Goal: Task Accomplishment & Management: Manage account settings

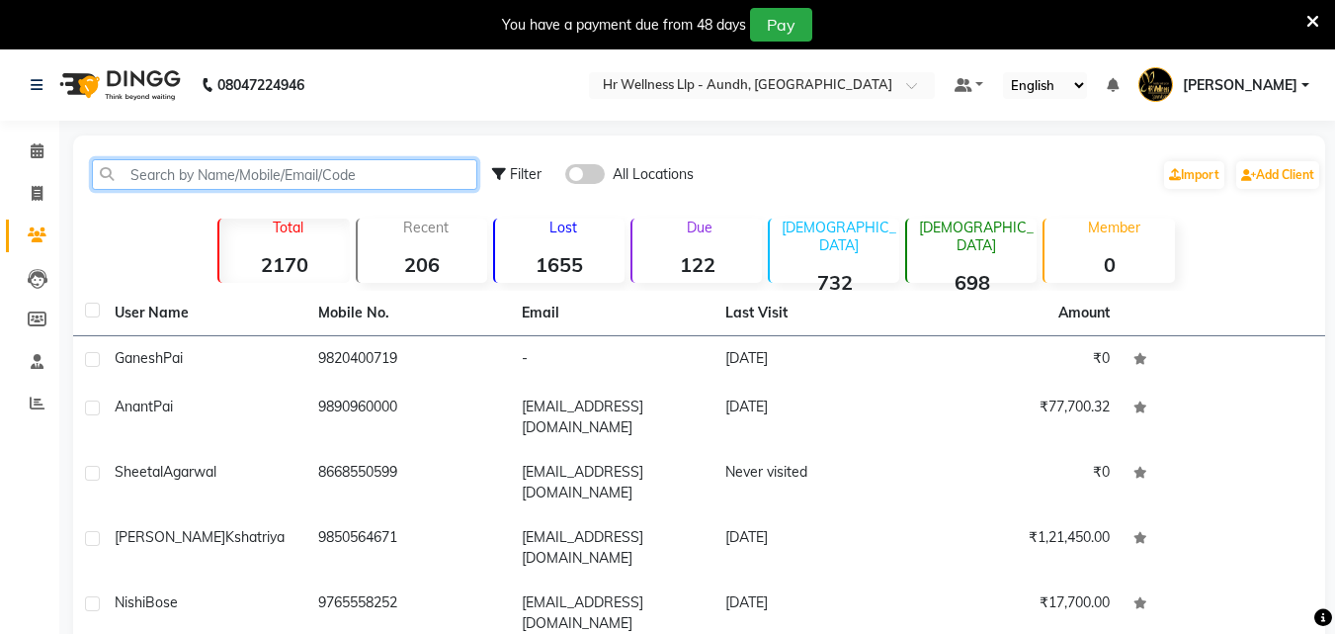
click at [322, 171] on input "text" at bounding box center [284, 174] width 385 height 31
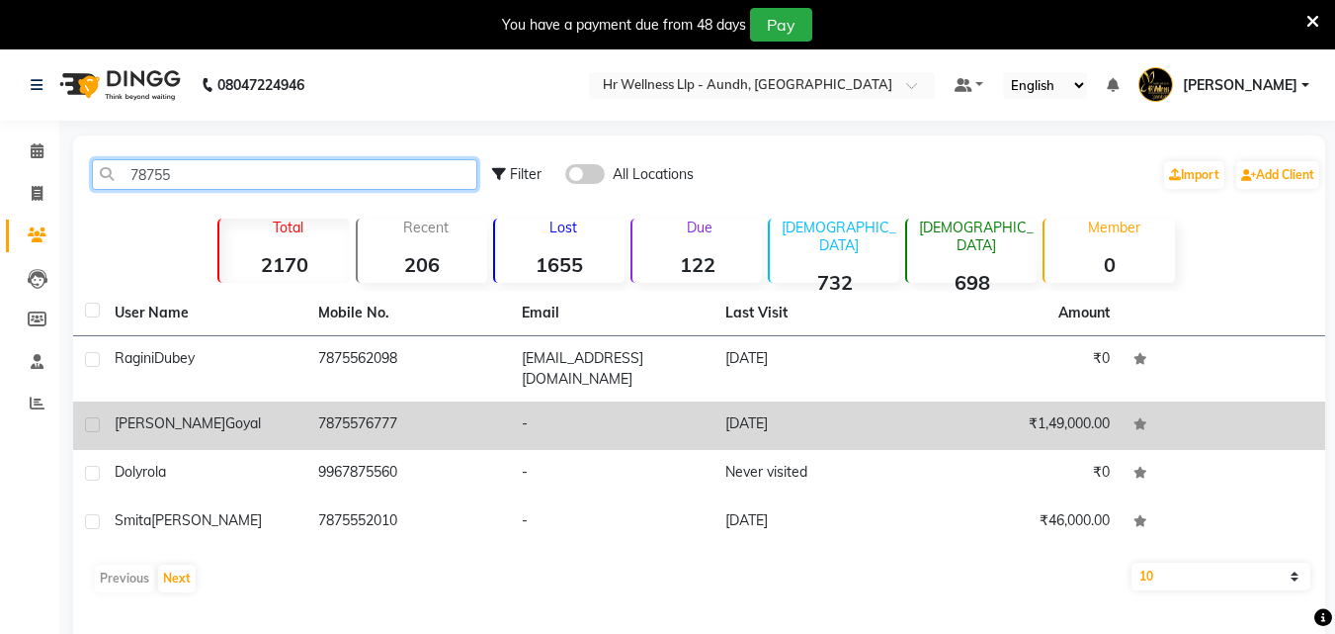
type input "78755"
click at [358, 415] on td "7875576777" at bounding box center [408, 425] width 204 height 48
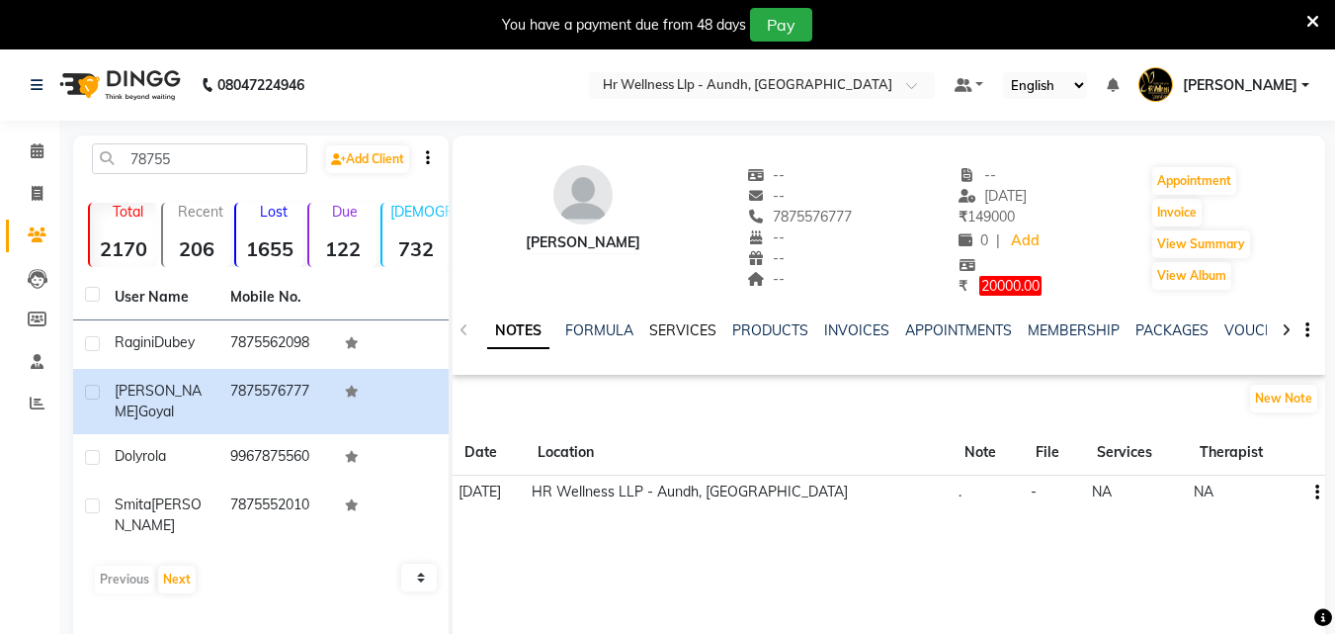
click at [692, 324] on link "SERVICES" at bounding box center [682, 330] width 67 height 18
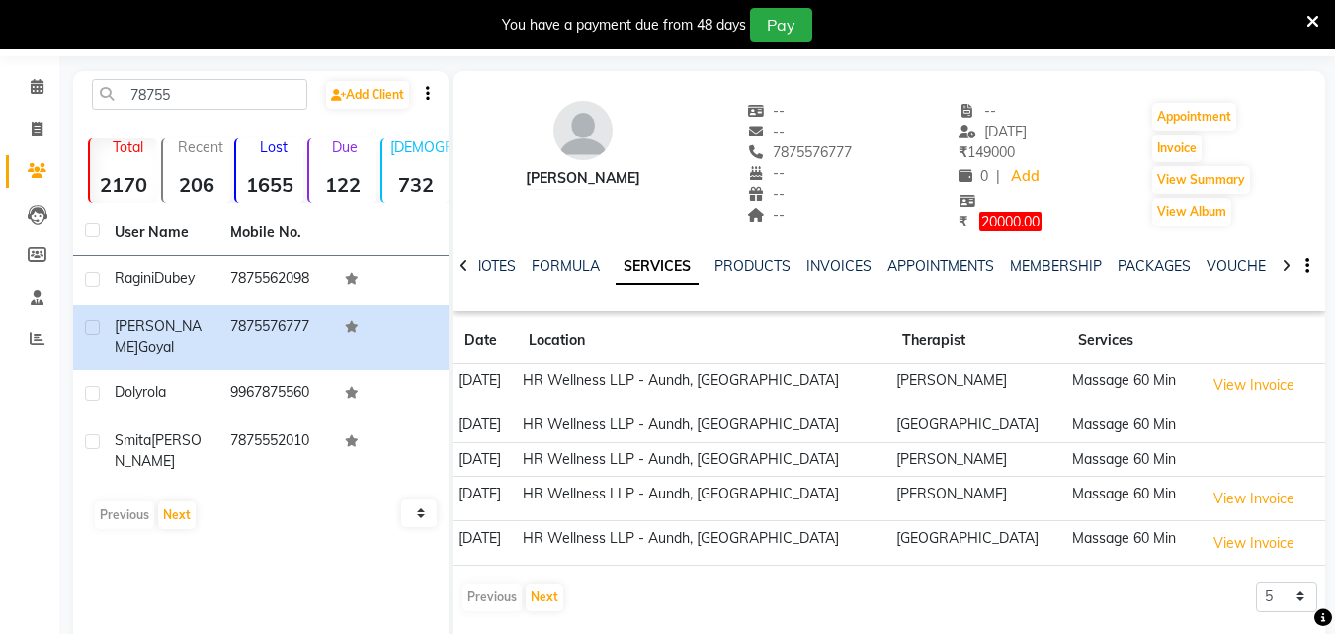
scroll to position [99, 0]
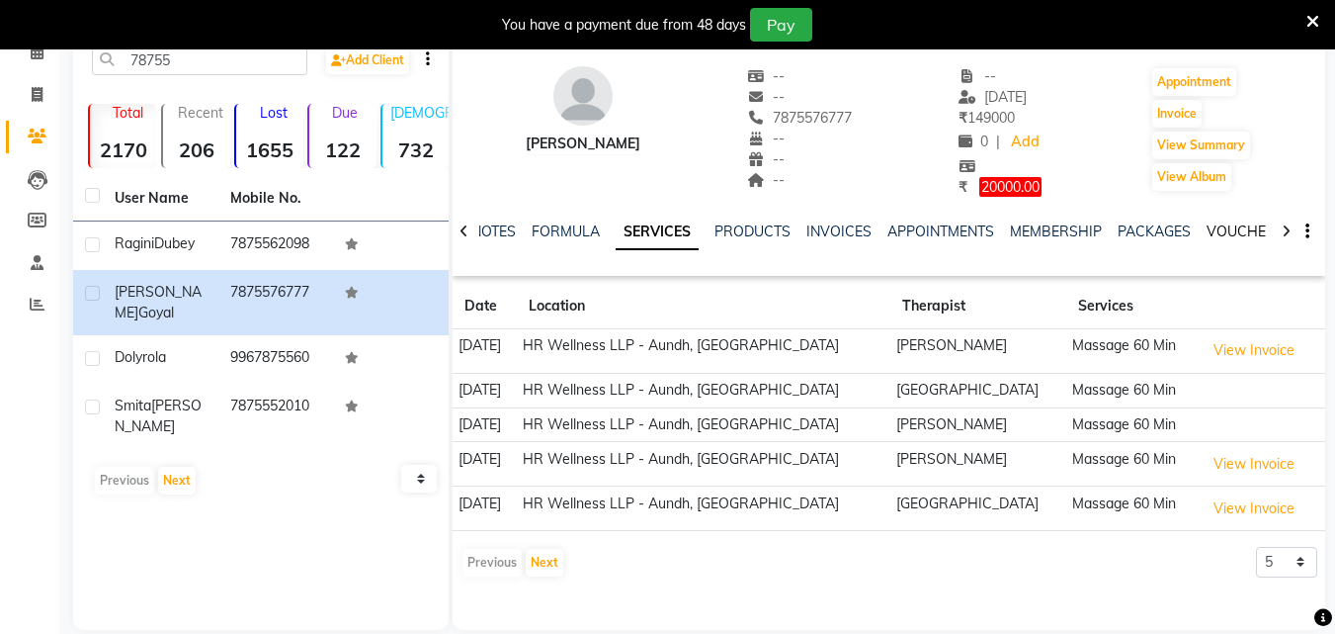
click at [1230, 233] on link "VOUCHERS" at bounding box center [1246, 231] width 78 height 18
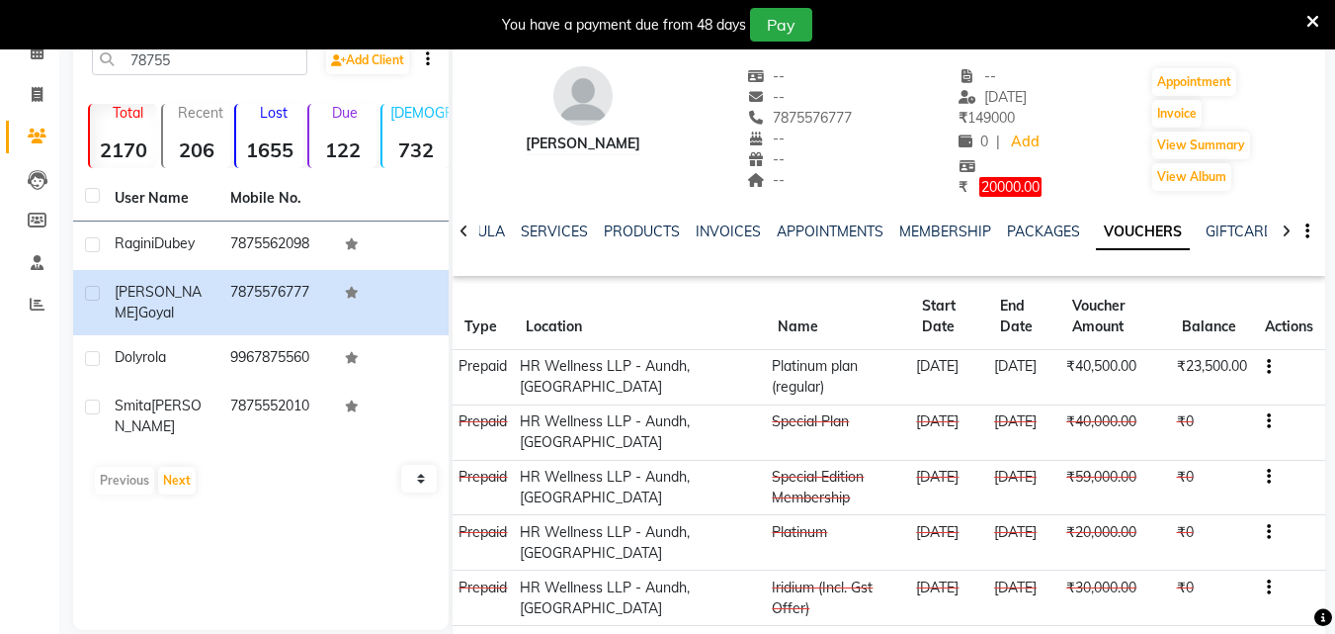
drag, startPoint x: 754, startPoint y: 114, endPoint x: 843, endPoint y: 111, distance: 89.0
click at [843, 111] on div "[PERSON_NAME] -- -- [PHONE_NUMBER] Mobile No. -- -- -- -- [DATE] ₹ 149000 0 | A…" at bounding box center [889, 121] width 873 height 151
copy span "7875576777"
click at [42, 54] on icon at bounding box center [37, 51] width 13 height 15
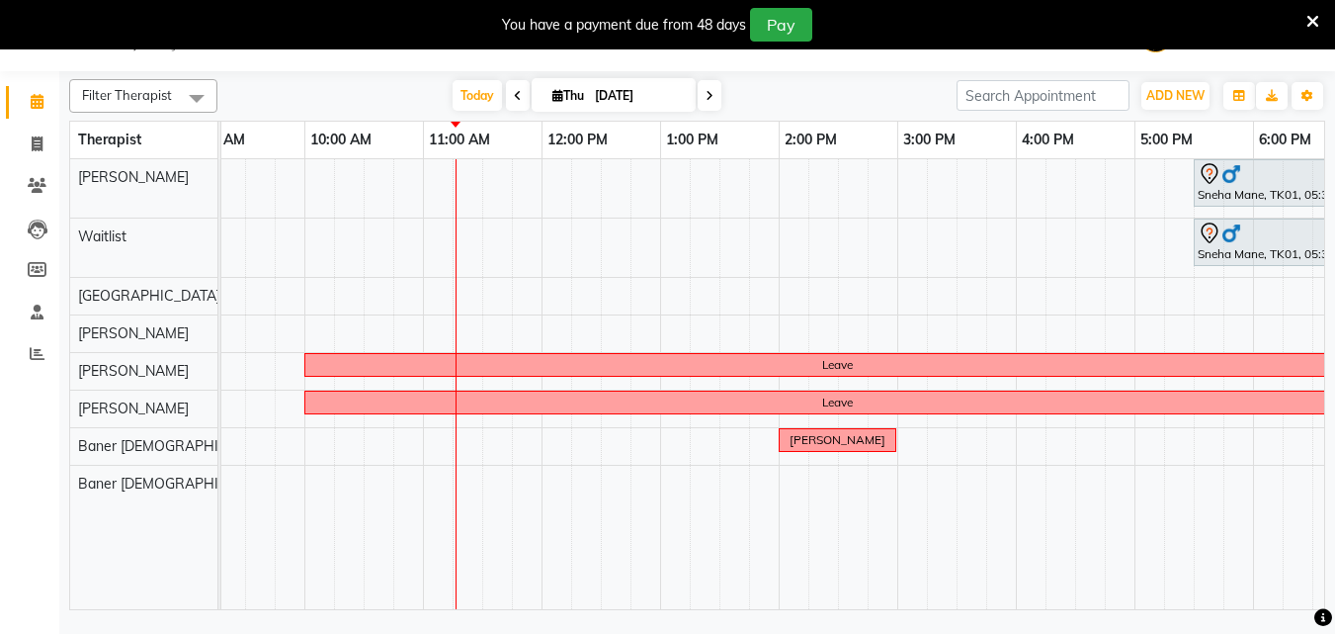
scroll to position [0, 155]
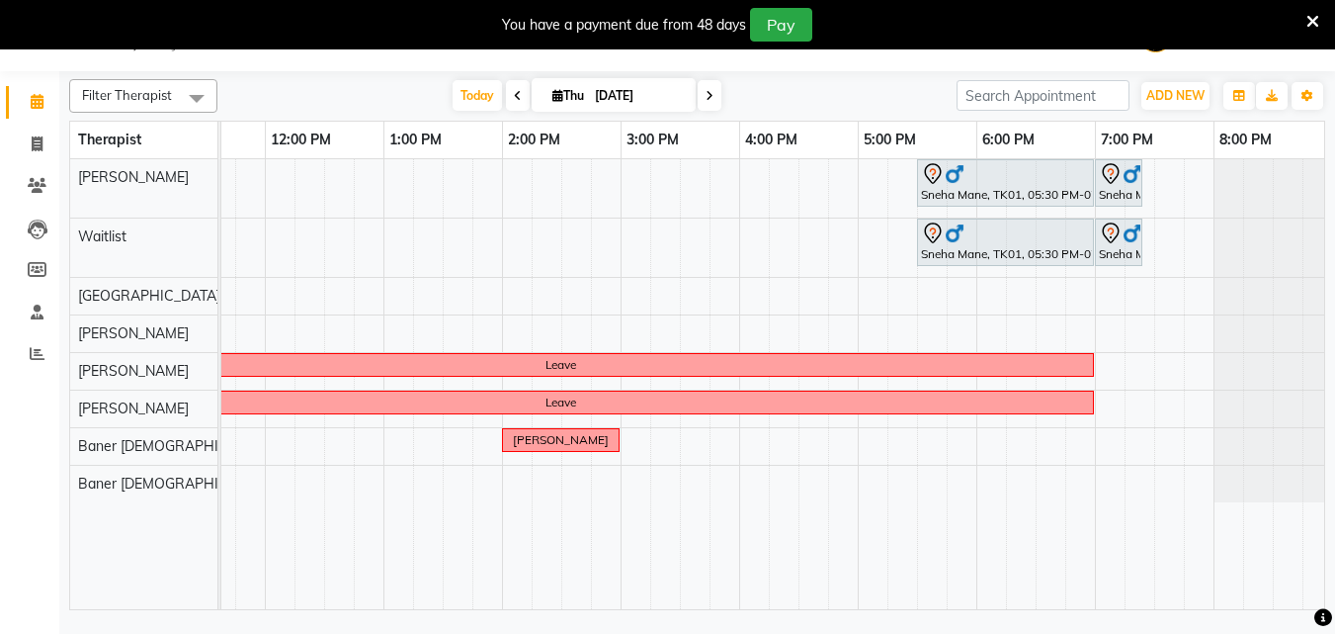
click at [633, 297] on div "Sneha Mane, TK01, 05:30 PM-07:00 PM, Massage 60 Min [GEOGRAPHIC_DATA], 07:00 PM…" at bounding box center [561, 384] width 1542 height 450
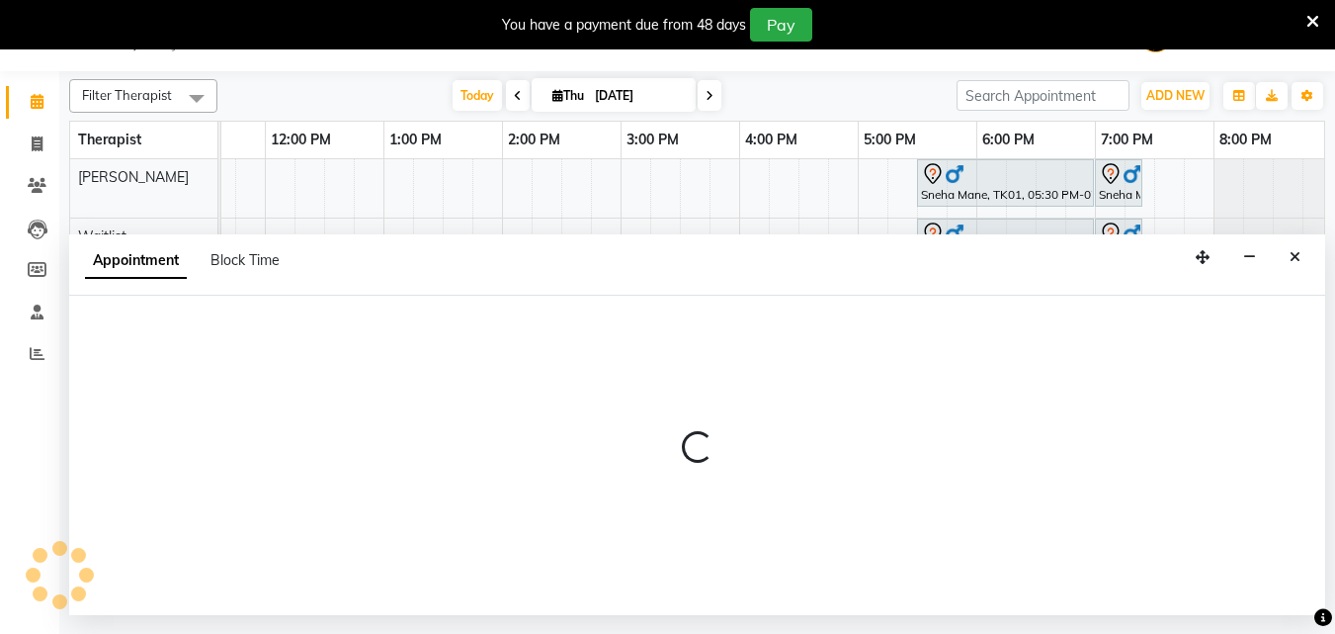
select select "77662"
select select "tentative"
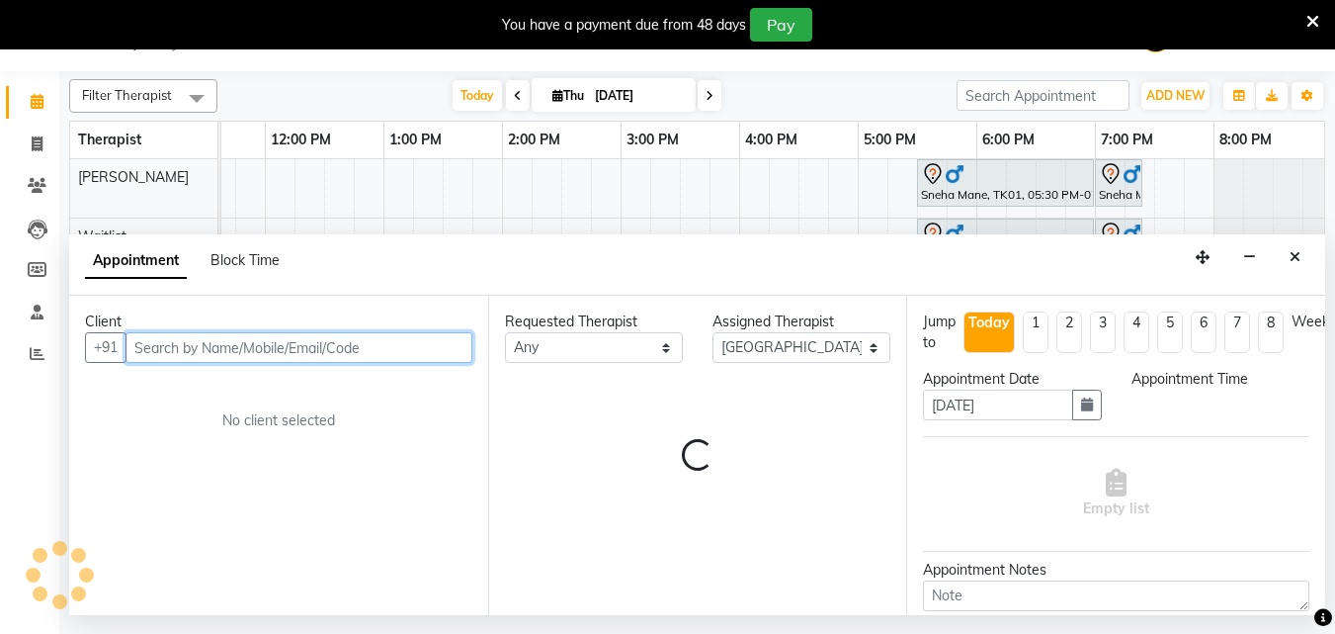
select select "900"
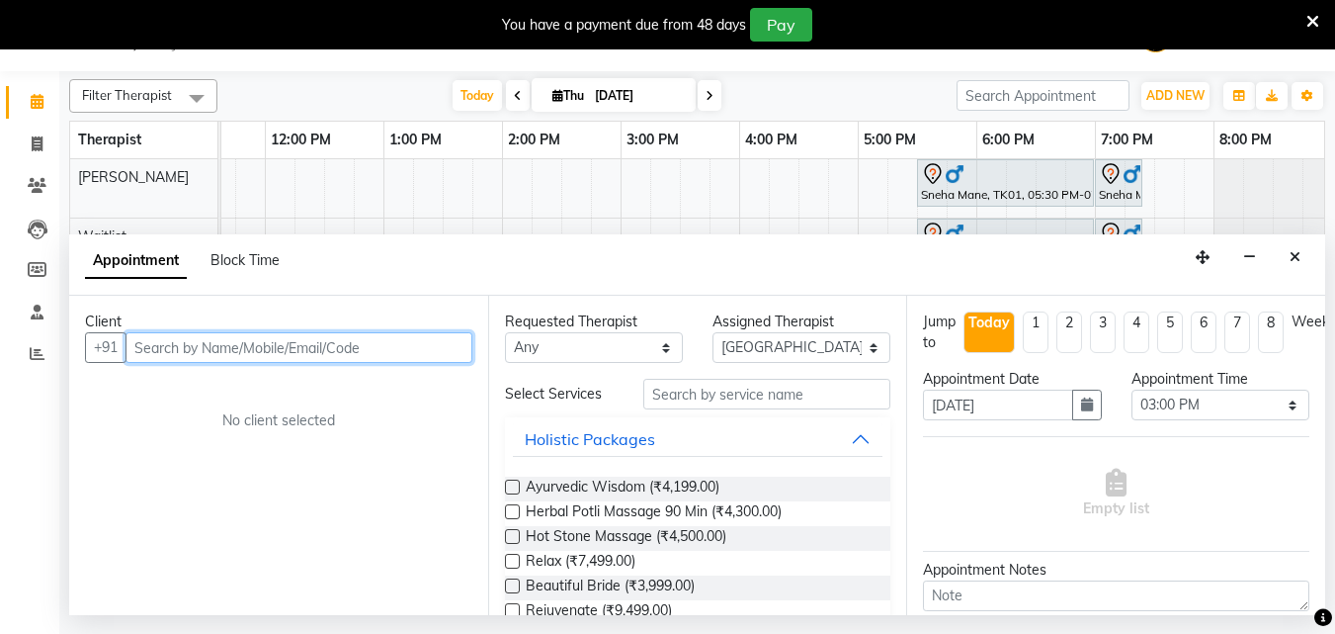
paste input "7875576777"
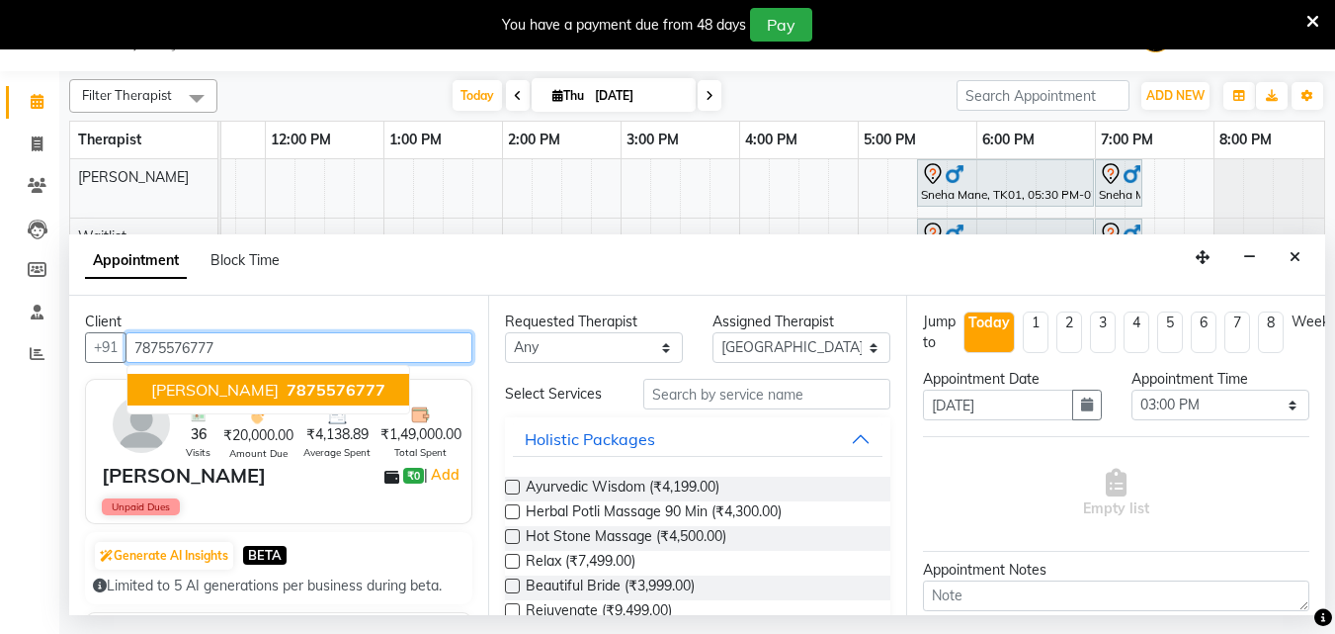
click at [226, 382] on span "[PERSON_NAME]" at bounding box center [215, 390] width 128 height 20
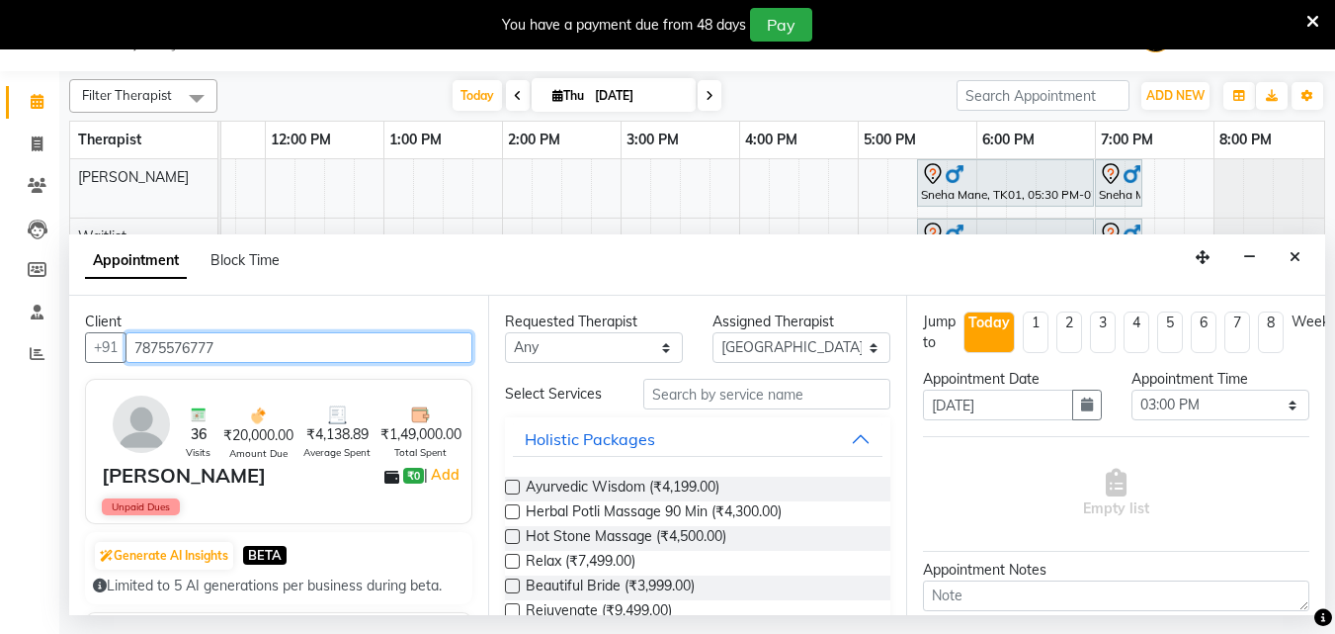
click at [242, 354] on input "7875576777" at bounding box center [299, 347] width 347 height 31
type input "7875576777"
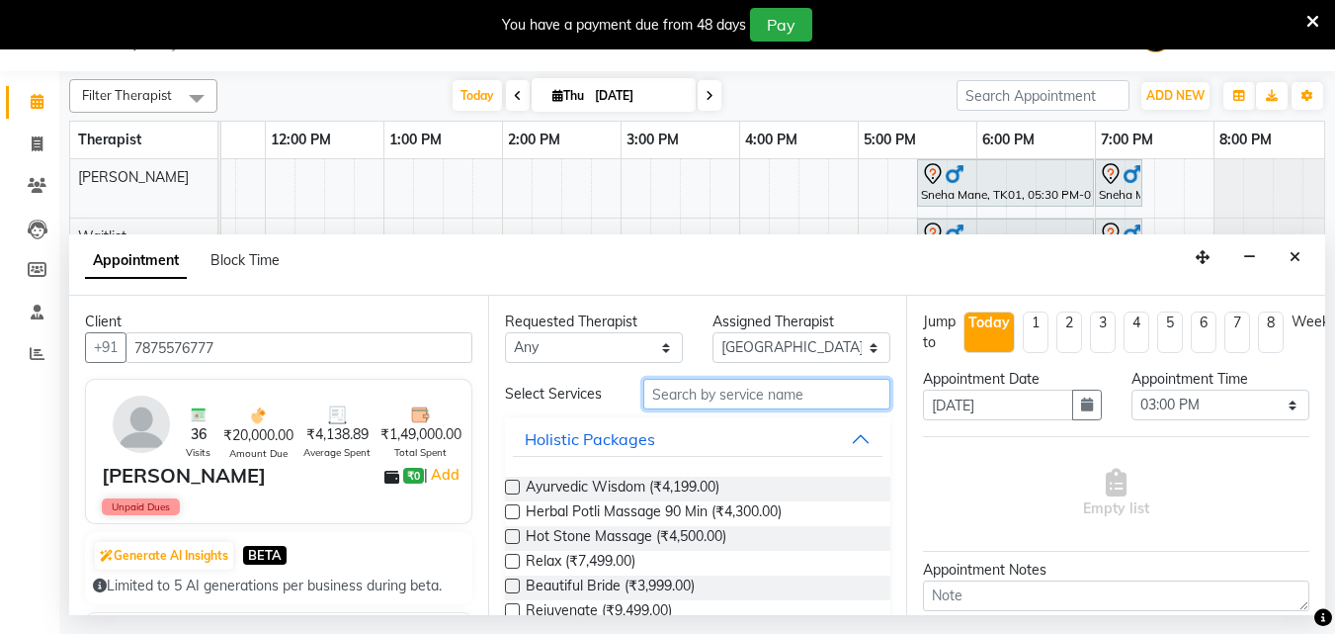
click at [767, 395] on input "text" at bounding box center [766, 394] width 247 height 31
click at [38, 187] on icon at bounding box center [37, 185] width 19 height 15
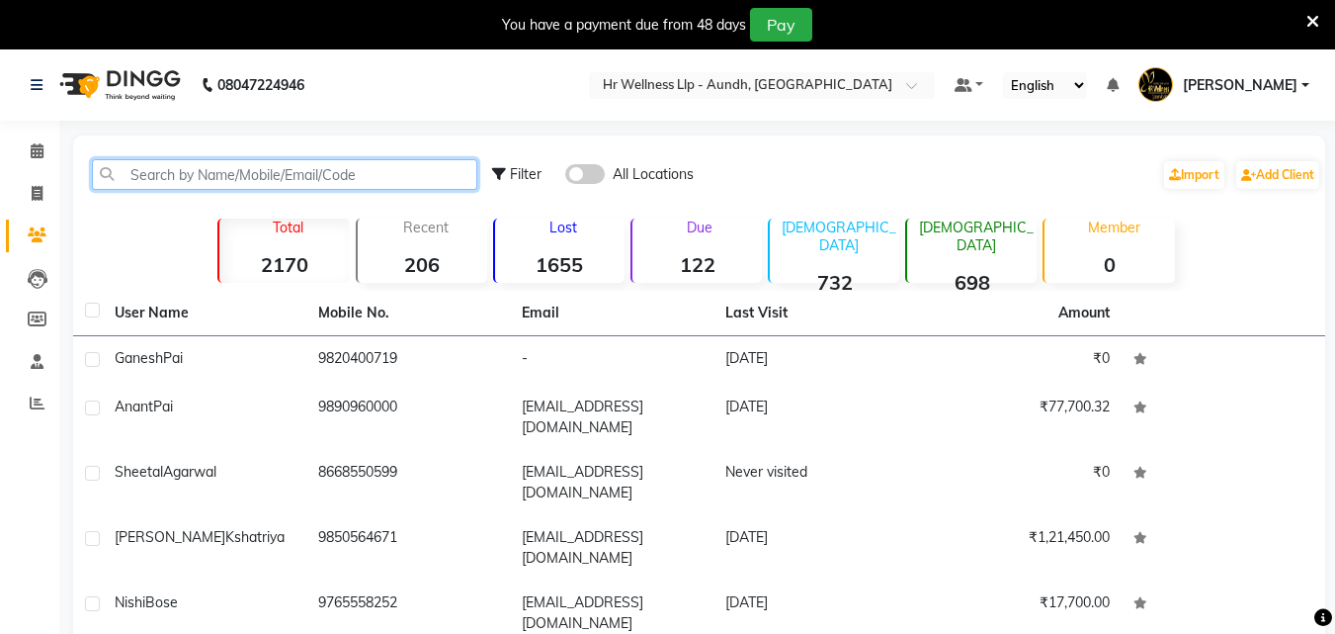
click at [127, 177] on input "text" at bounding box center [284, 174] width 385 height 31
paste input "7875576777"
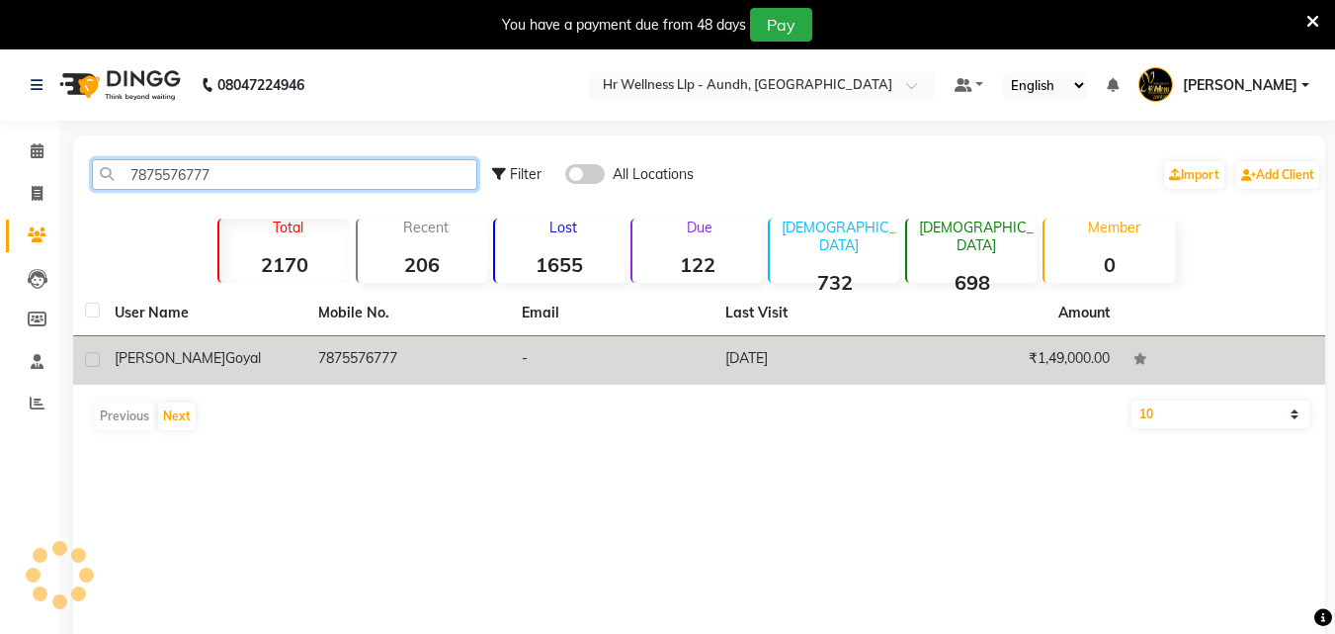
type input "7875576777"
click at [292, 368] on div "[PERSON_NAME]" at bounding box center [205, 358] width 180 height 21
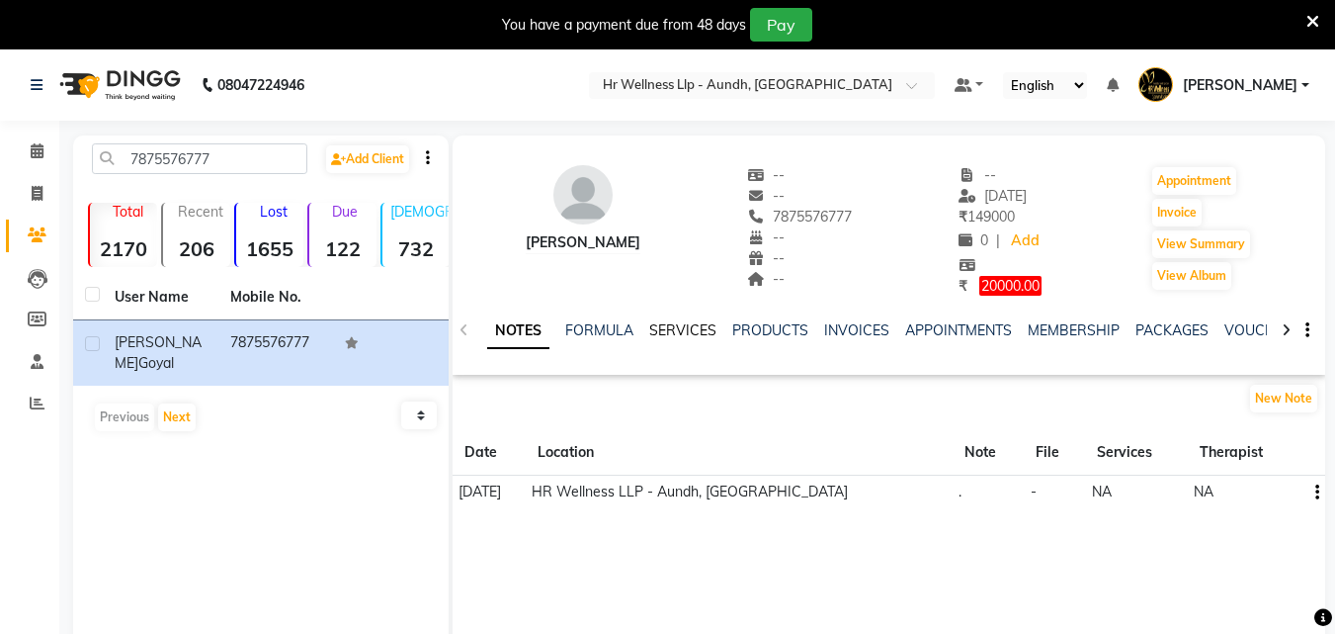
click at [680, 321] on link "SERVICES" at bounding box center [682, 330] width 67 height 18
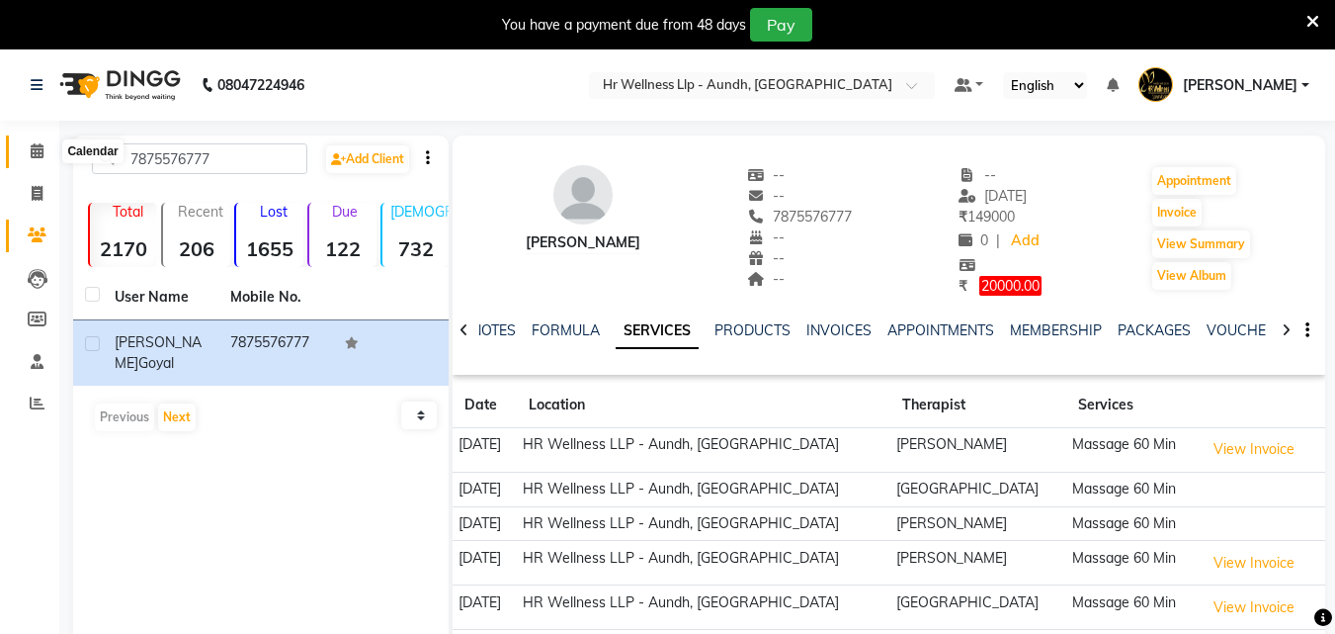
click at [38, 146] on icon at bounding box center [37, 150] width 13 height 15
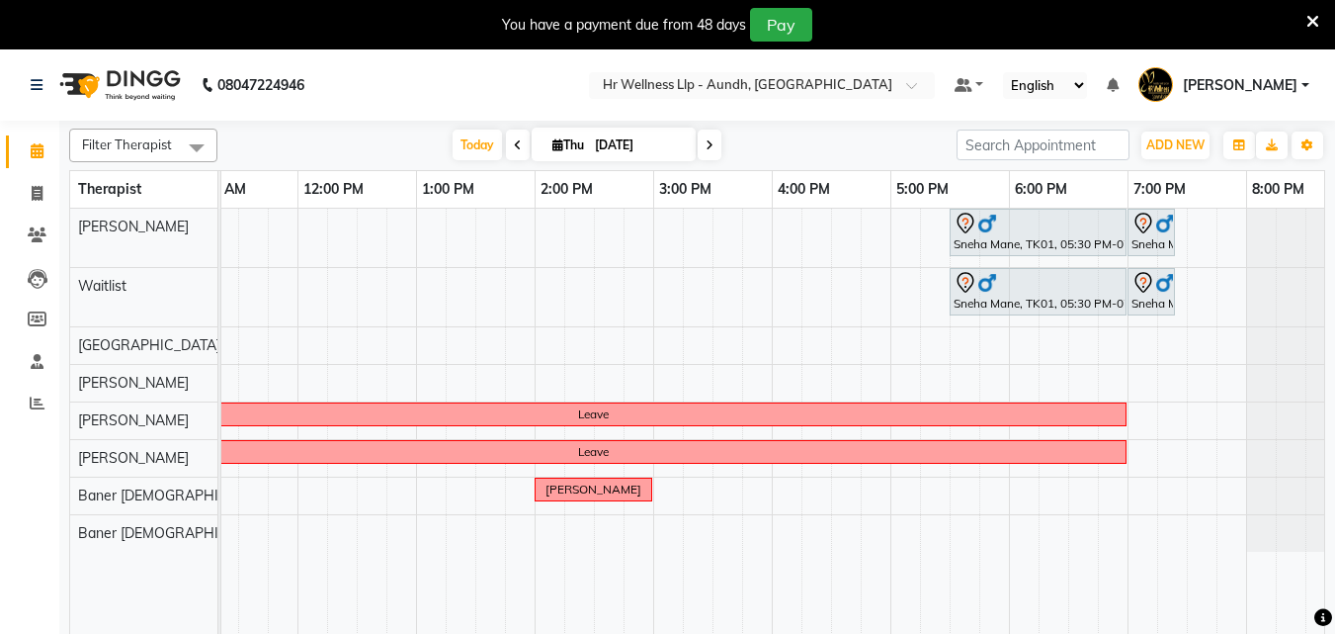
scroll to position [0, 439]
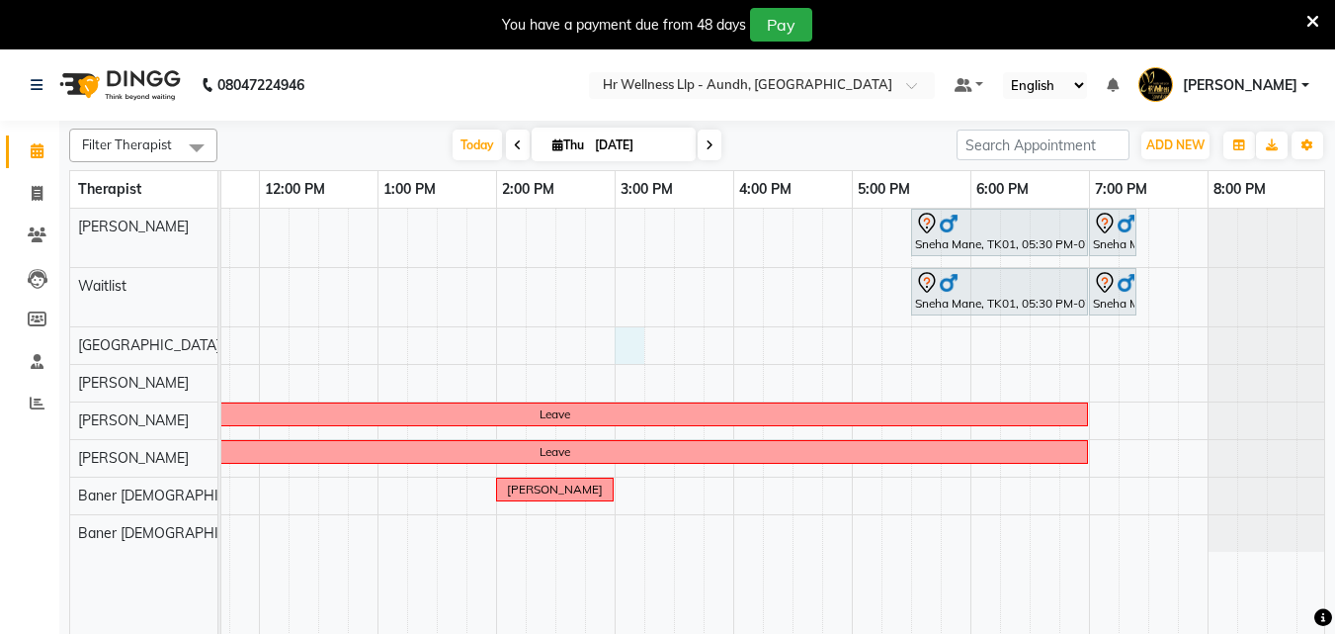
click at [618, 343] on div "Sneha Mane, TK01, 05:30 PM-07:00 PM, Massage 60 Min [GEOGRAPHIC_DATA], 07:00 PM…" at bounding box center [556, 434] width 1542 height 450
select select "77662"
select select "900"
select select "tentative"
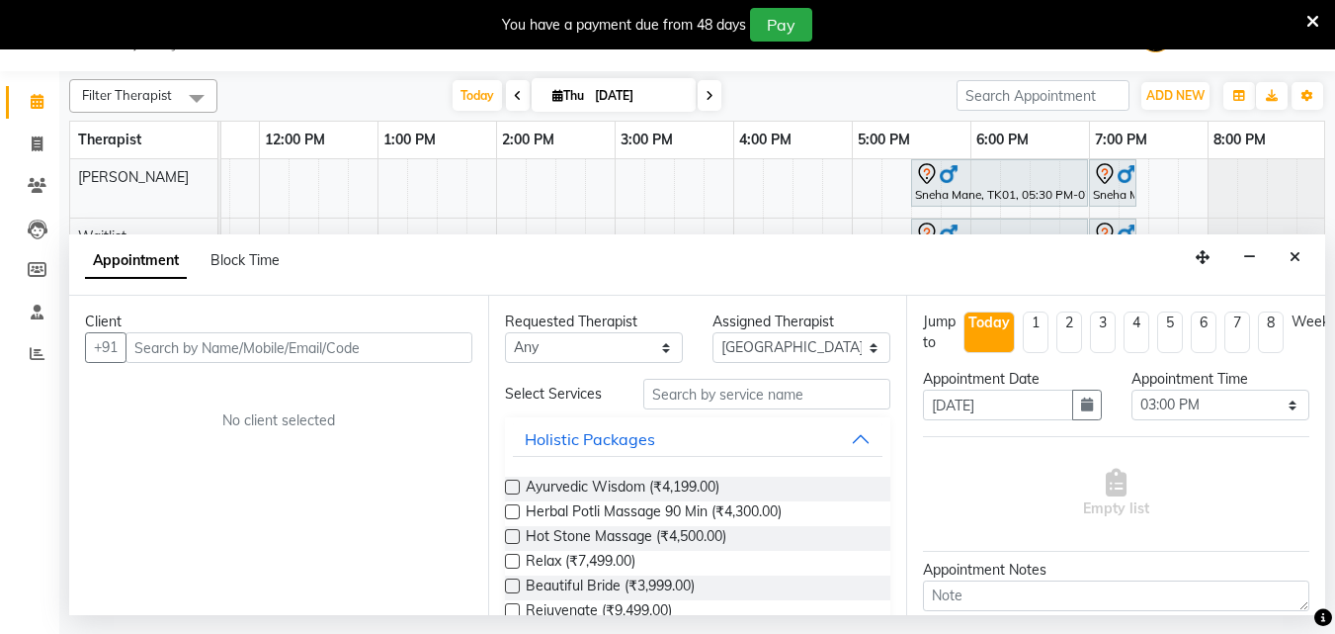
click at [346, 353] on input "text" at bounding box center [299, 347] width 347 height 31
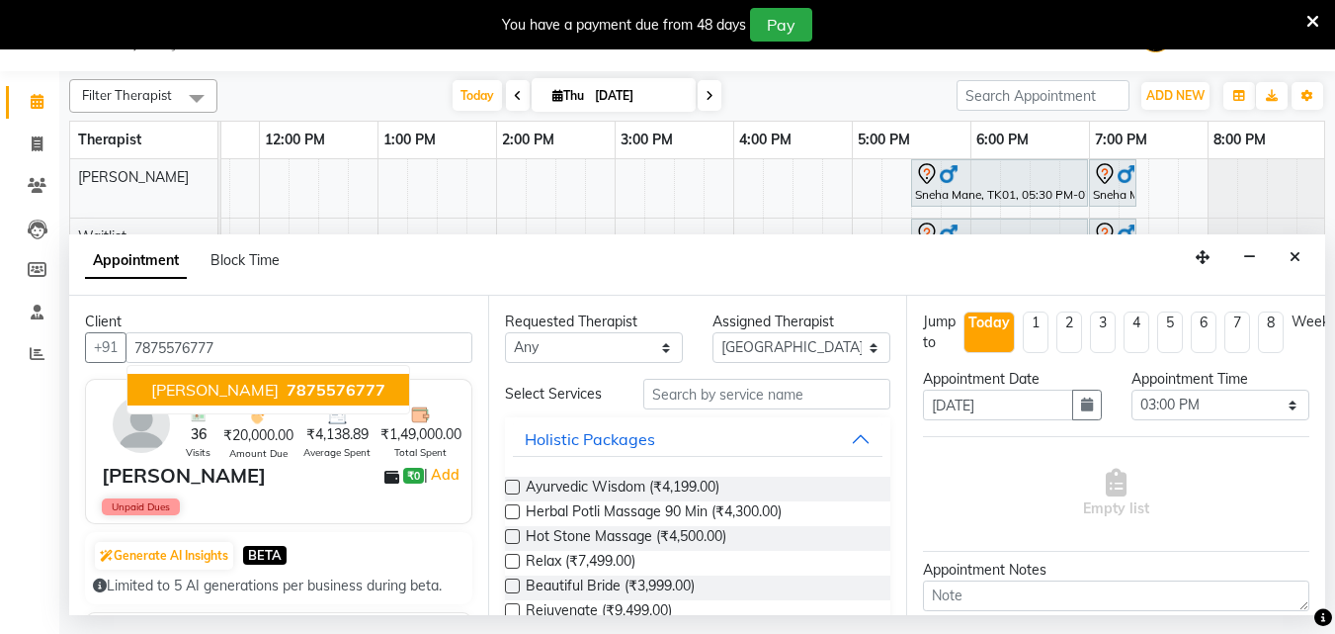
drag, startPoint x: 279, startPoint y: 390, endPoint x: 666, endPoint y: 356, distance: 389.0
click at [287, 390] on span "7875576777" at bounding box center [336, 390] width 99 height 20
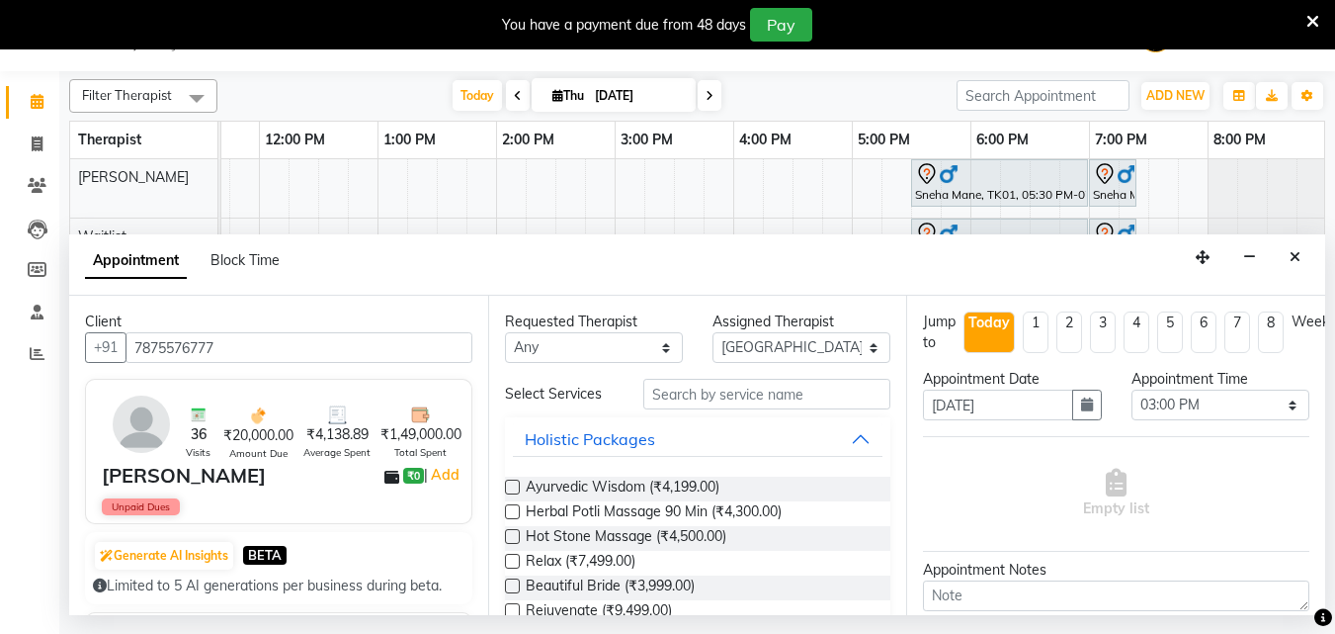
type input "7875576777"
click at [745, 400] on input "text" at bounding box center [766, 394] width 247 height 31
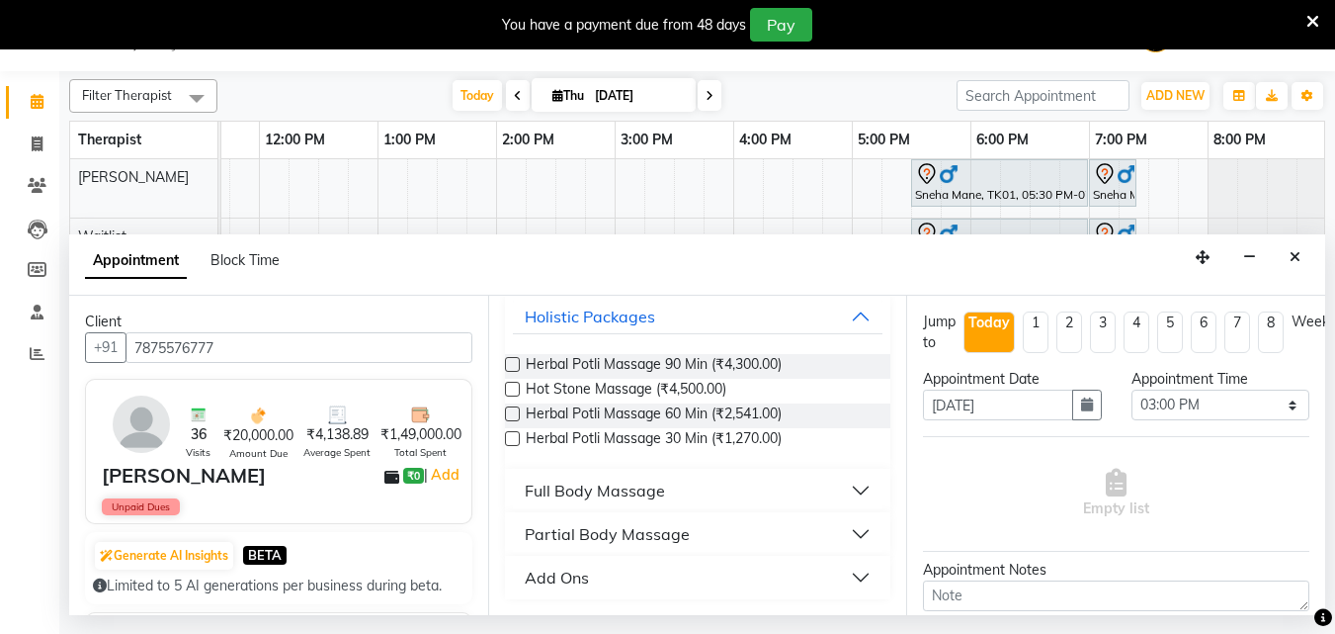
type input "mas"
click at [710, 500] on button "Full Body Massage" at bounding box center [698, 490] width 371 height 36
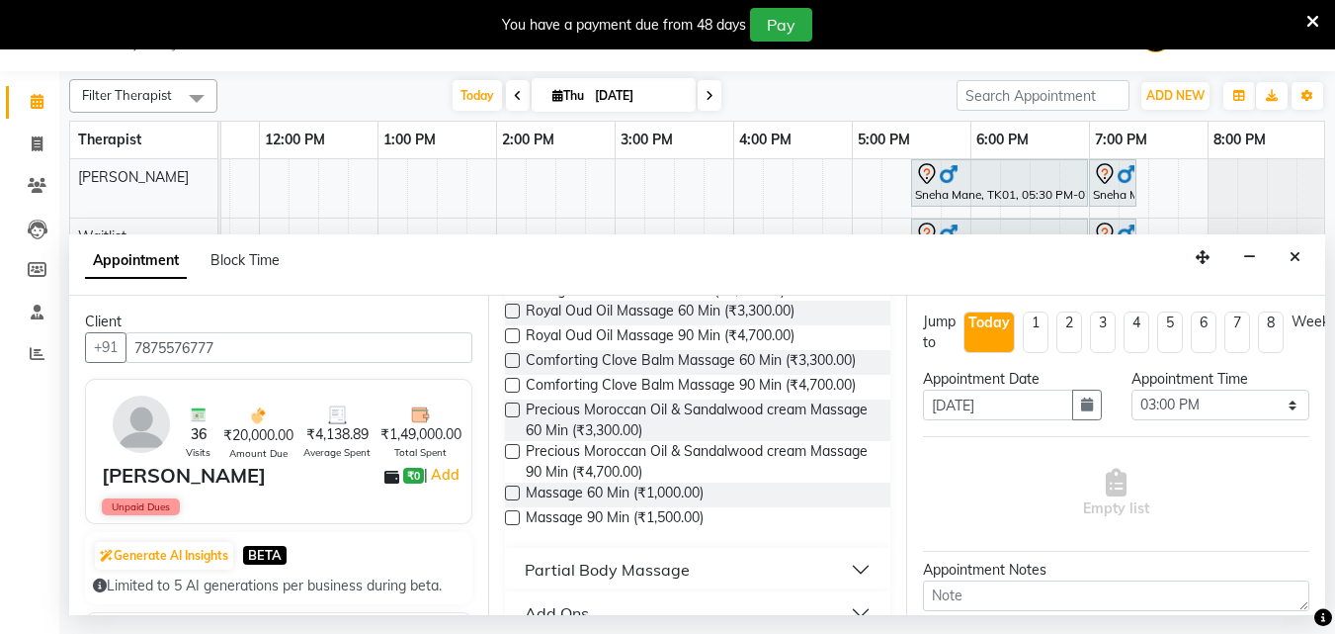
click at [515, 500] on label at bounding box center [512, 492] width 15 height 15
click at [515, 501] on input "checkbox" at bounding box center [511, 494] width 13 height 13
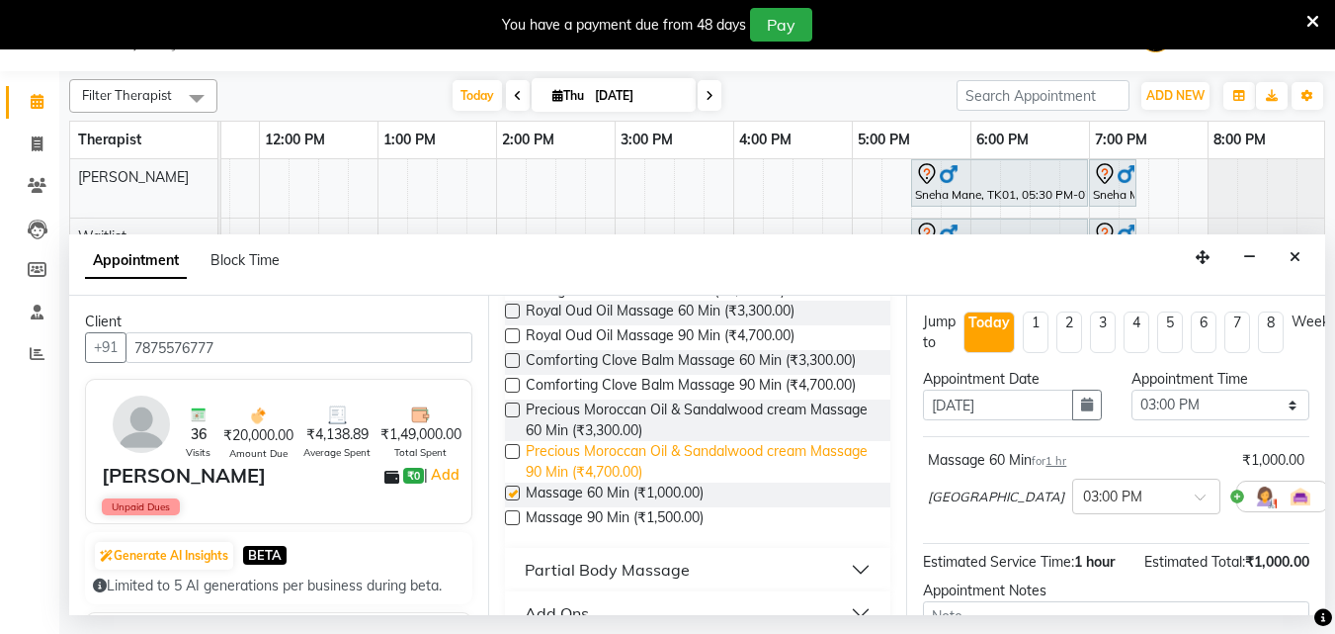
checkbox input "false"
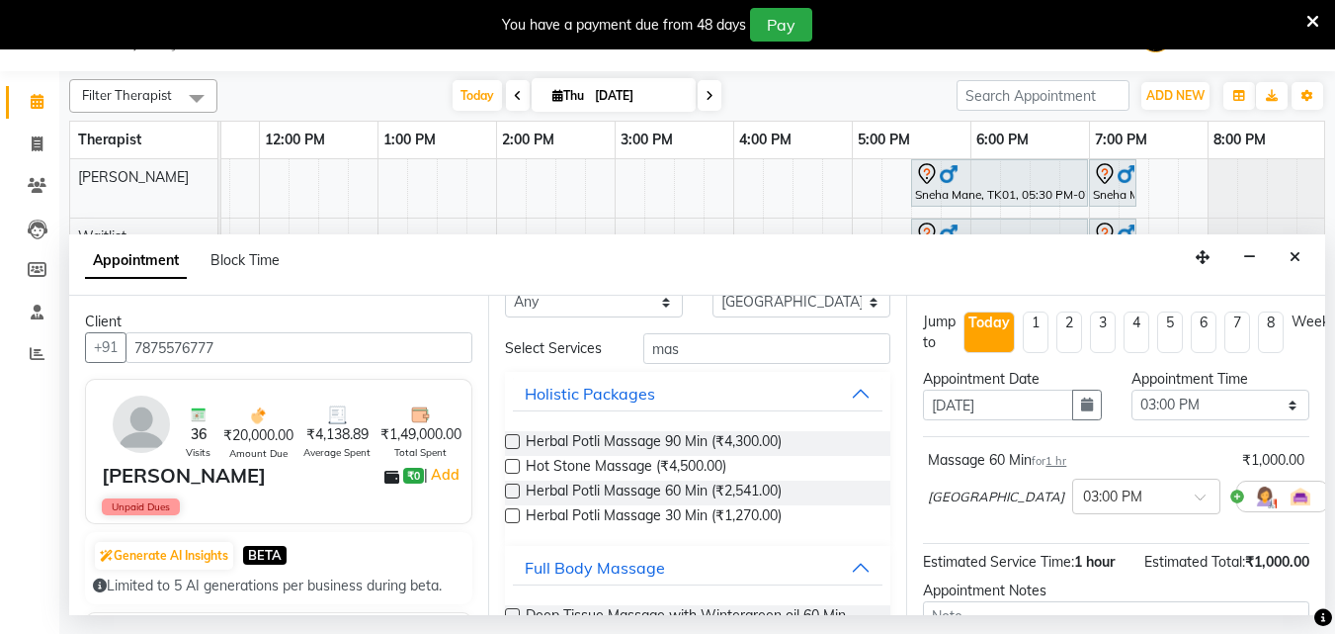
scroll to position [0, 0]
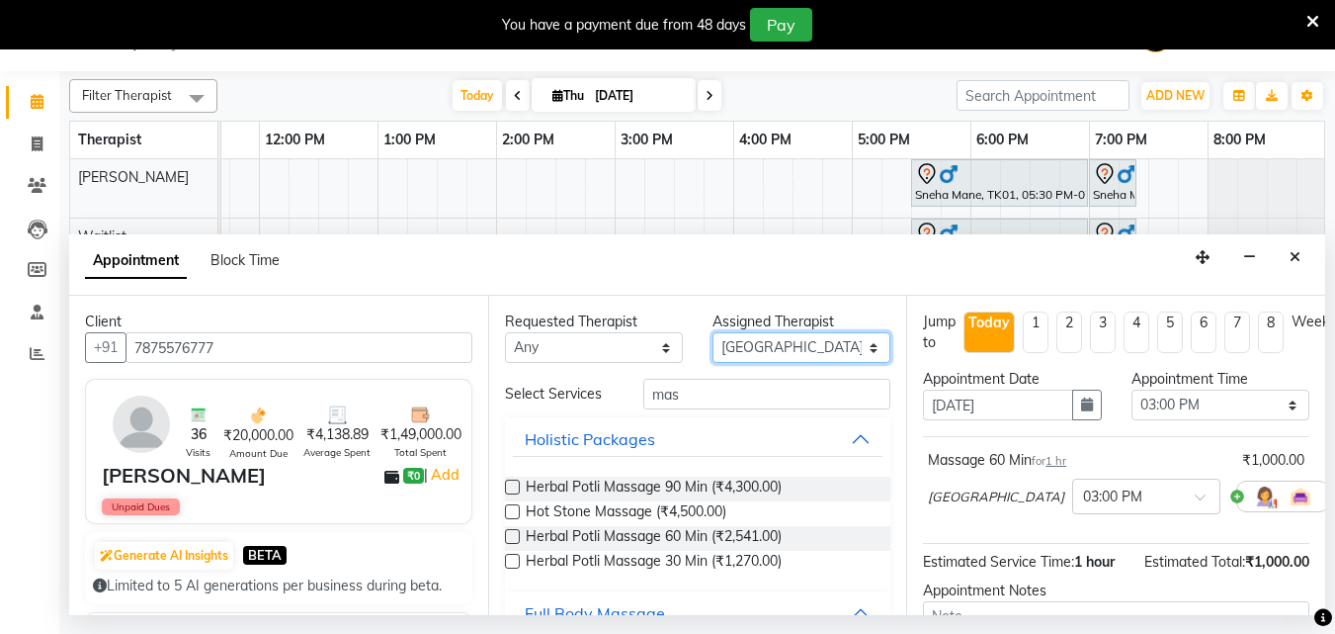
drag, startPoint x: 855, startPoint y: 346, endPoint x: 844, endPoint y: 358, distance: 16.1
click at [852, 351] on select "Select Baner [DEMOGRAPHIC_DATA] Baner [DEMOGRAPHIC_DATA] Chandni [PERSON_NAME] …" at bounding box center [802, 347] width 178 height 31
select select "77663"
click at [713, 332] on select "Select Baner [DEMOGRAPHIC_DATA] Baner [DEMOGRAPHIC_DATA] Chandni [PERSON_NAME] …" at bounding box center [802, 347] width 178 height 31
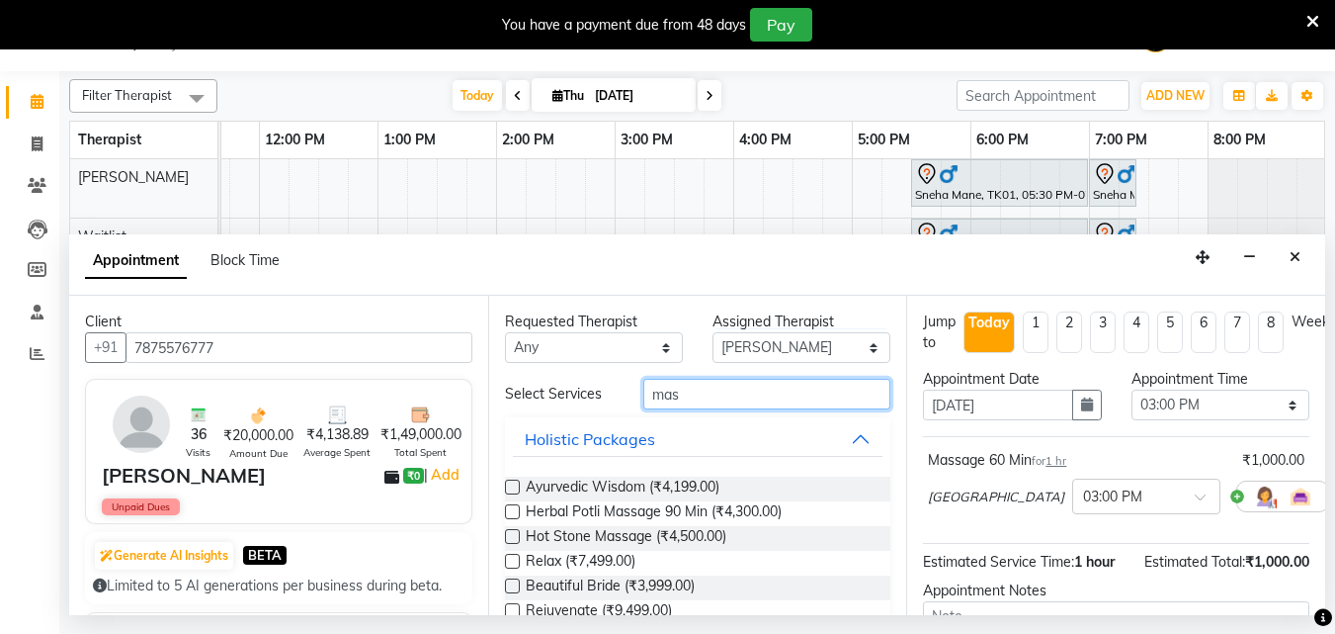
click at [685, 389] on input "mas" at bounding box center [766, 394] width 247 height 31
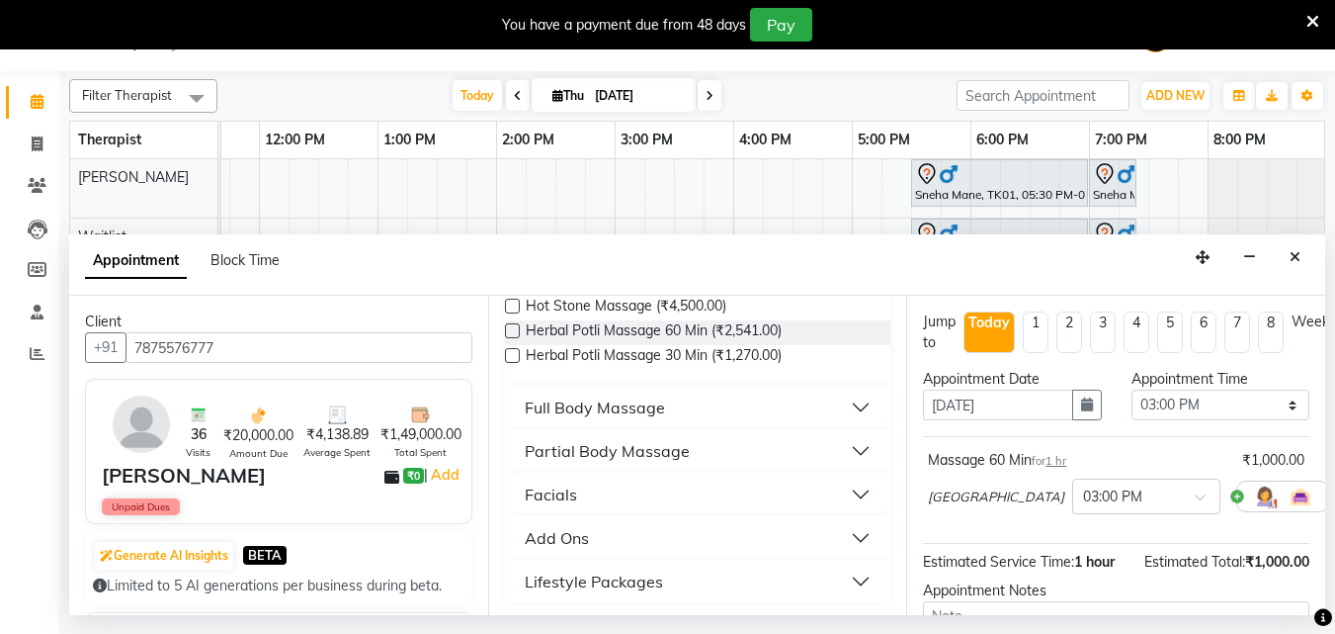
scroll to position [210, 0]
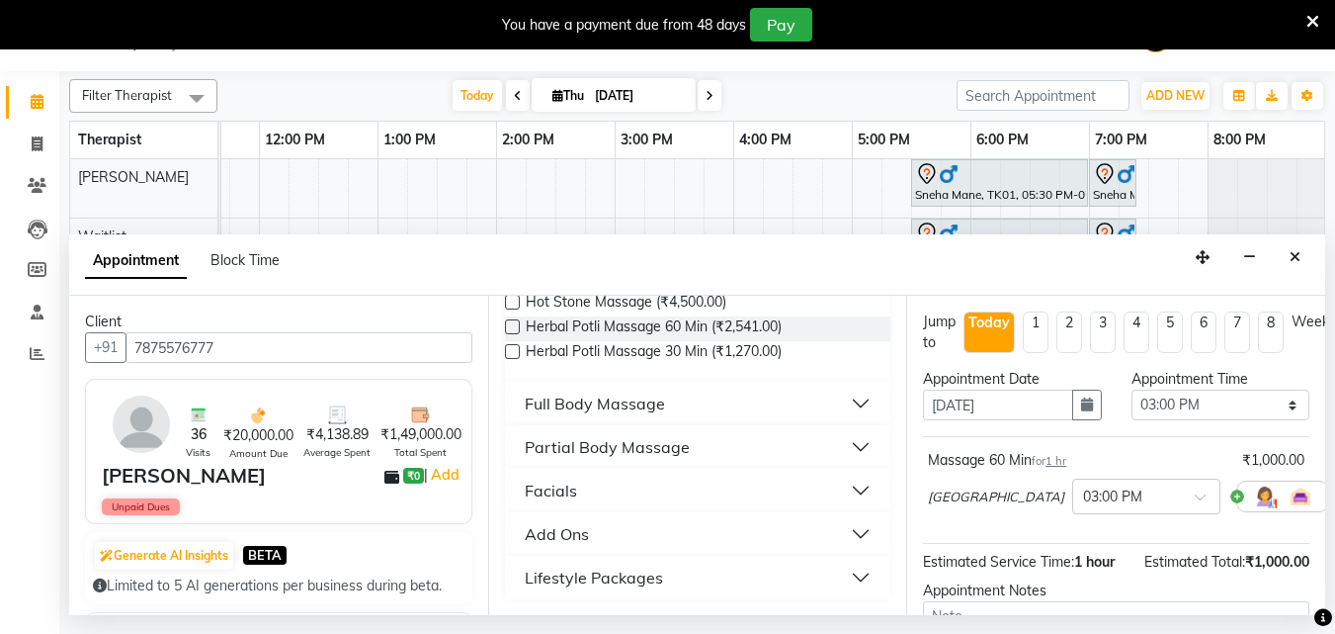
type input "ma"
click at [669, 395] on button "Full Body Massage" at bounding box center [698, 403] width 371 height 36
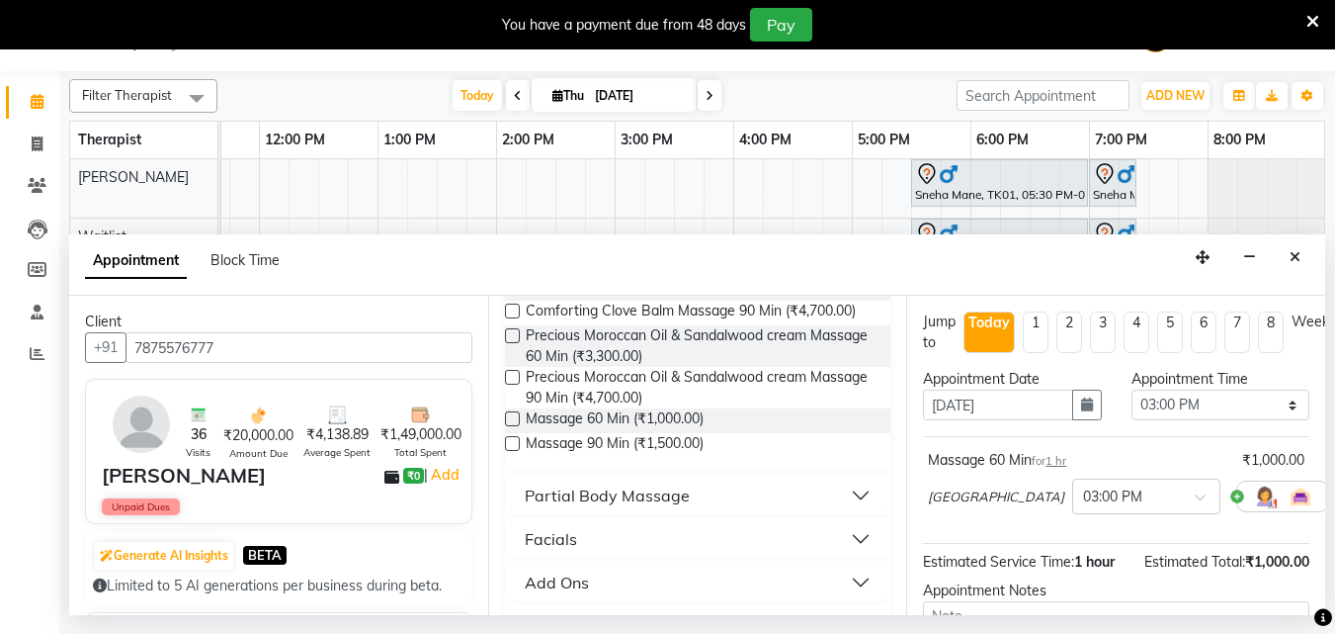
scroll to position [1111, 0]
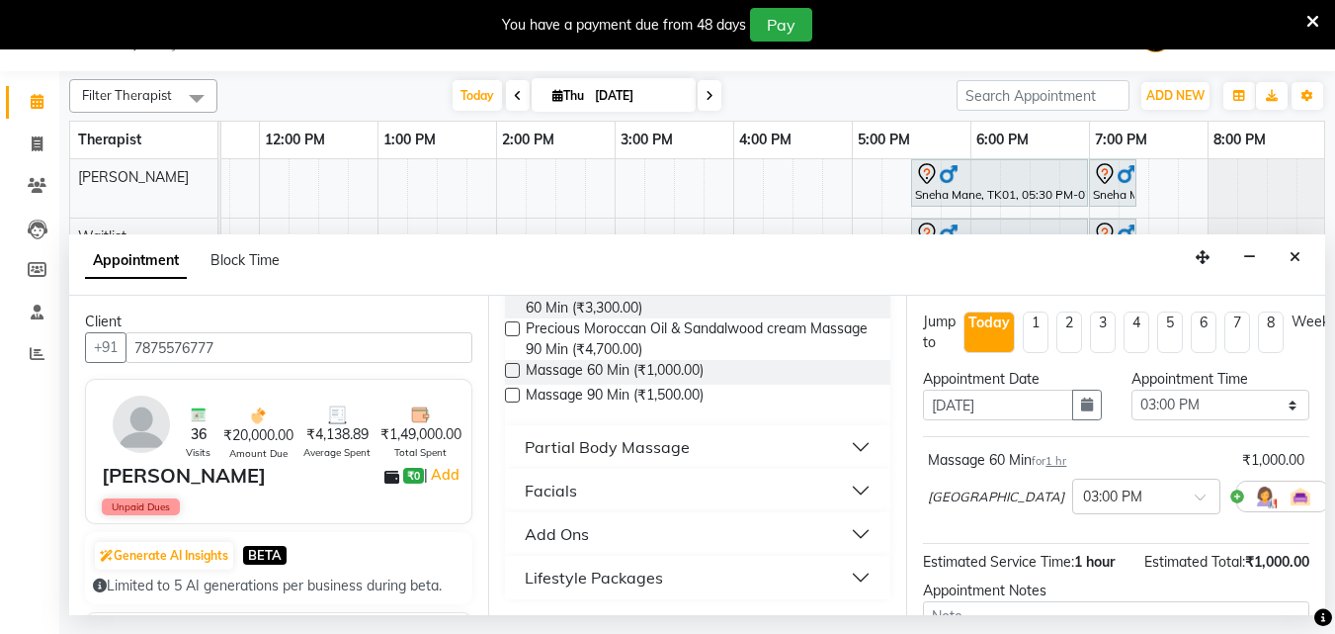
click at [509, 368] on label at bounding box center [512, 370] width 15 height 15
click at [509, 368] on input "checkbox" at bounding box center [511, 372] width 13 height 13
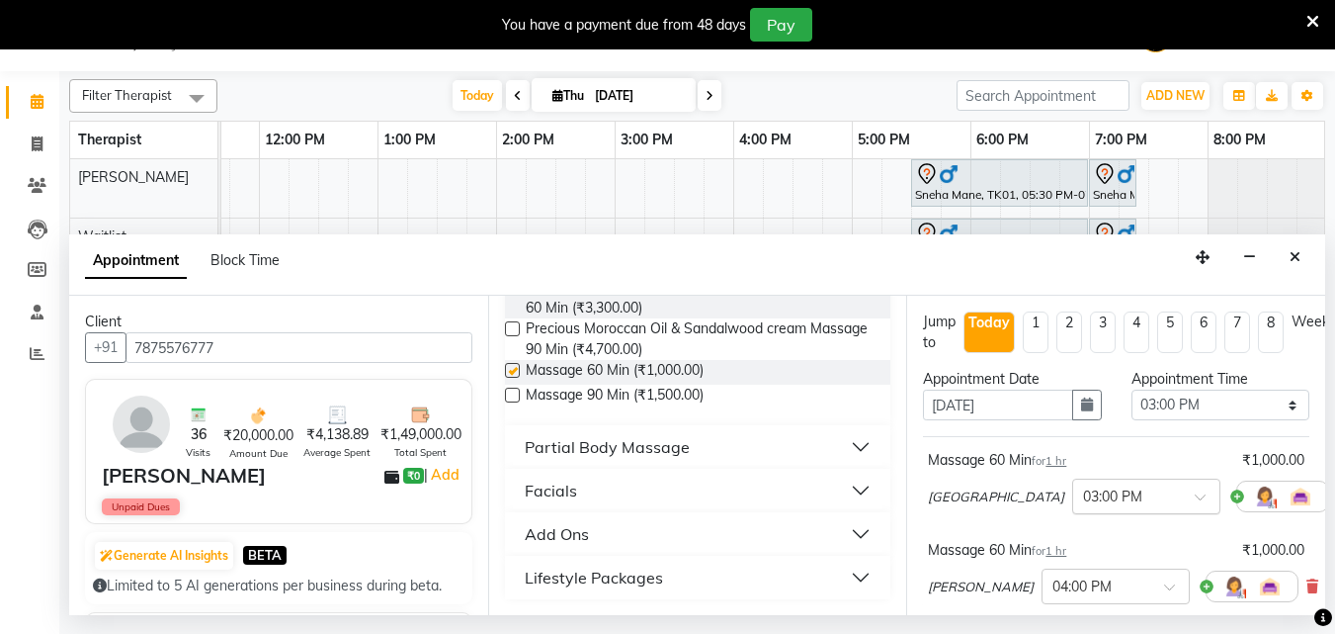
checkbox input "false"
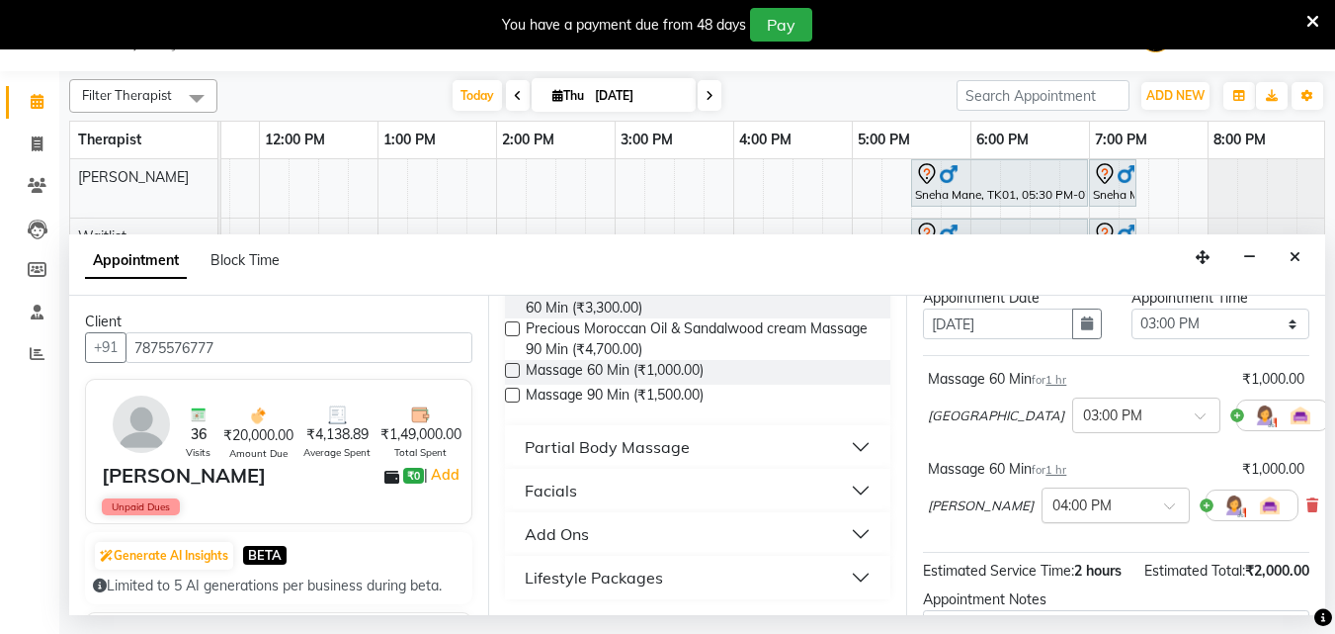
scroll to position [99, 0]
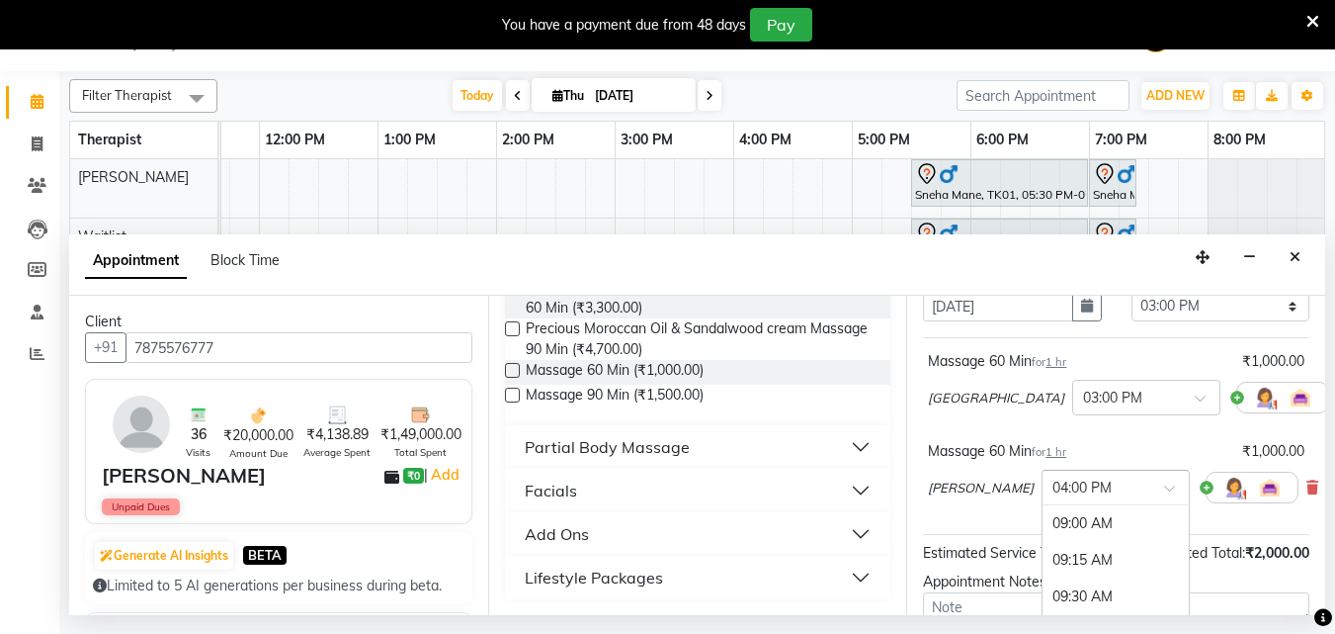
click at [1164, 485] on span at bounding box center [1176, 493] width 25 height 21
click at [1043, 578] on div "03:00 PM" at bounding box center [1116, 574] width 146 height 37
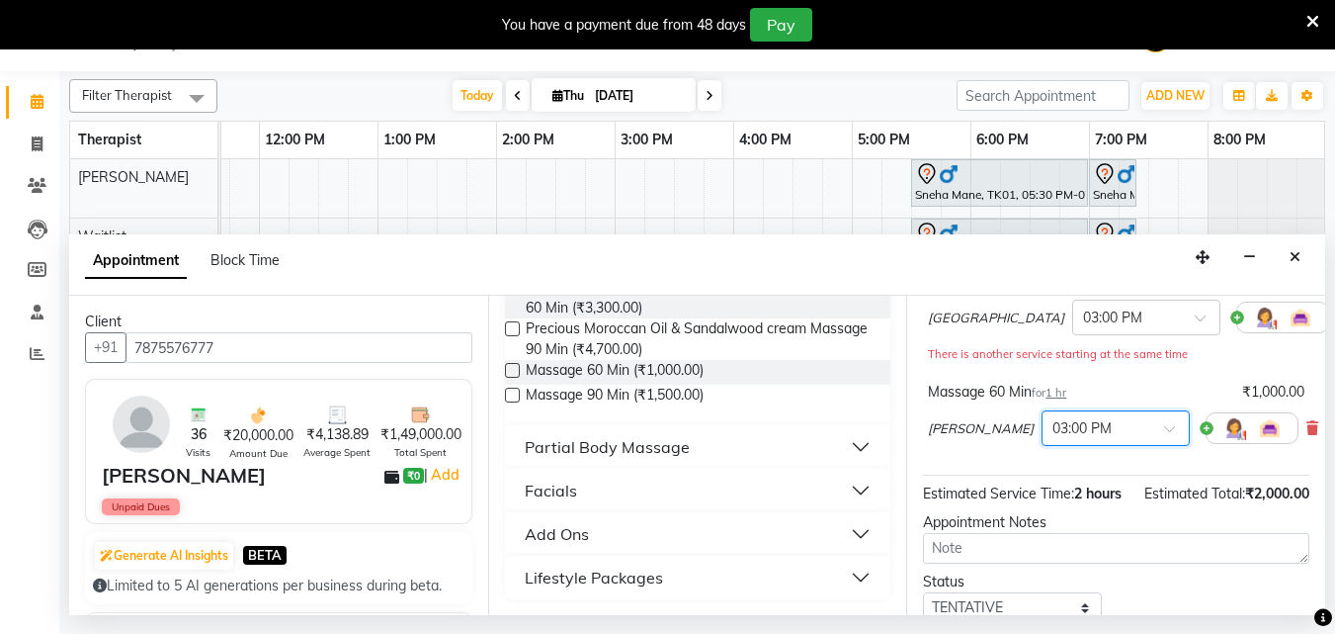
scroll to position [347, 0]
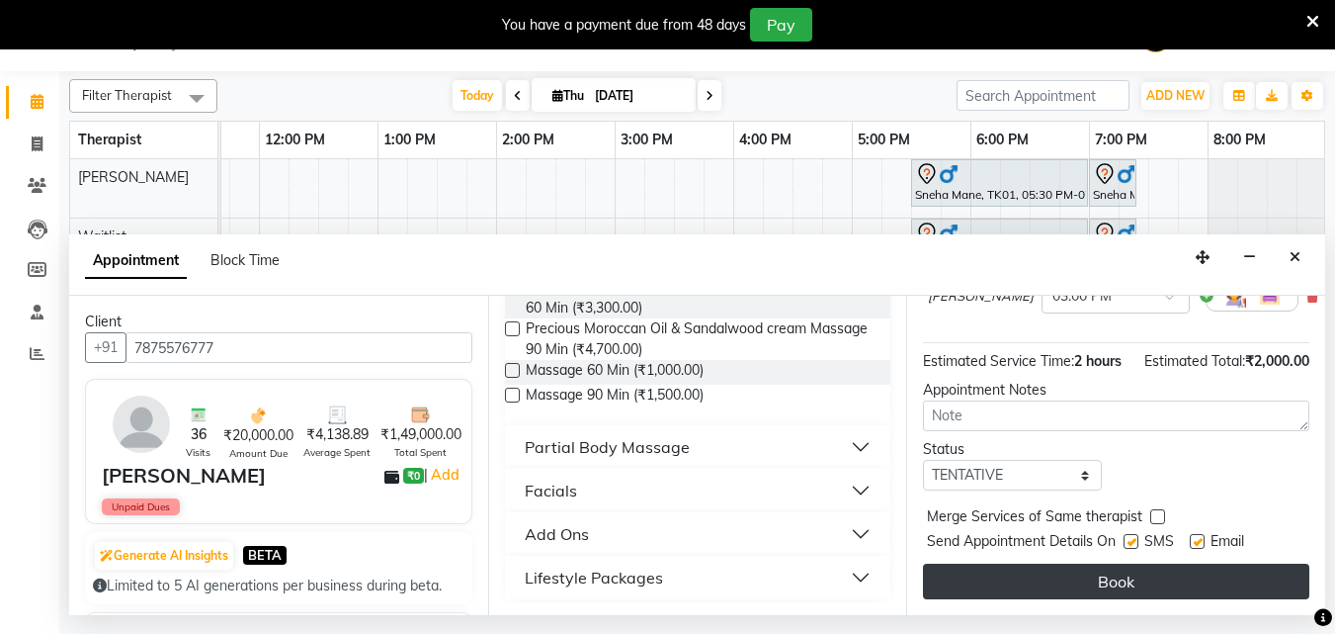
click at [1102, 563] on button "Book" at bounding box center [1116, 581] width 386 height 36
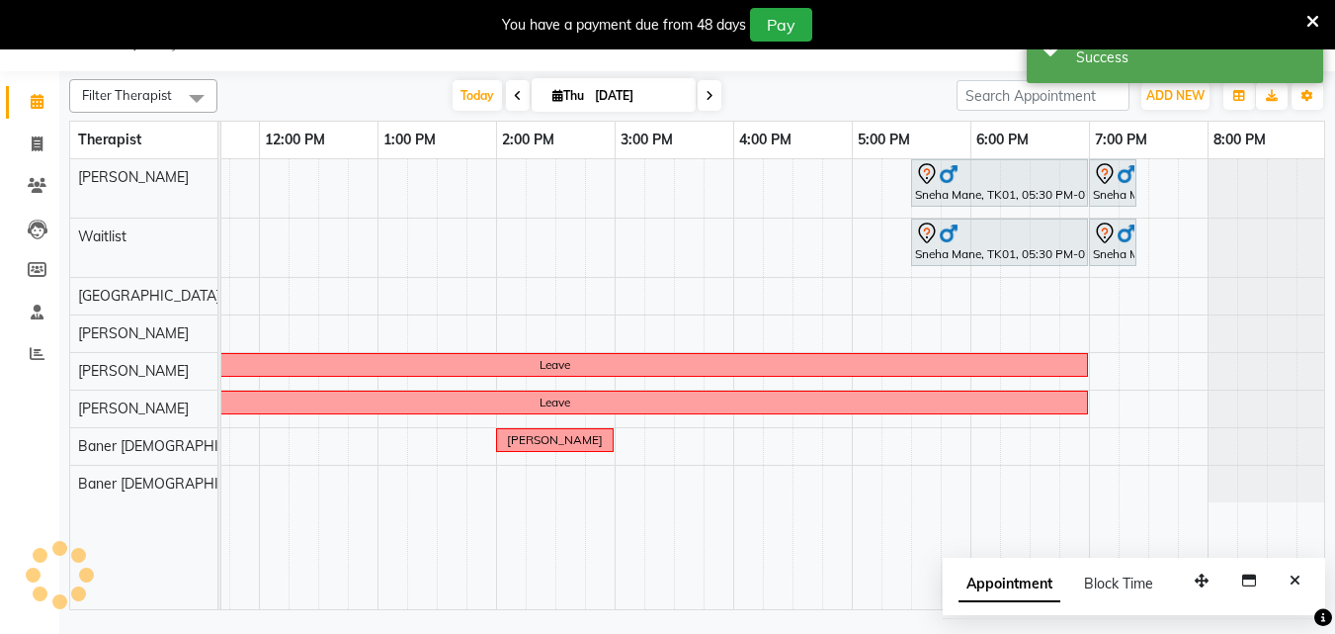
scroll to position [0, 0]
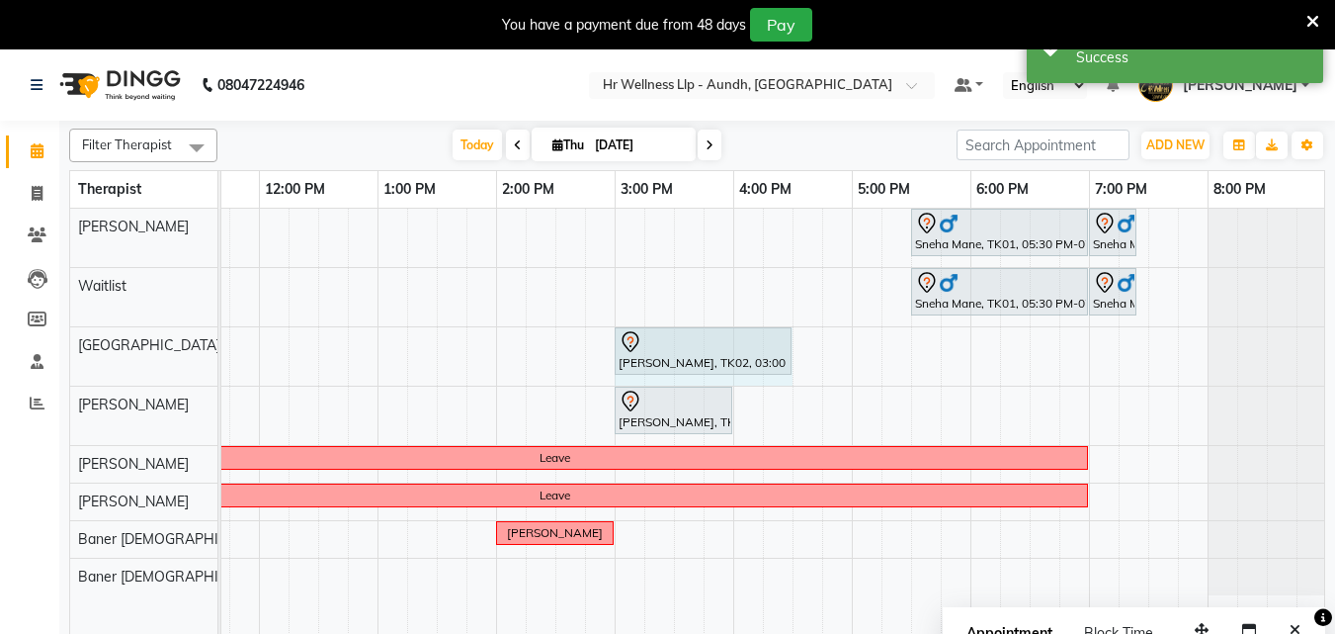
drag, startPoint x: 727, startPoint y: 354, endPoint x: 777, endPoint y: 341, distance: 51.1
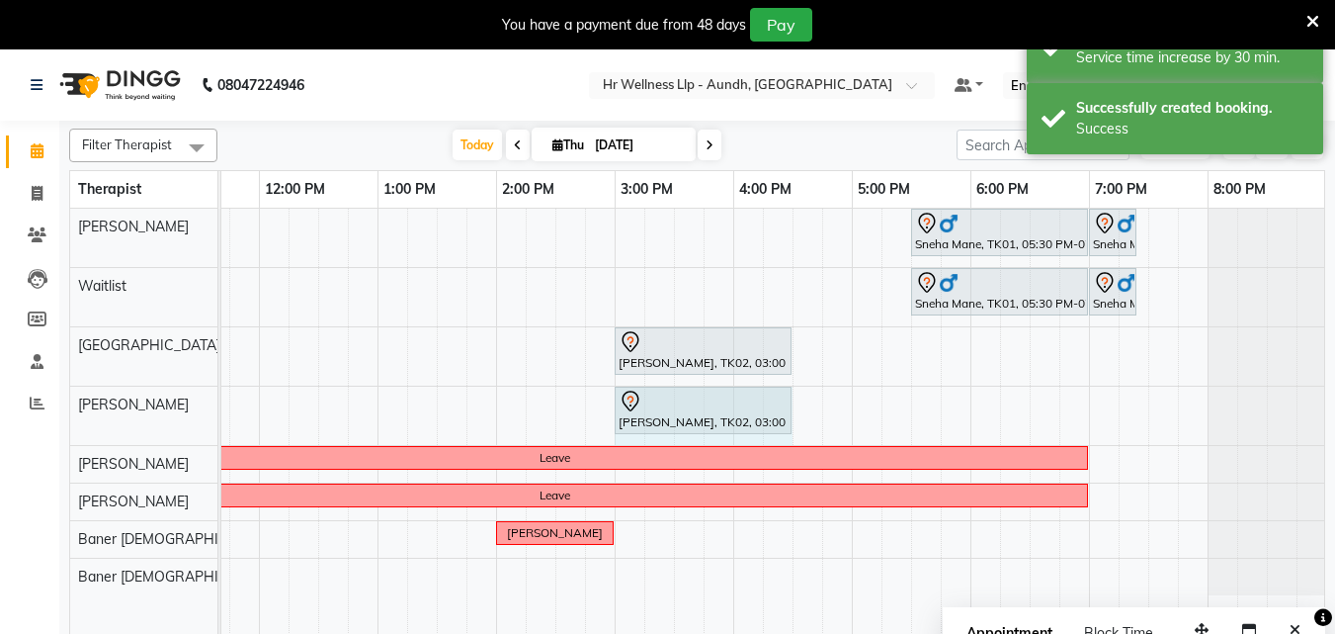
drag, startPoint x: 729, startPoint y: 404, endPoint x: 771, endPoint y: 390, distance: 43.8
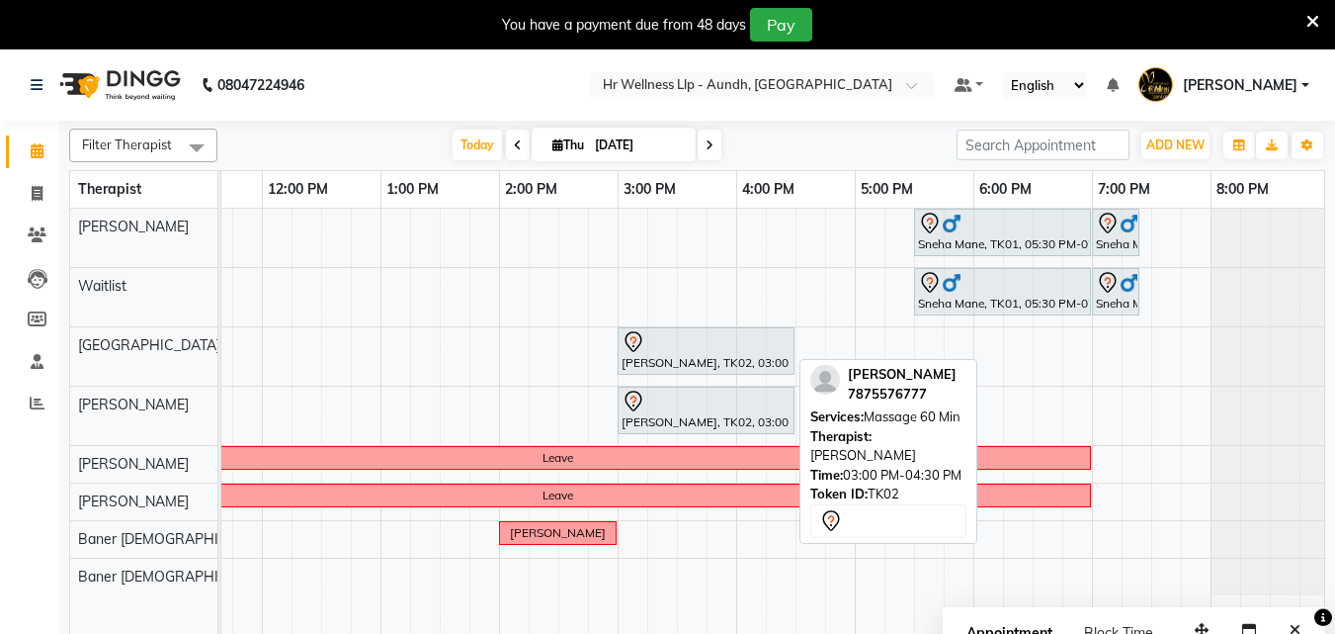
scroll to position [0, 439]
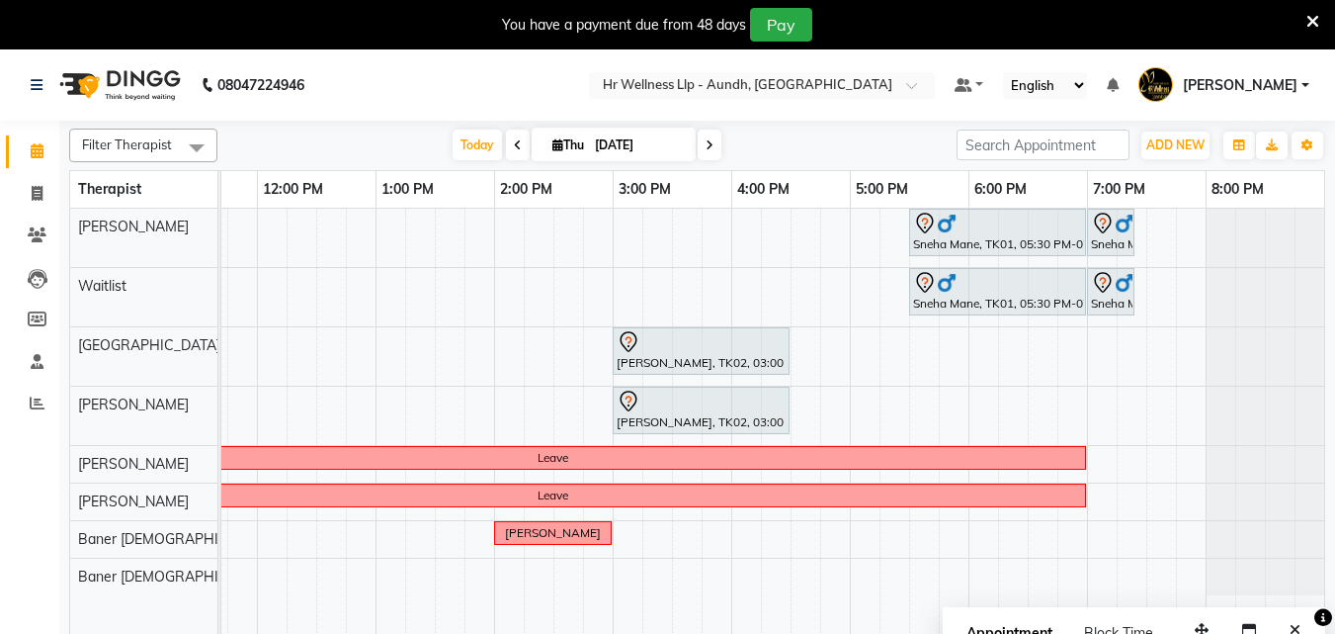
click at [713, 140] on span at bounding box center [710, 144] width 24 height 31
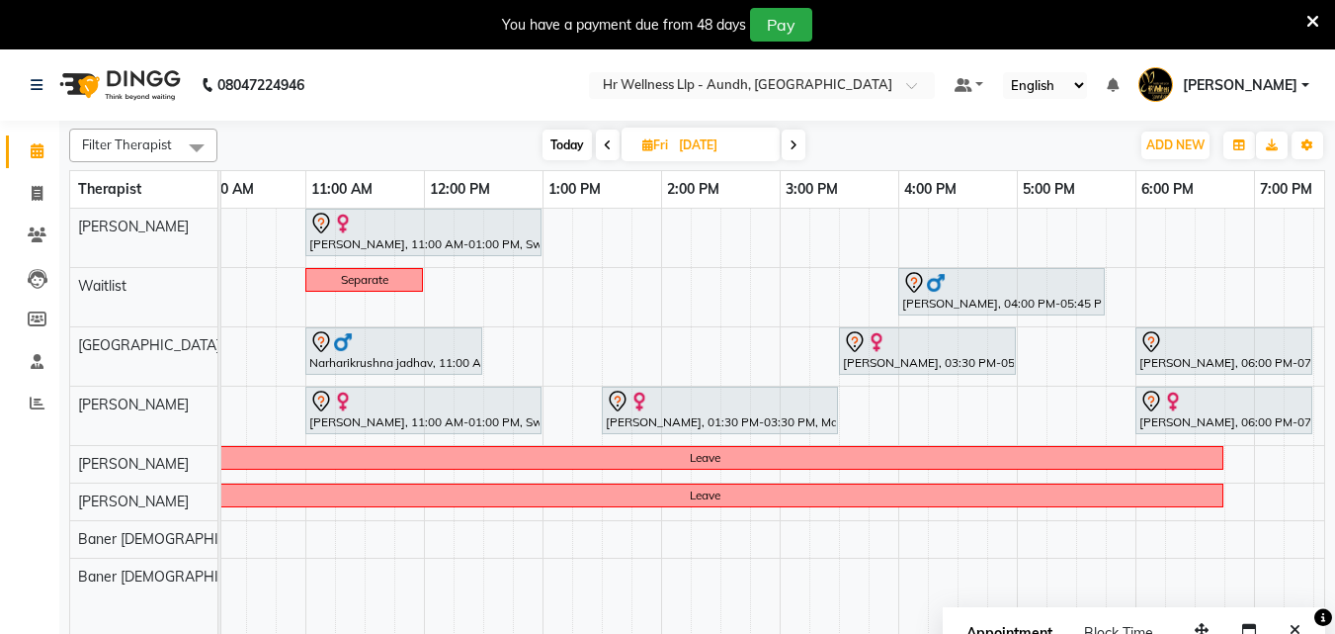
scroll to position [0, 305]
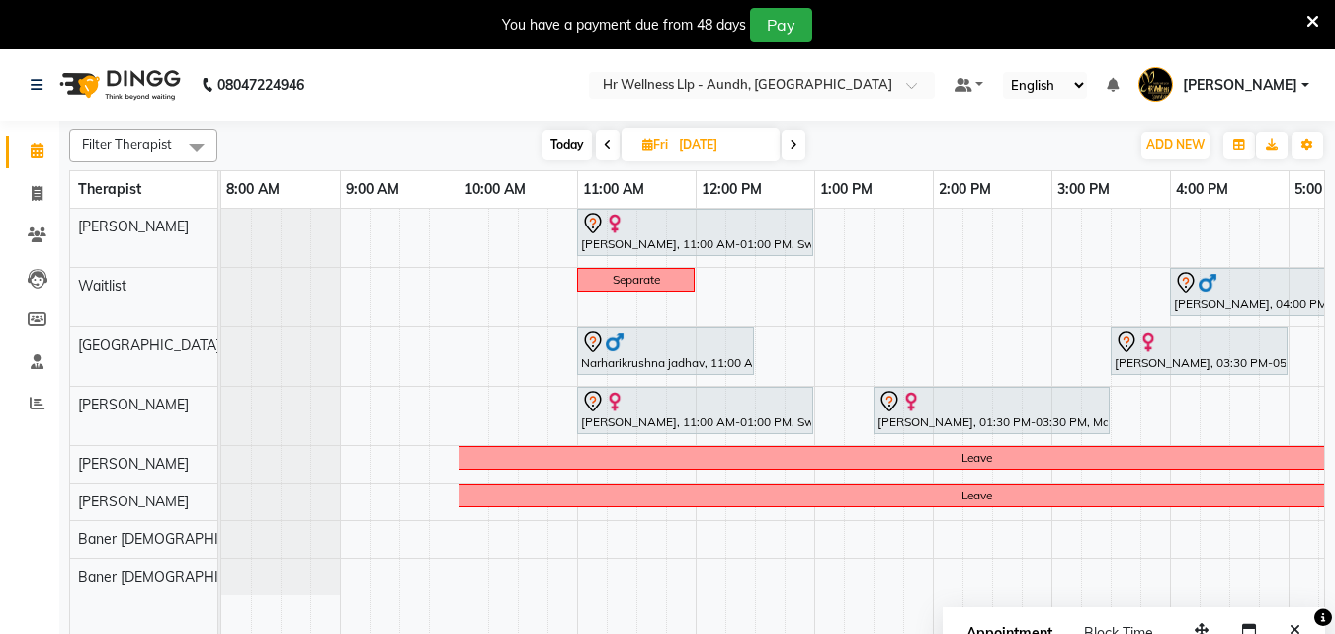
click at [613, 147] on span at bounding box center [608, 144] width 24 height 31
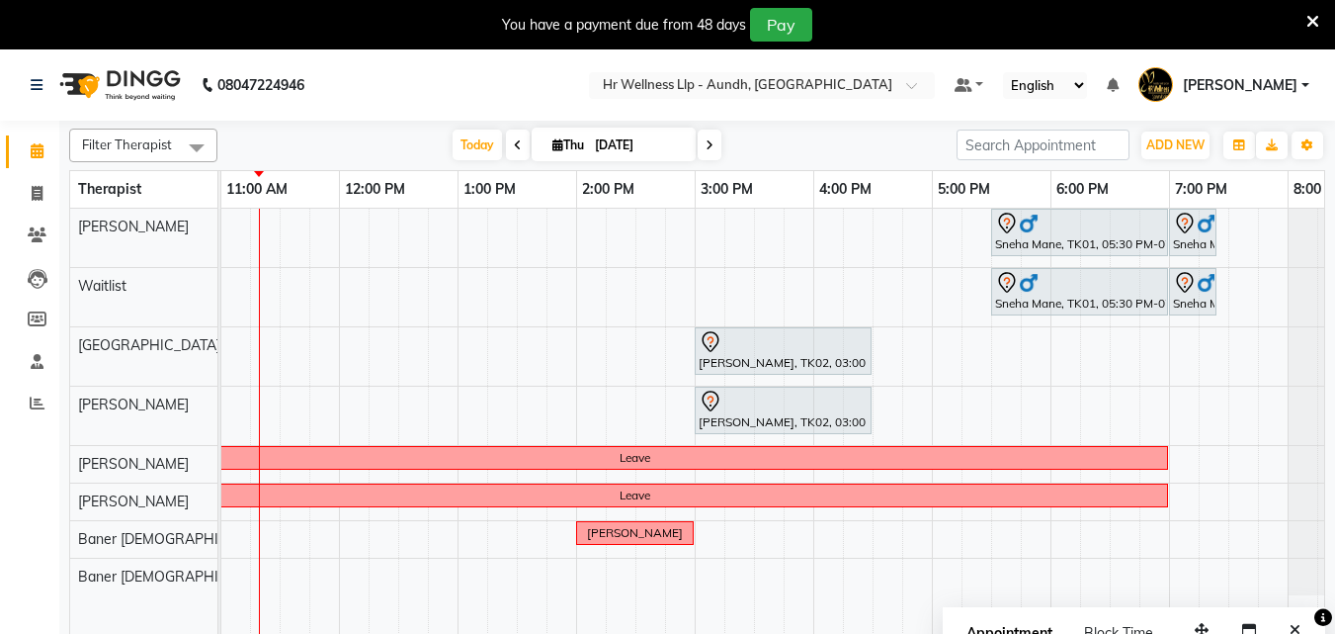
click at [715, 144] on span at bounding box center [710, 144] width 24 height 31
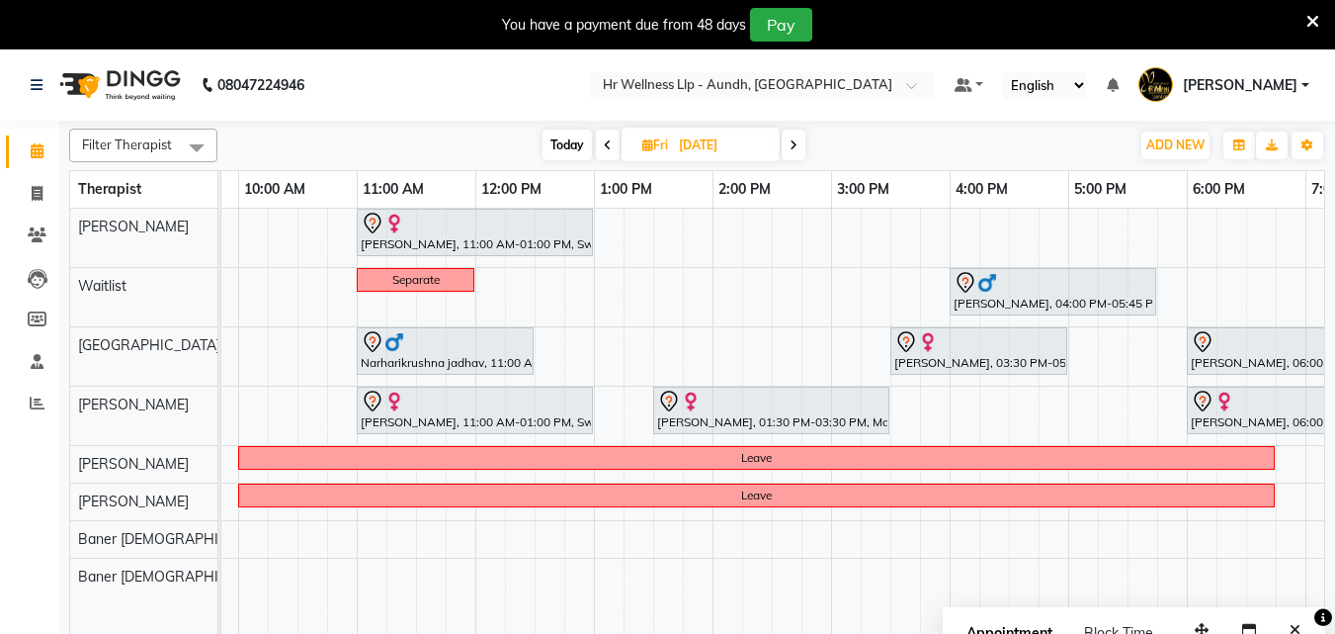
click at [568, 148] on span "Today" at bounding box center [567, 144] width 49 height 31
type input "[DATE]"
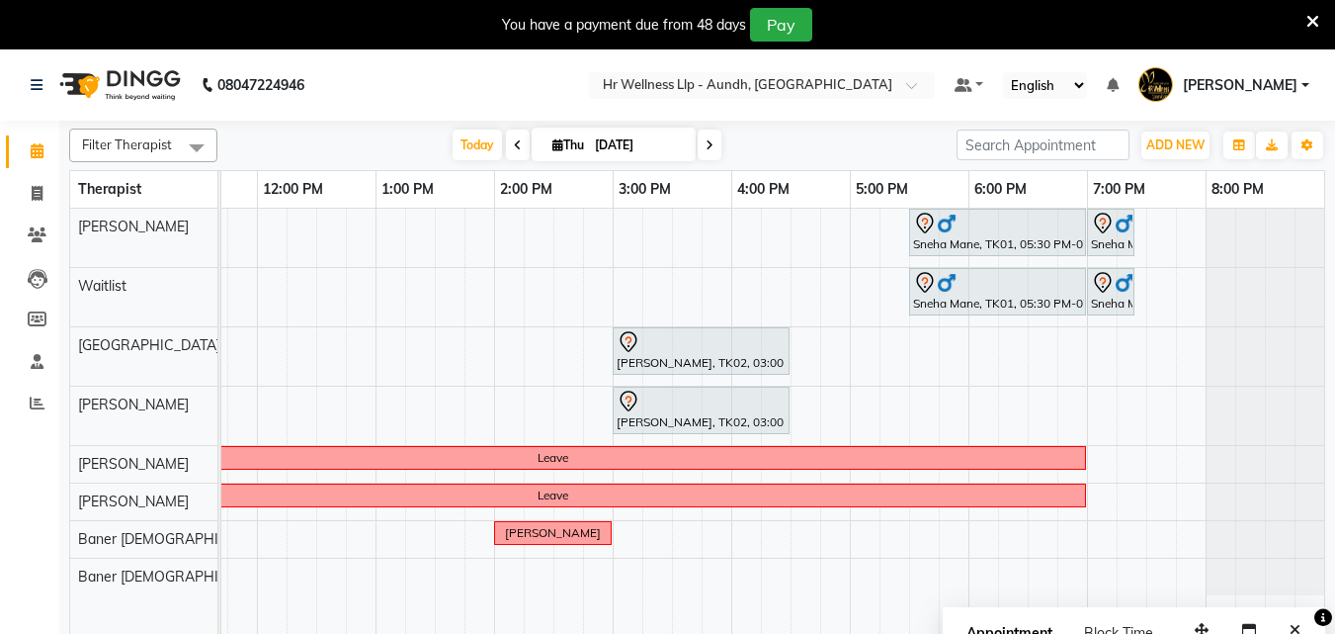
click at [628, 141] on input "[DATE]" at bounding box center [638, 145] width 99 height 30
select select "9"
select select "2025"
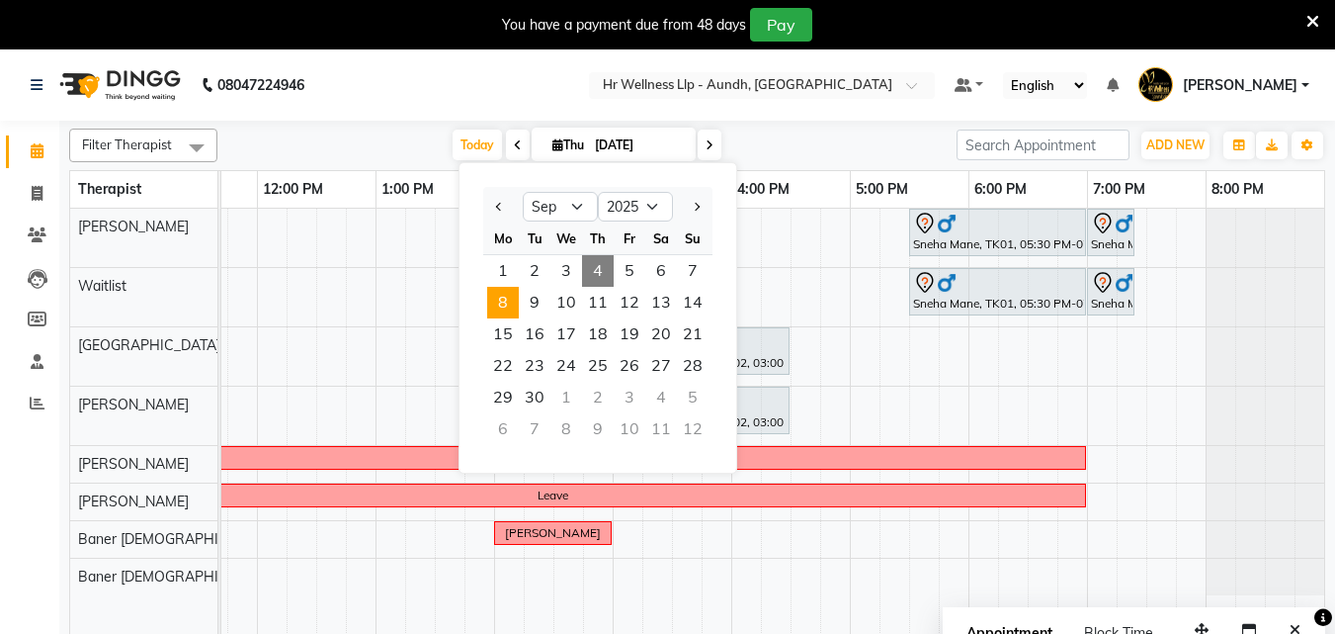
click at [507, 303] on span "8" at bounding box center [503, 303] width 32 height 32
type input "[DATE]"
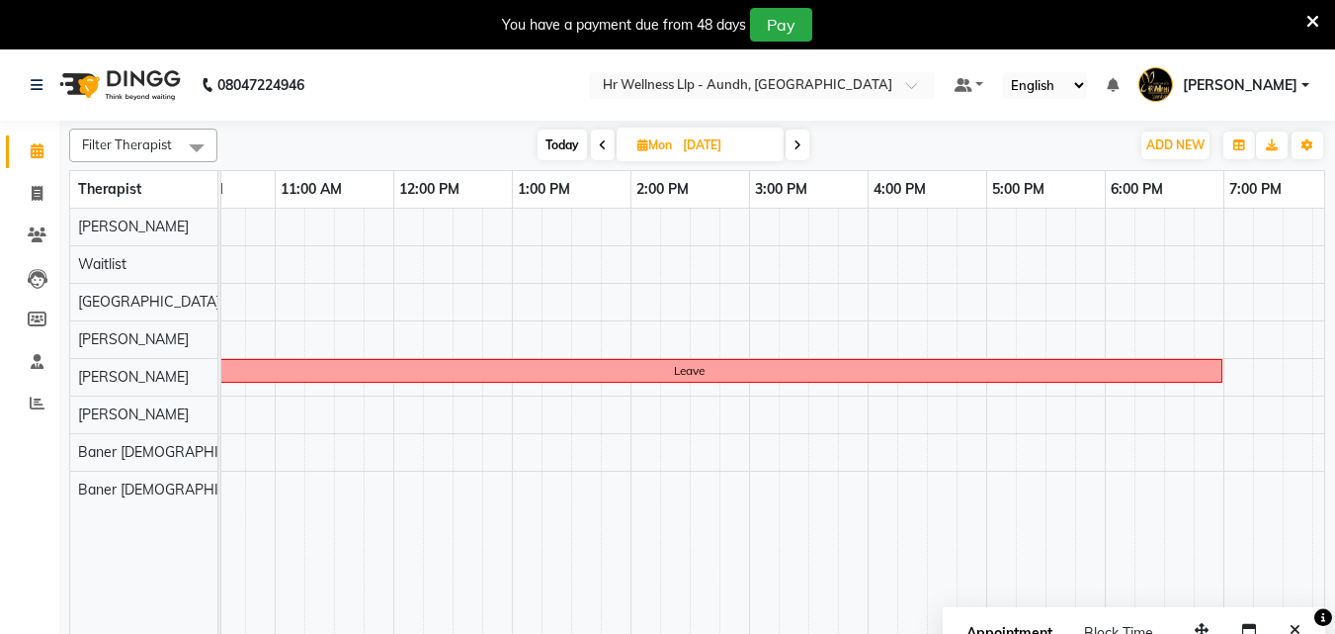
scroll to position [0, 439]
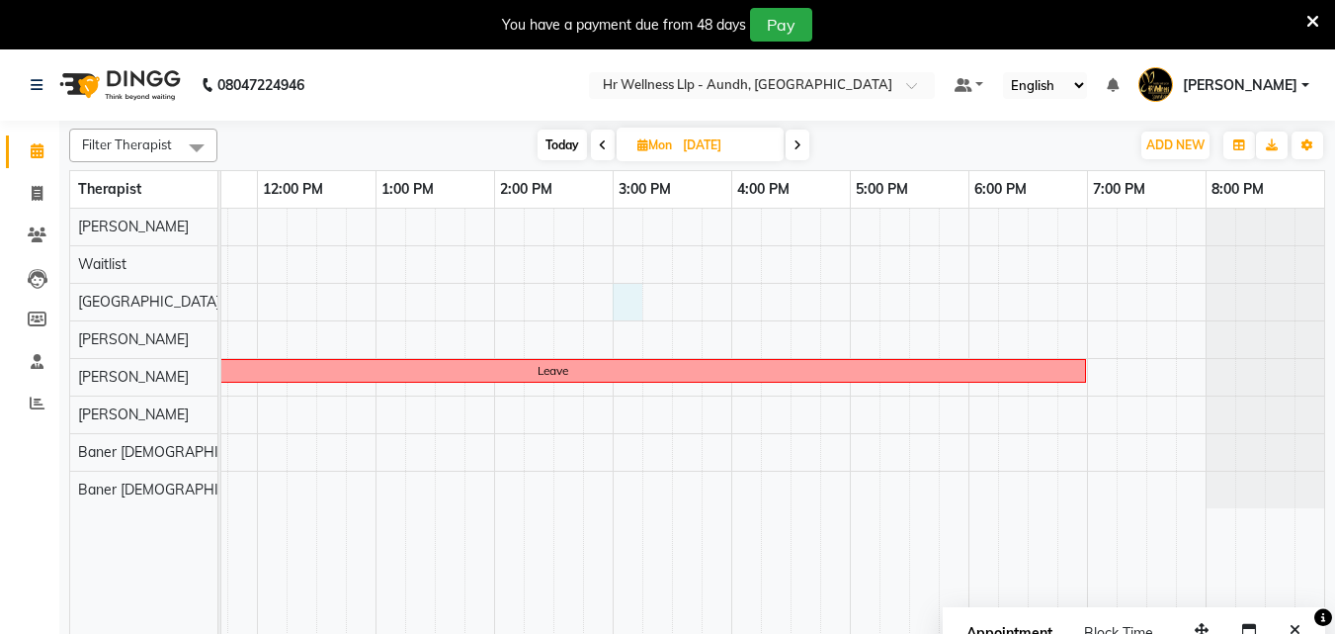
click at [620, 307] on div "Leave" at bounding box center [554, 434] width 1542 height 450
select select "77662"
select select "tentative"
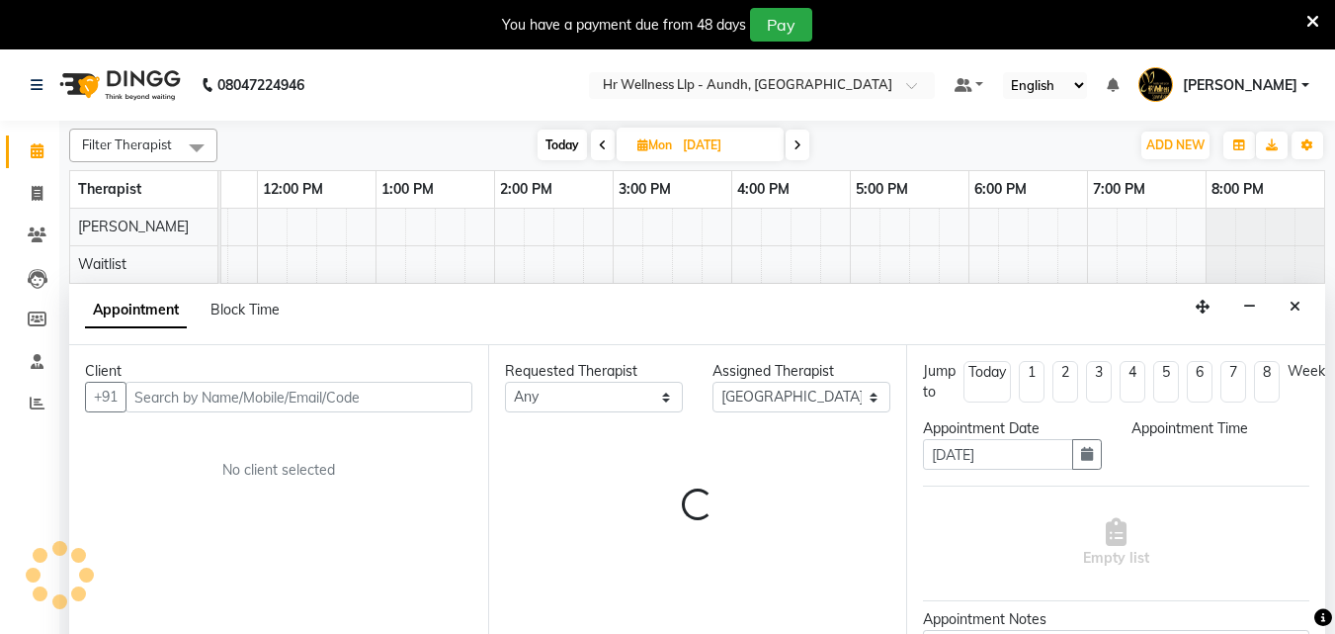
scroll to position [49, 0]
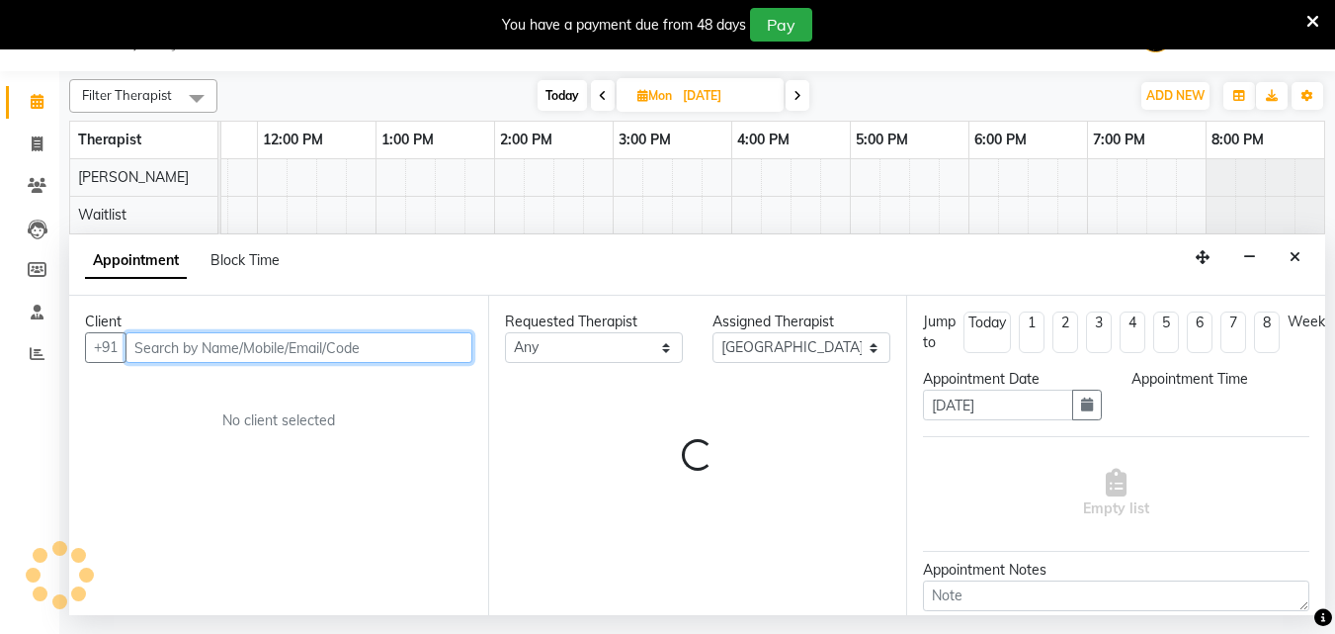
select select "900"
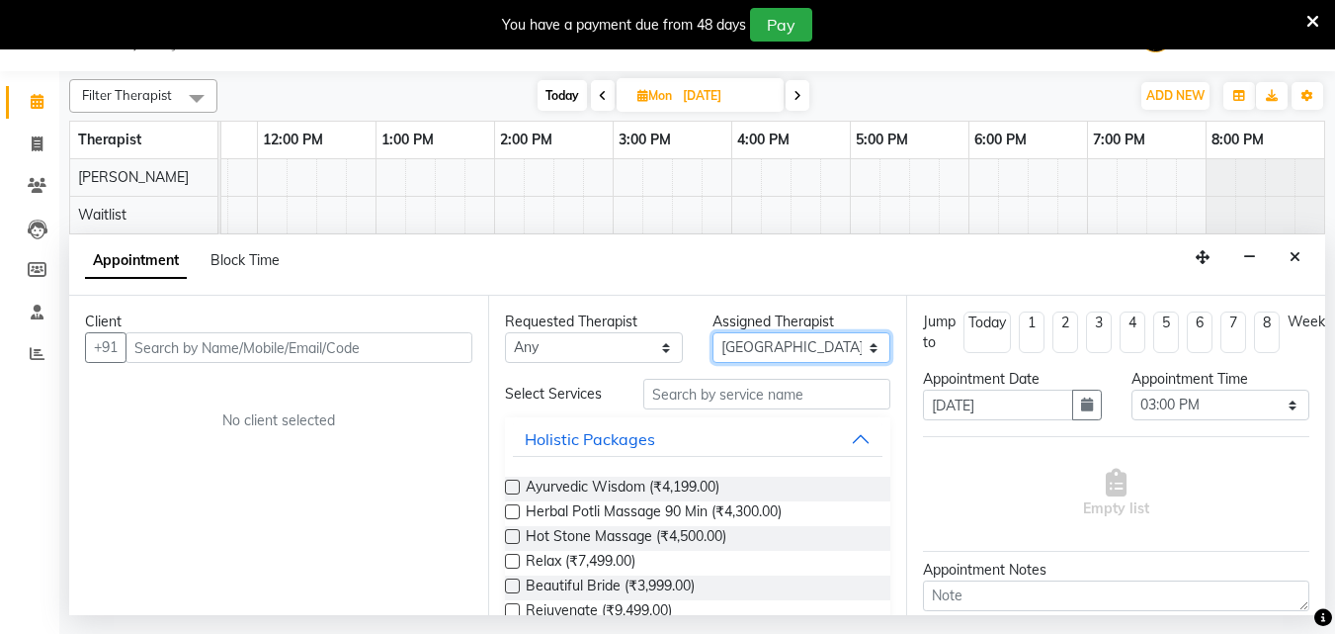
click at [858, 347] on select "Select Baner [DEMOGRAPHIC_DATA] Baner [DEMOGRAPHIC_DATA] Chandni [PERSON_NAME] …" at bounding box center [802, 347] width 178 height 31
select select "77663"
click at [713, 332] on select "Select Baner [DEMOGRAPHIC_DATA] Baner [DEMOGRAPHIC_DATA] Chandni [PERSON_NAME] …" at bounding box center [802, 347] width 178 height 31
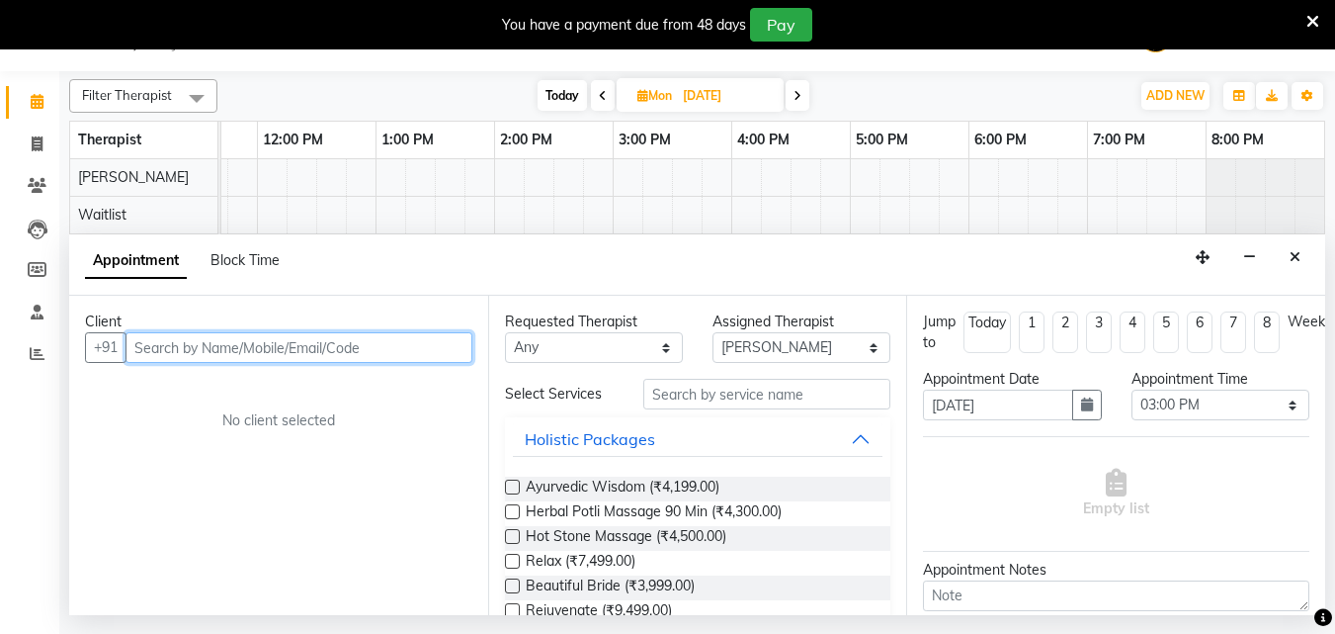
click at [385, 341] on input "text" at bounding box center [299, 347] width 347 height 31
type input "s"
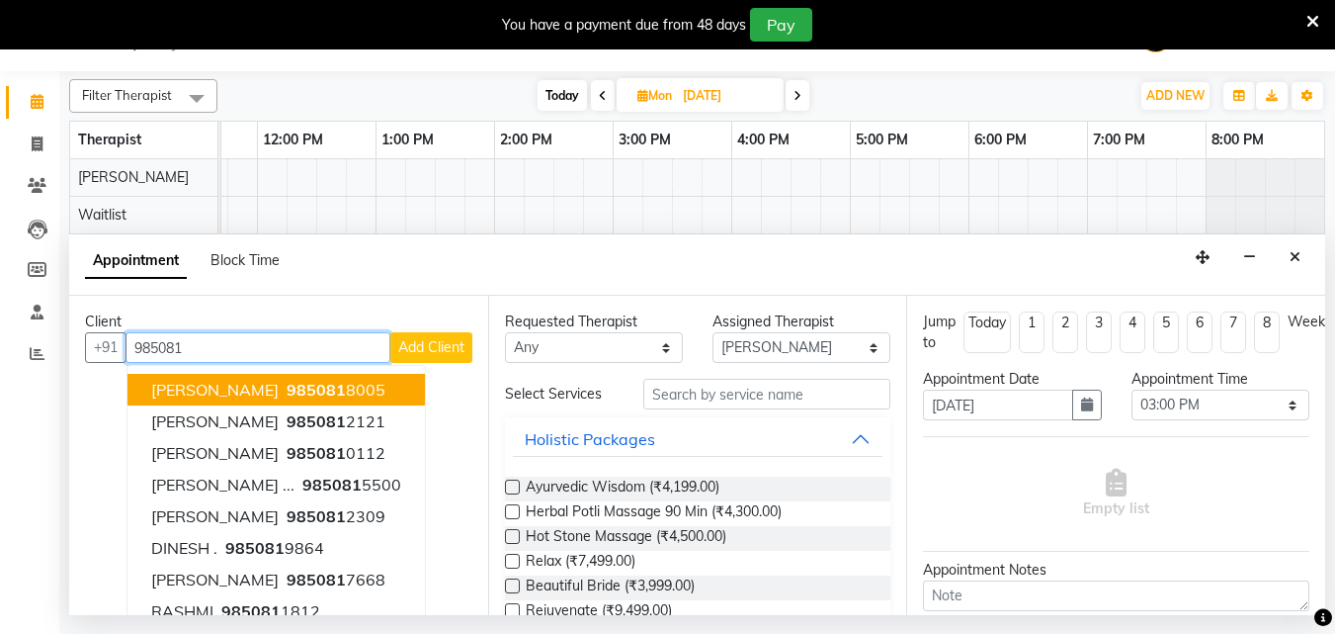
click at [283, 355] on input "985081" at bounding box center [258, 347] width 265 height 31
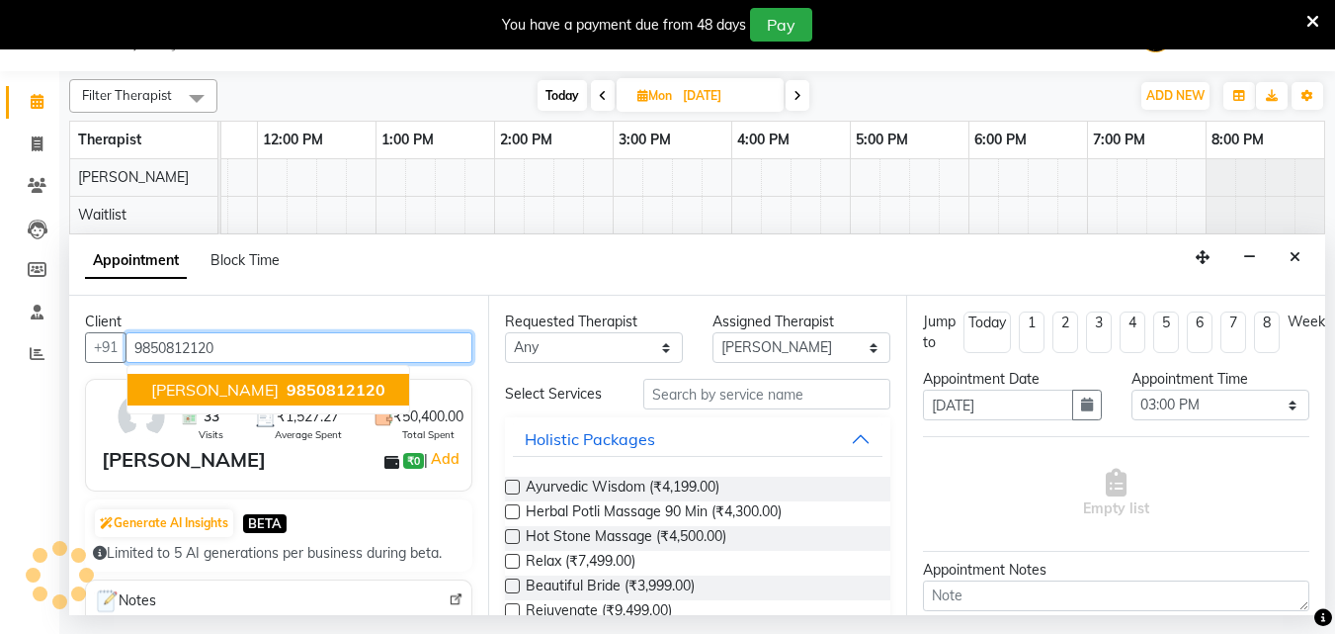
click at [295, 382] on span "9850812120" at bounding box center [336, 390] width 99 height 20
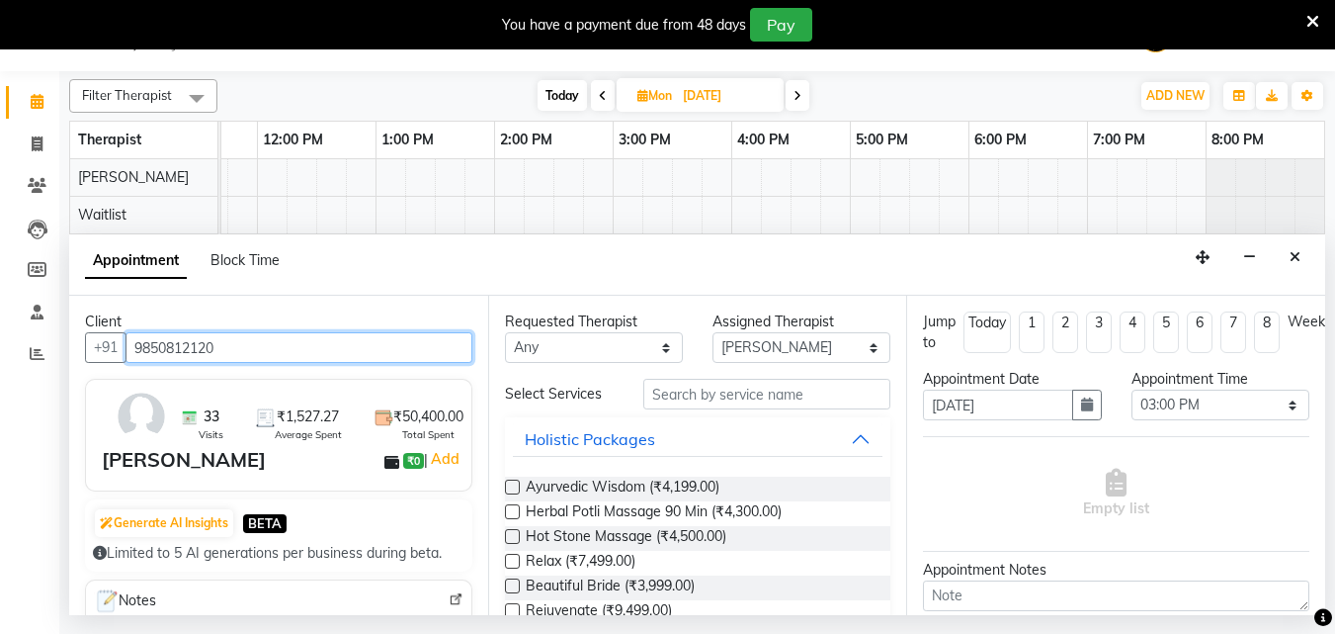
drag, startPoint x: 136, startPoint y: 348, endPoint x: 222, endPoint y: 343, distance: 86.1
click at [222, 343] on input "9850812120" at bounding box center [299, 347] width 347 height 31
type input "9850812120"
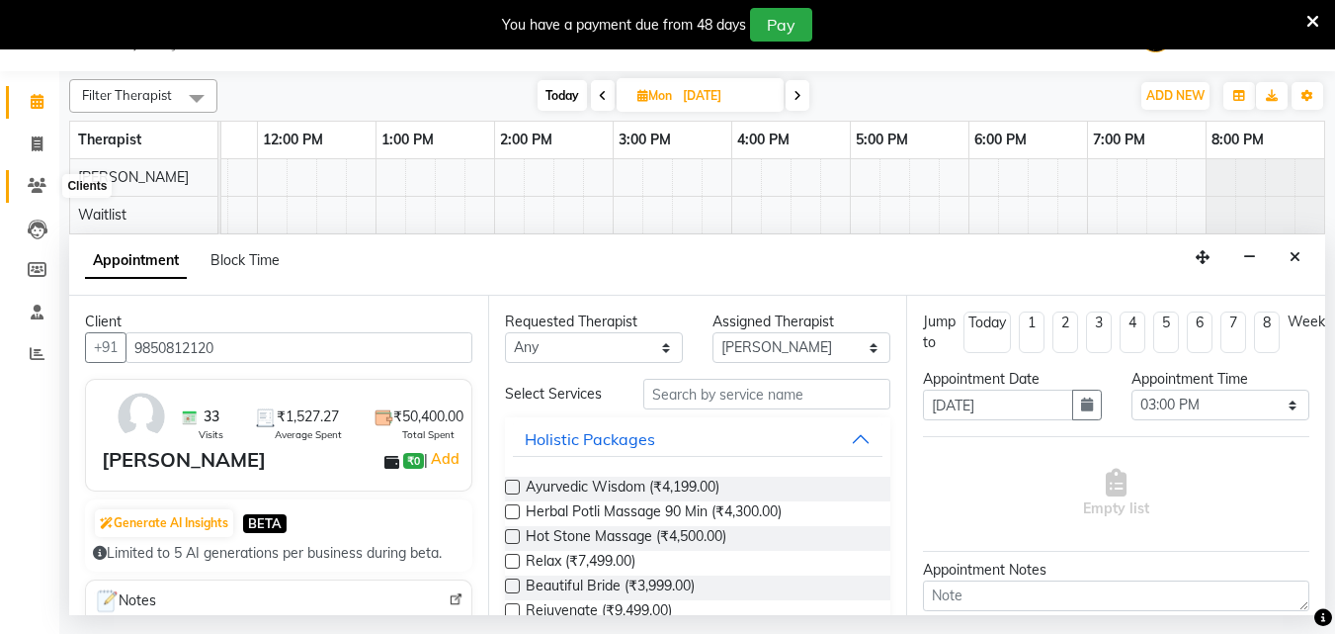
click at [29, 185] on icon at bounding box center [37, 185] width 19 height 15
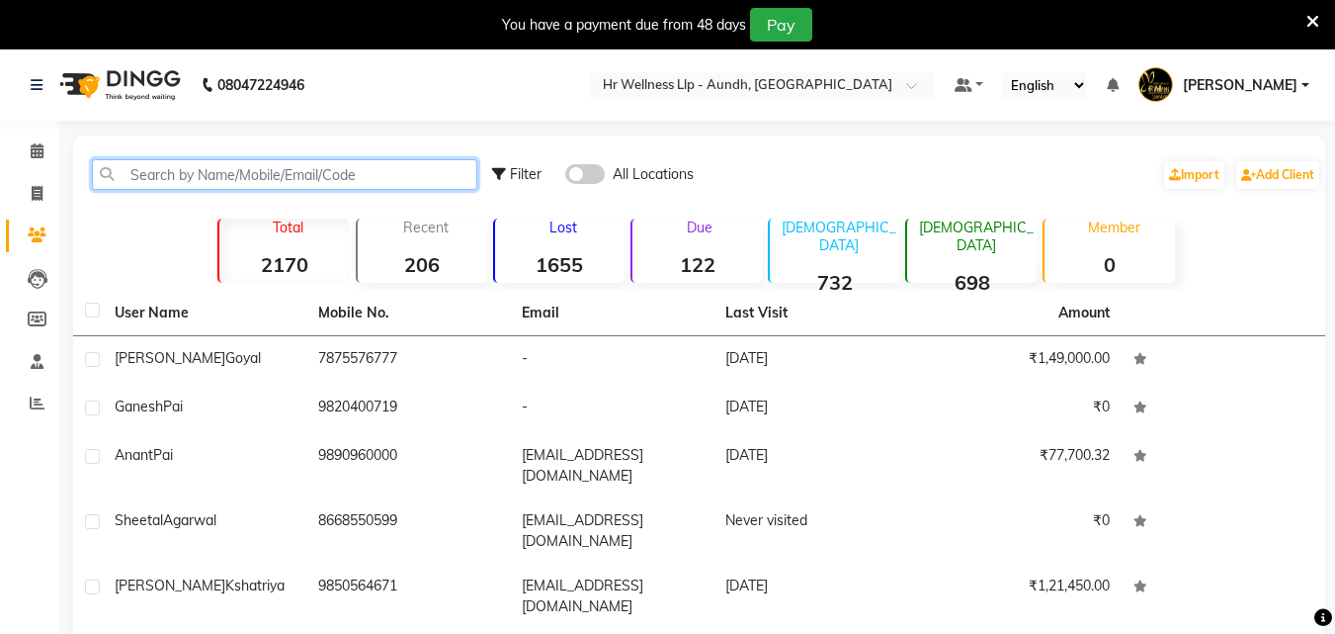
drag, startPoint x: 224, startPoint y: 166, endPoint x: 217, endPoint y: 175, distance: 11.3
click at [223, 167] on input "text" at bounding box center [284, 174] width 385 height 31
paste input "9850812120"
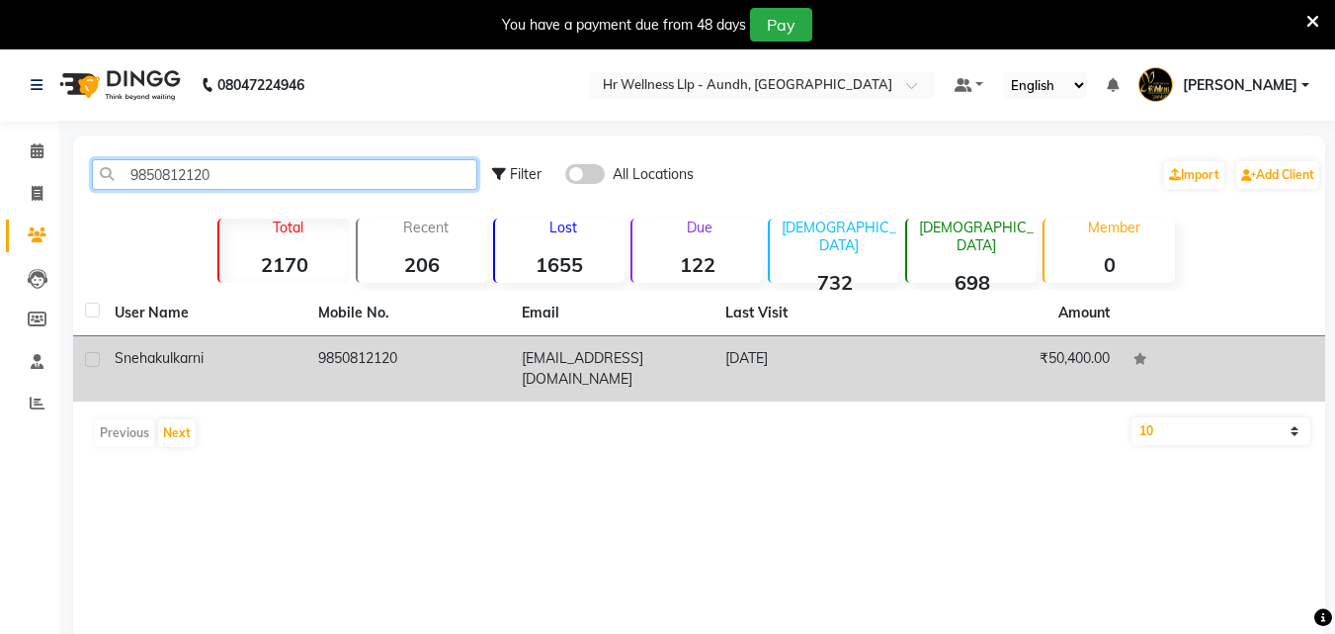
type input "9850812120"
drag, startPoint x: 213, startPoint y: 360, endPoint x: 286, endPoint y: 377, distance: 74.1
click at [213, 361] on div "[PERSON_NAME]" at bounding box center [205, 358] width 180 height 21
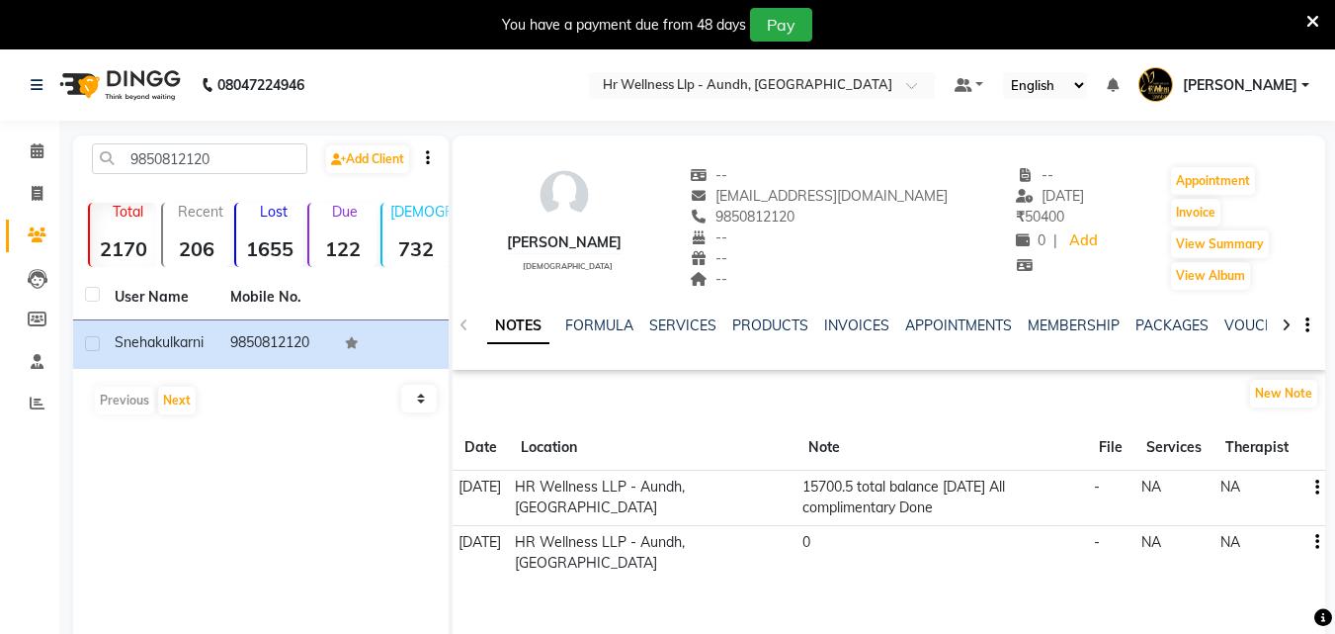
click at [683, 334] on div "SERVICES" at bounding box center [682, 325] width 67 height 21
click at [683, 320] on link "SERVICES" at bounding box center [682, 325] width 67 height 18
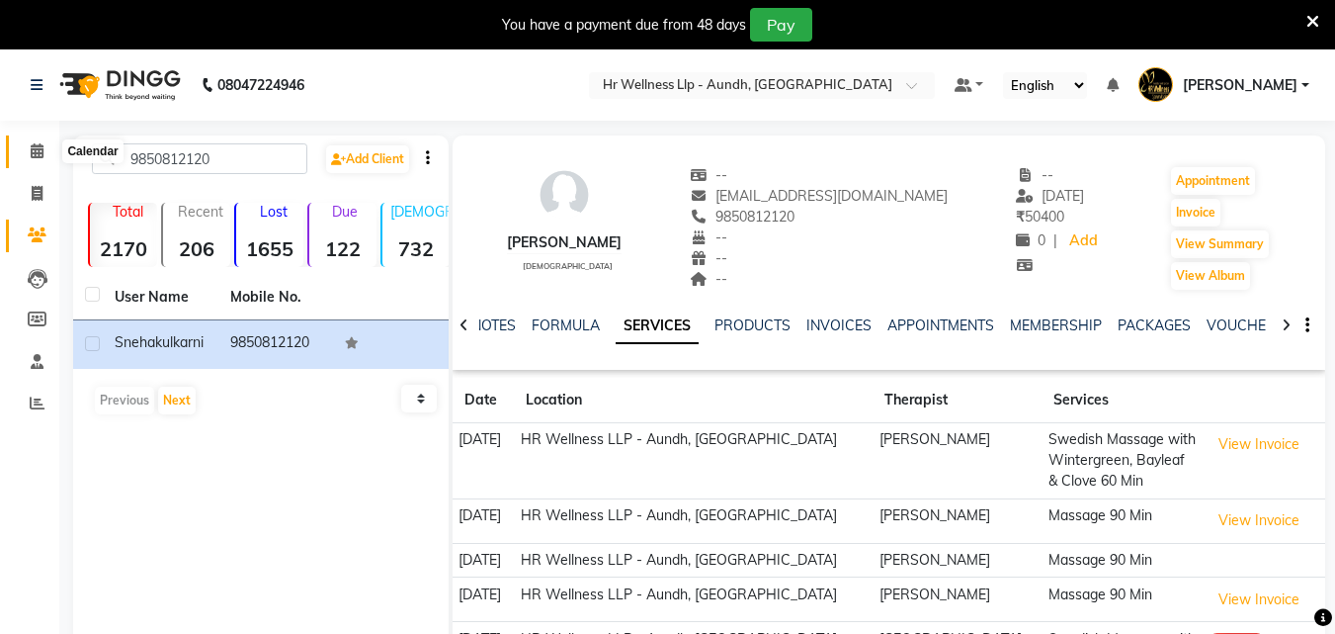
click at [31, 151] on icon at bounding box center [37, 150] width 13 height 15
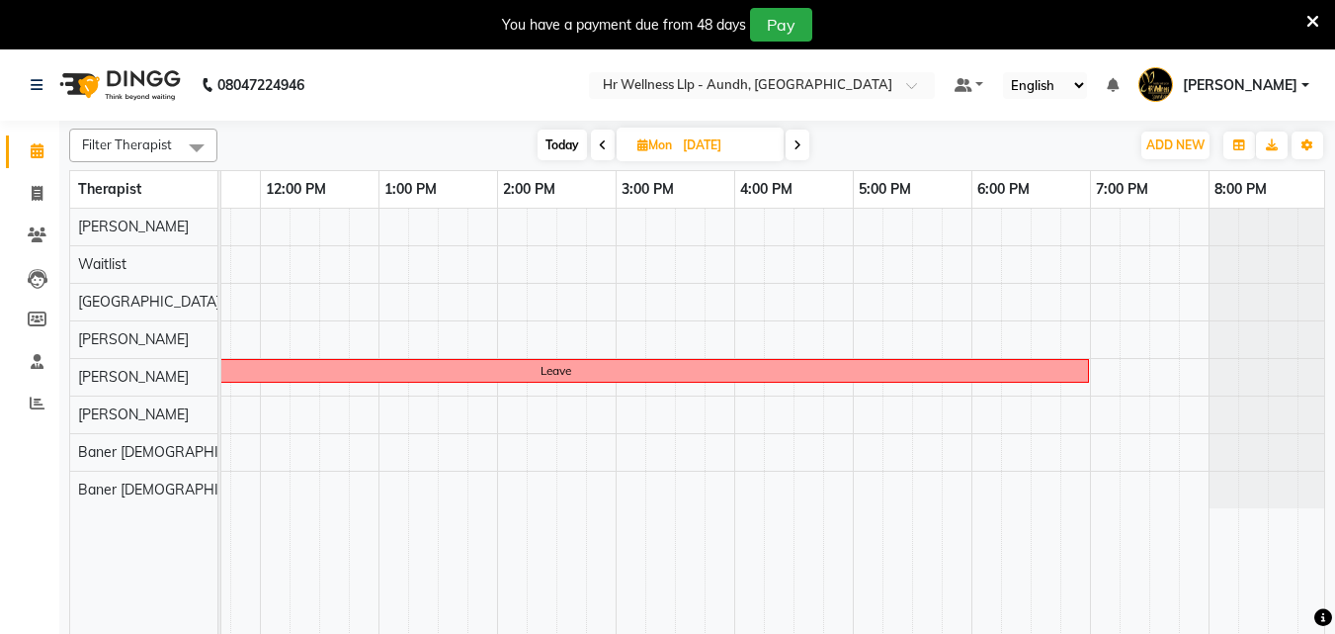
scroll to position [0, 435]
click at [626, 338] on div "Leave" at bounding box center [558, 434] width 1542 height 450
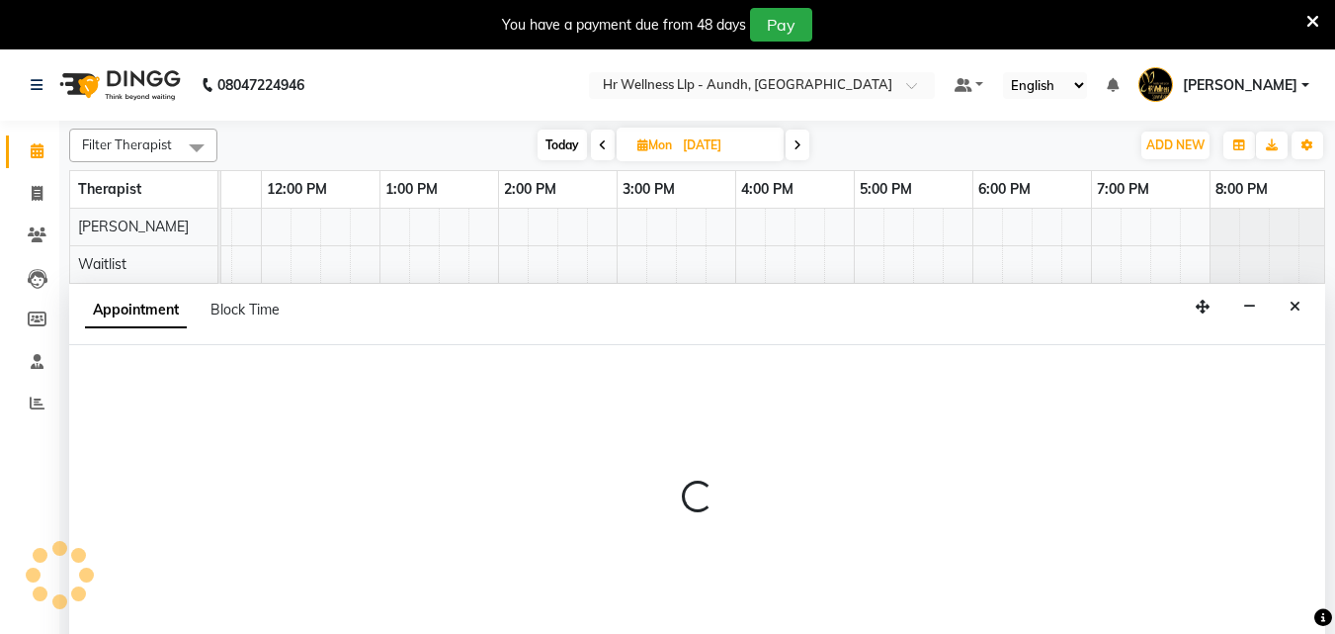
scroll to position [49, 0]
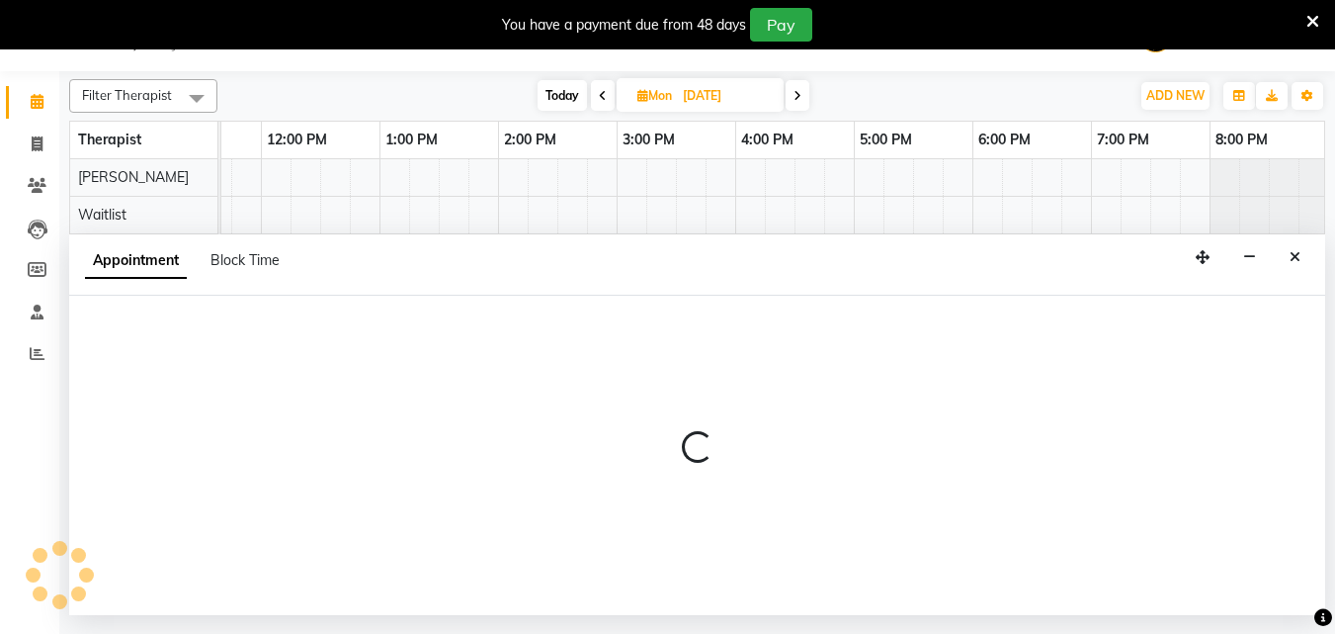
select select "77663"
select select "900"
select select "tentative"
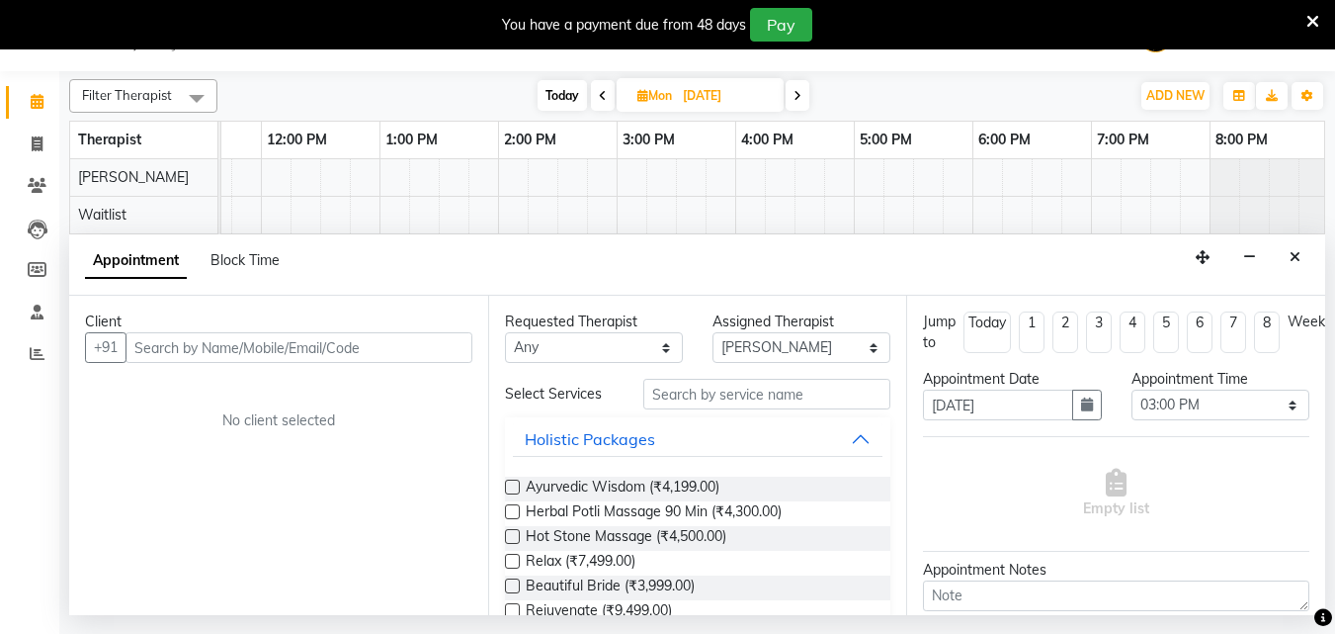
click at [317, 352] on input "text" at bounding box center [299, 347] width 347 height 31
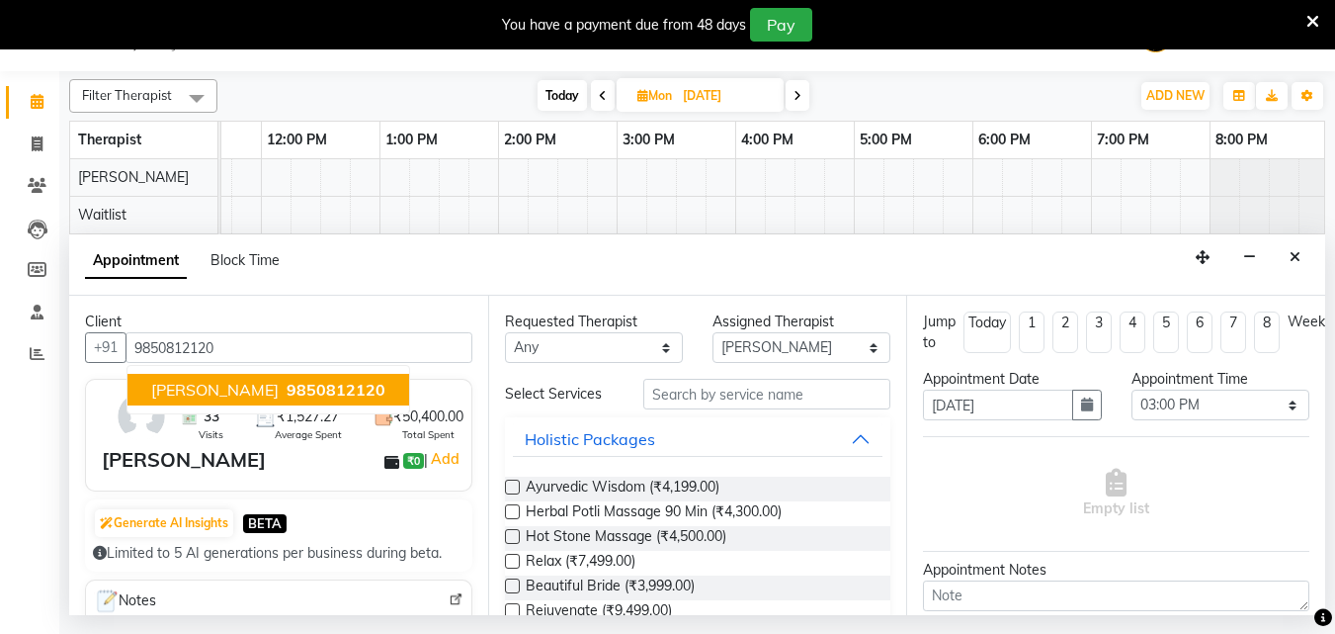
click at [287, 380] on span "9850812120" at bounding box center [336, 390] width 99 height 20
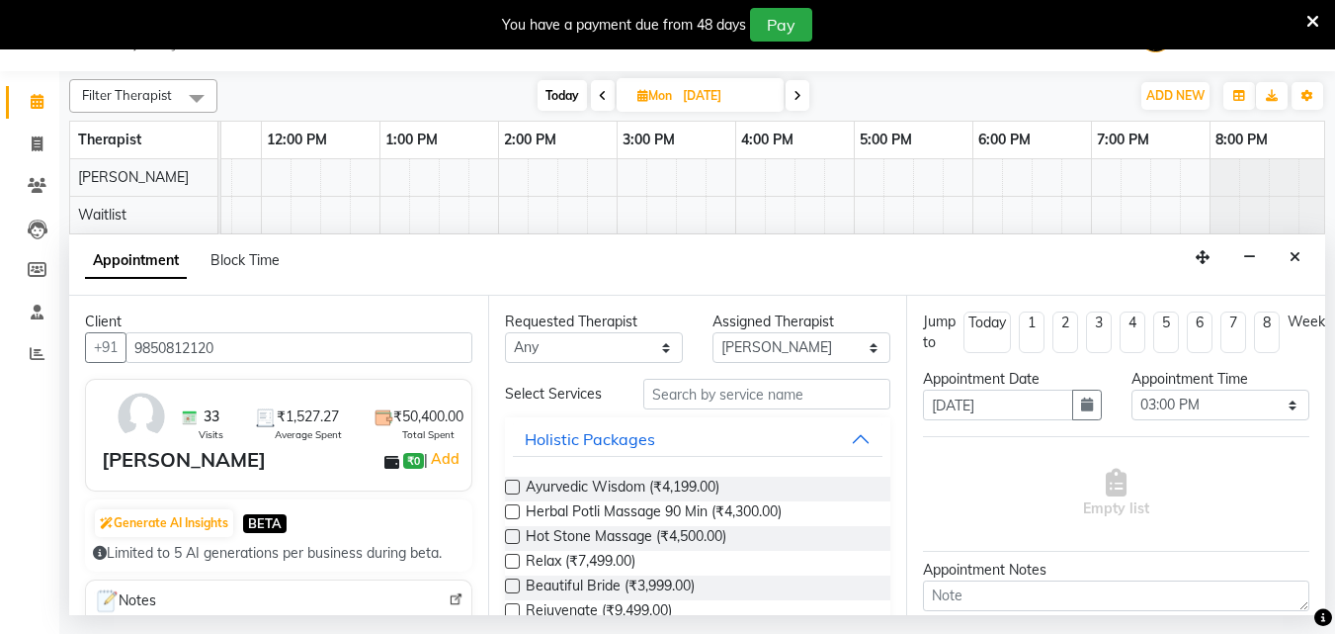
type input "9850812120"
click at [688, 406] on input "text" at bounding box center [766, 394] width 247 height 31
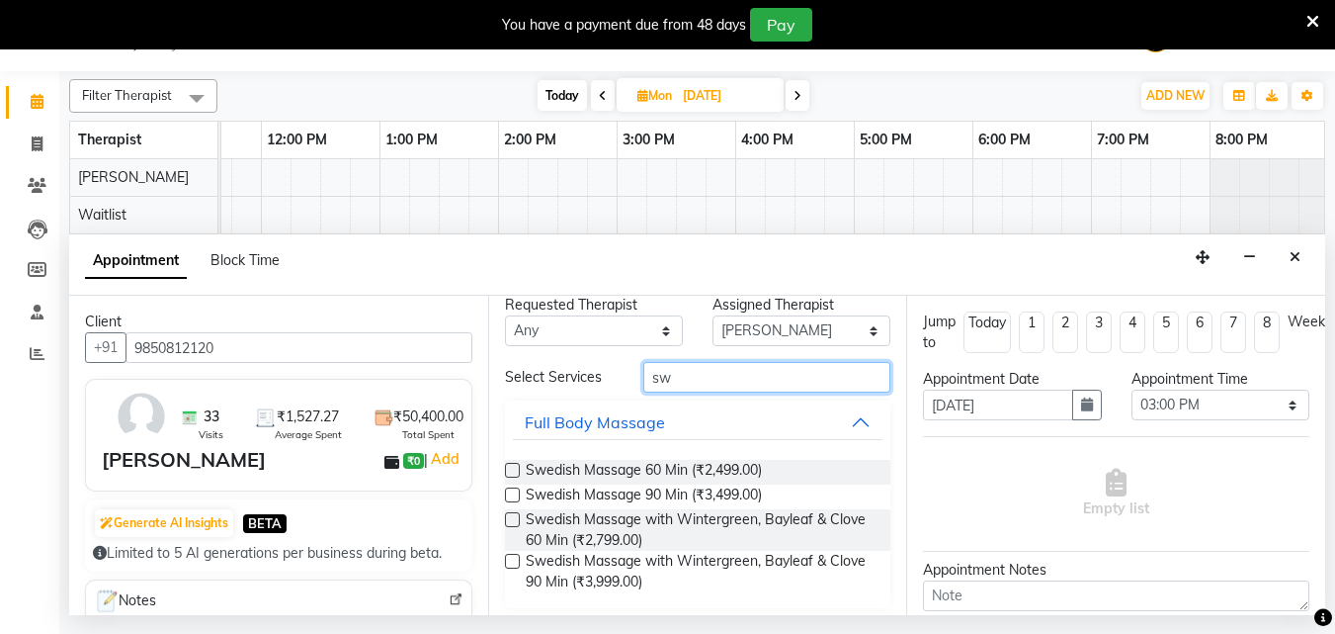
scroll to position [26, 0]
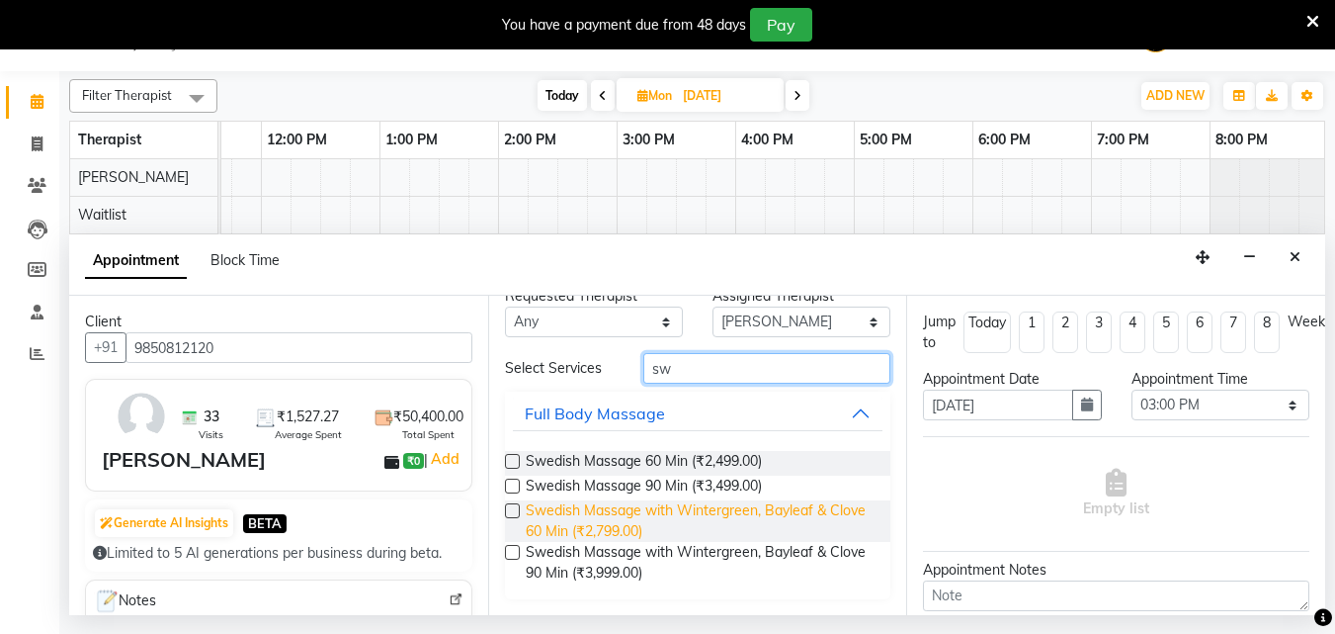
type input "sw"
drag, startPoint x: 591, startPoint y: 511, endPoint x: 708, endPoint y: 510, distance: 116.6
click at [592, 511] on span "Swedish Massage with Wintergreen, Bayleaf & Clove 60 Min (₹2,799.00)" at bounding box center [701, 521] width 350 height 42
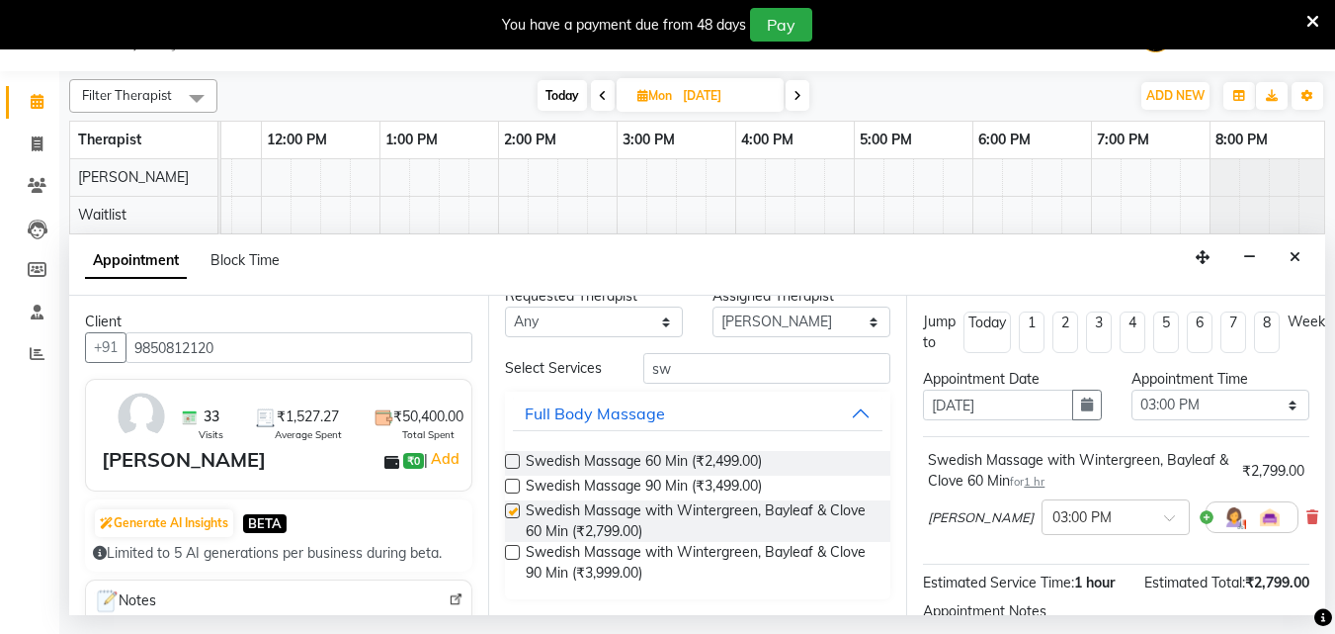
checkbox input "false"
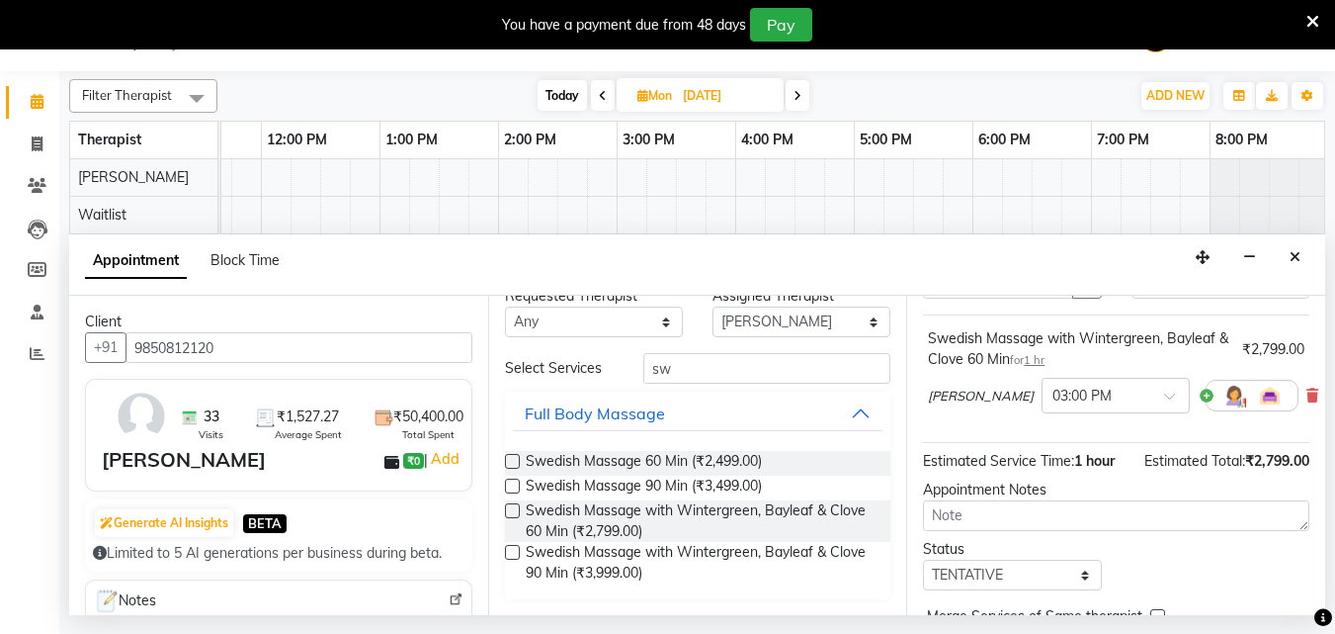
scroll to position [236, 0]
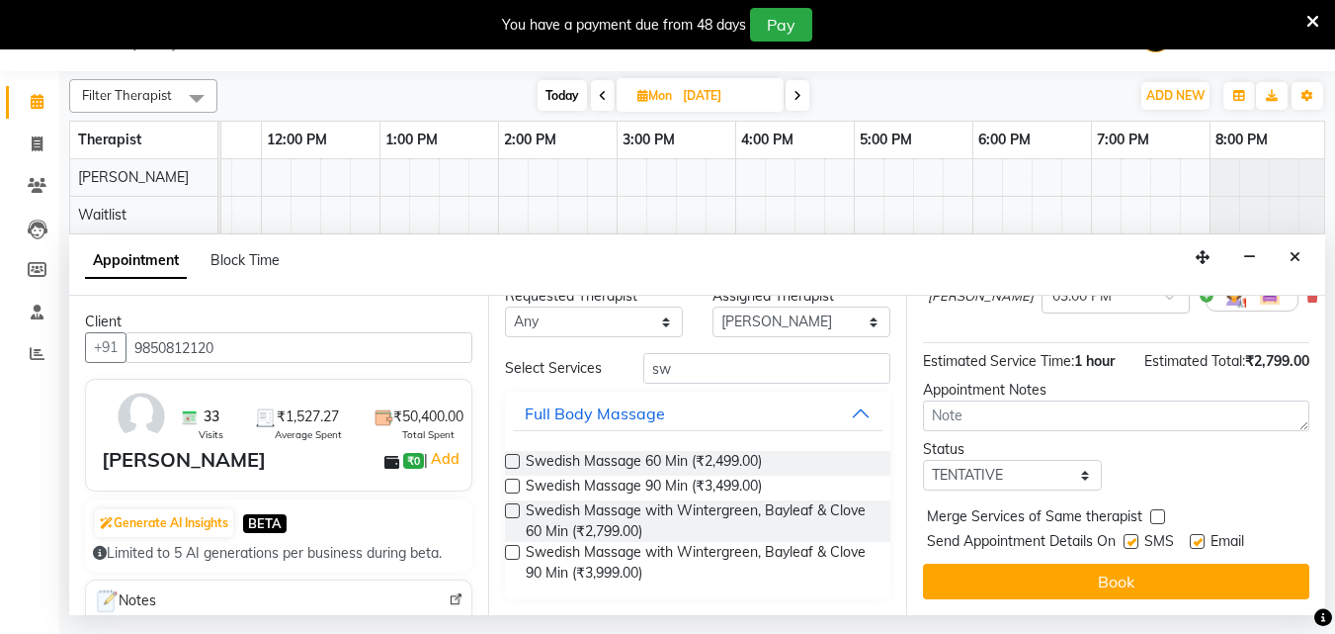
click at [1065, 546] on div "Jump to [DATE] 1 2 3 4 5 6 7 8 Weeks Appointment Date [DATE] Appointment Time S…" at bounding box center [1115, 455] width 419 height 319
click at [1069, 567] on button "Book" at bounding box center [1116, 581] width 386 height 36
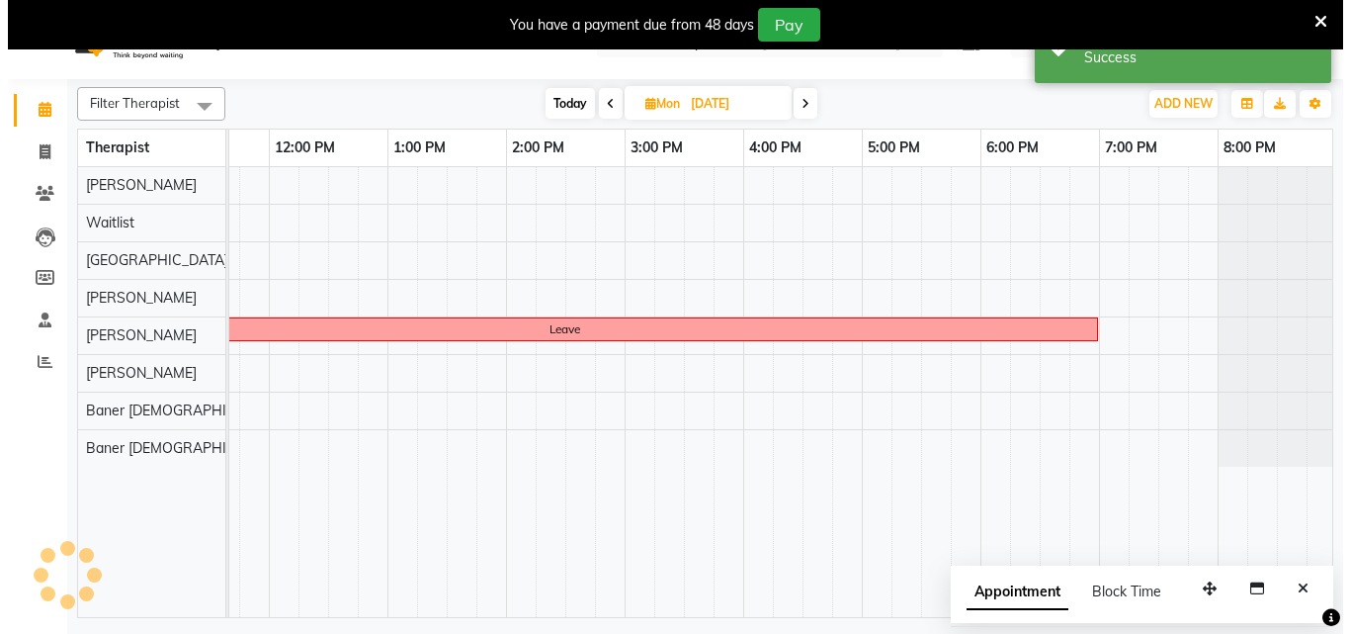
scroll to position [0, 0]
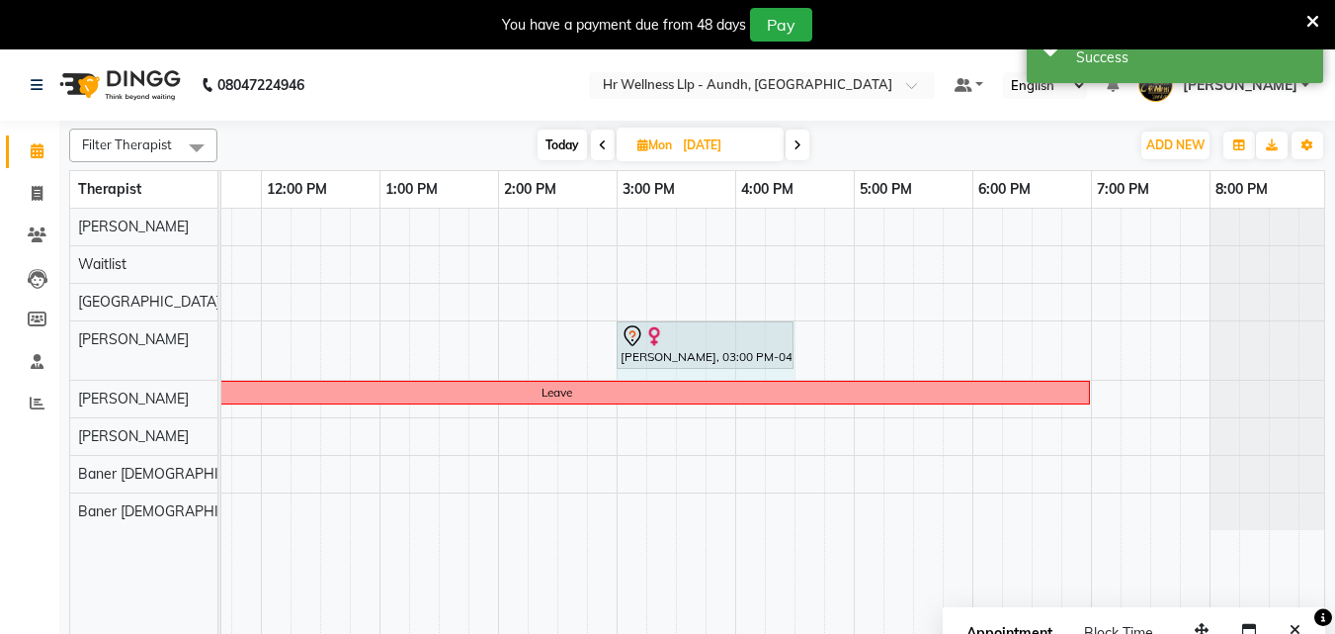
drag, startPoint x: 729, startPoint y: 336, endPoint x: 770, endPoint y: 340, distance: 40.7
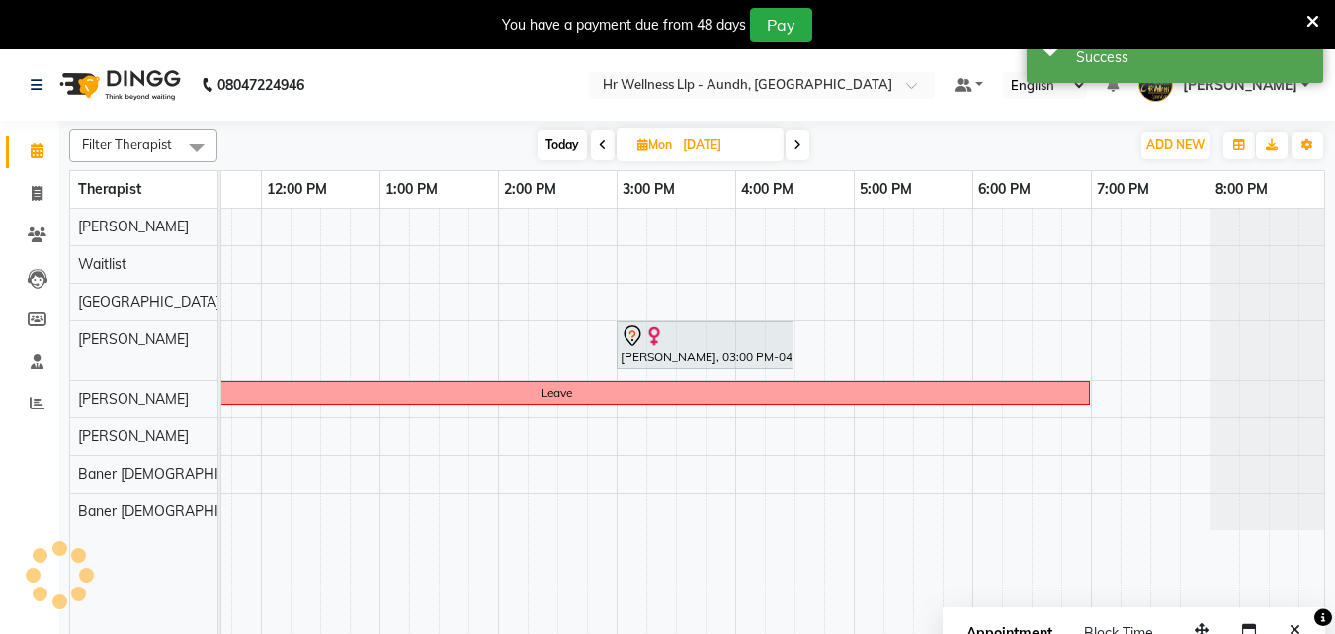
click at [770, 341] on div at bounding box center [705, 336] width 169 height 24
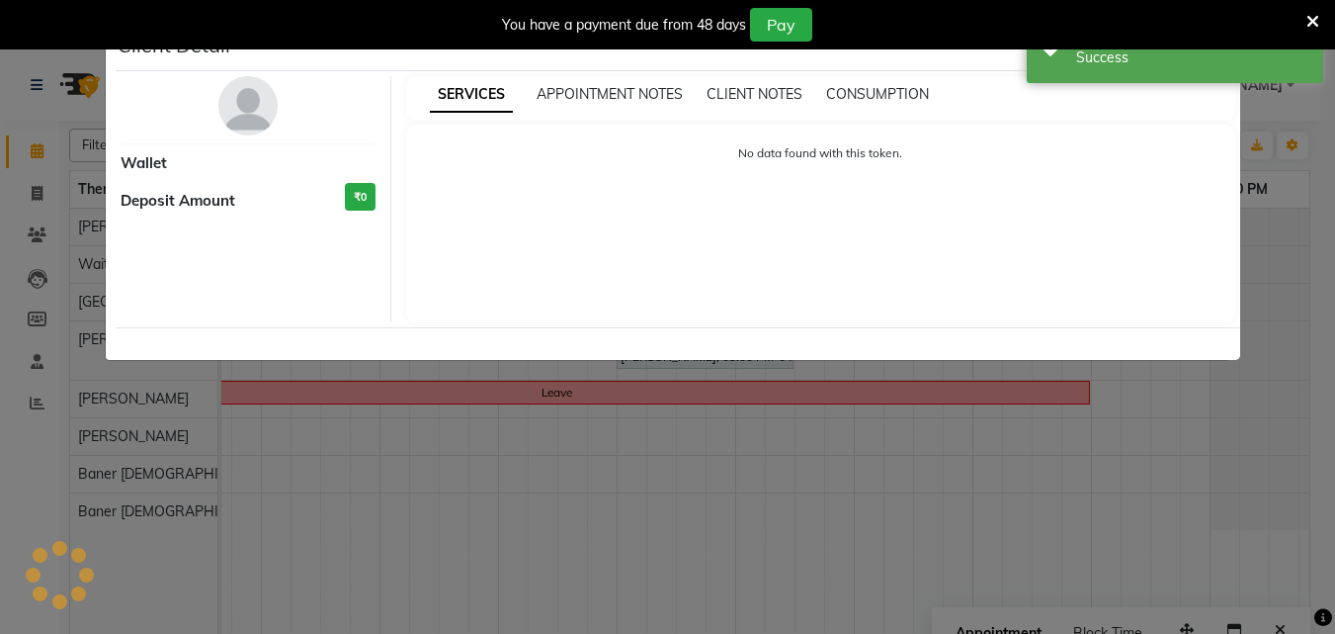
select select "7"
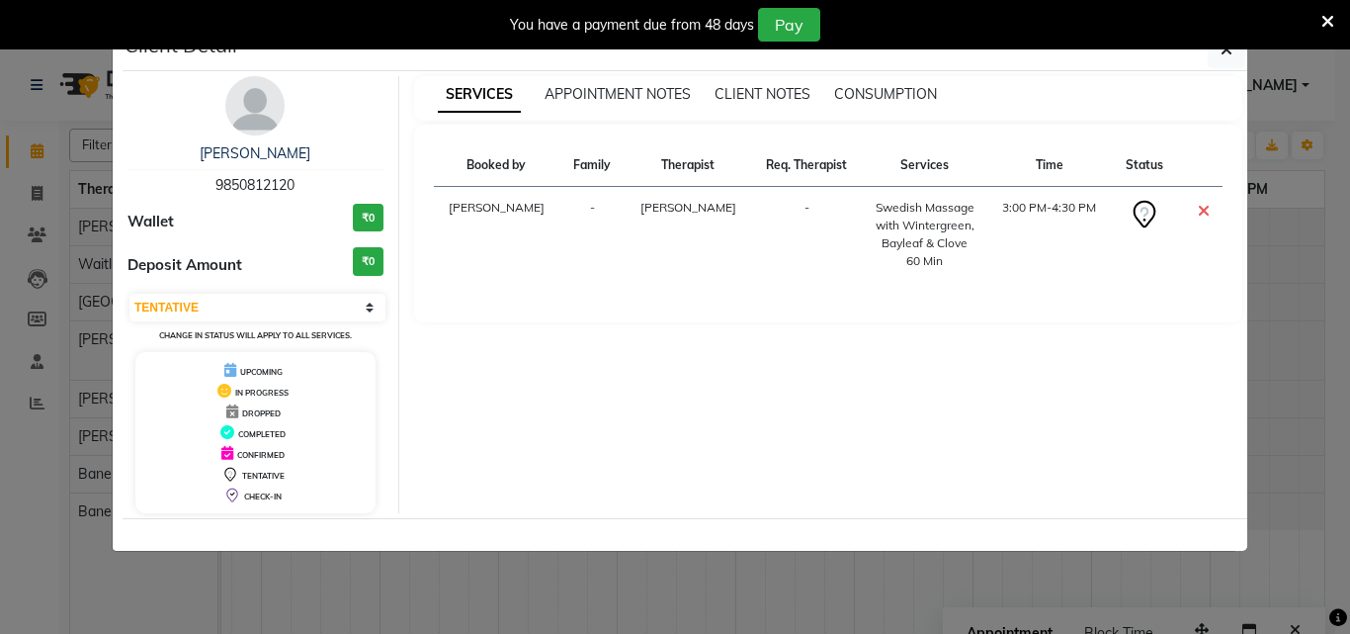
click at [1330, 19] on icon at bounding box center [1327, 22] width 13 height 18
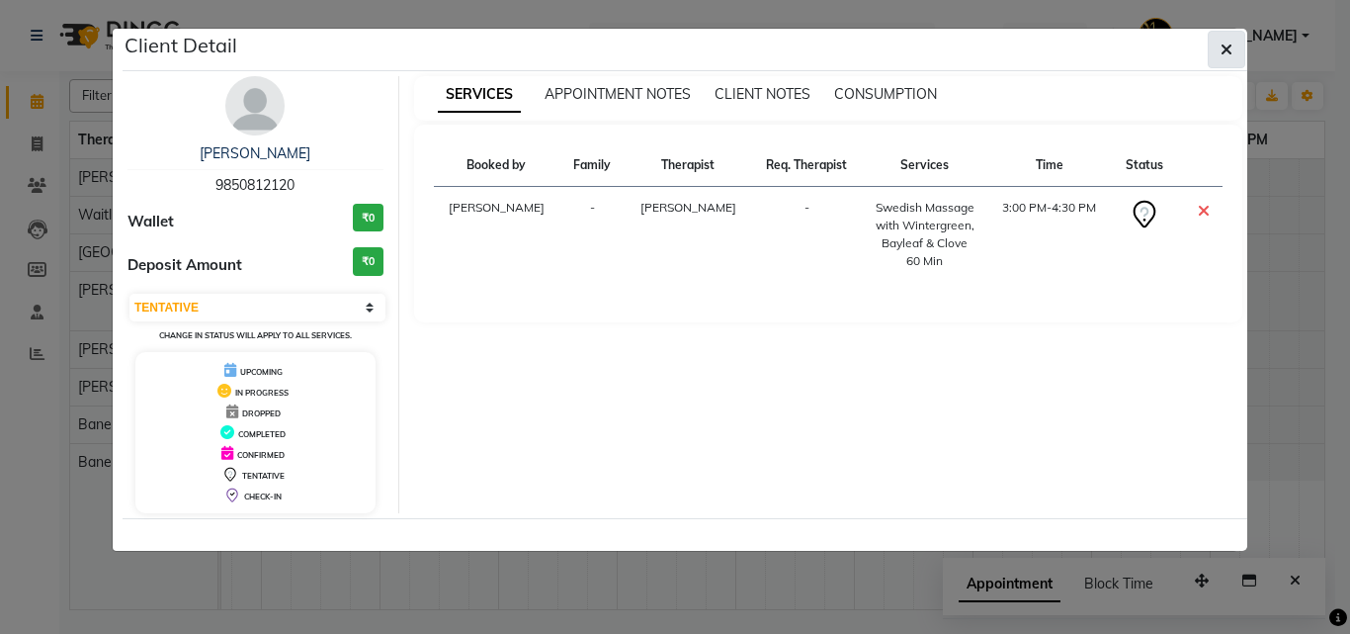
click at [1234, 45] on button "button" at bounding box center [1227, 50] width 38 height 38
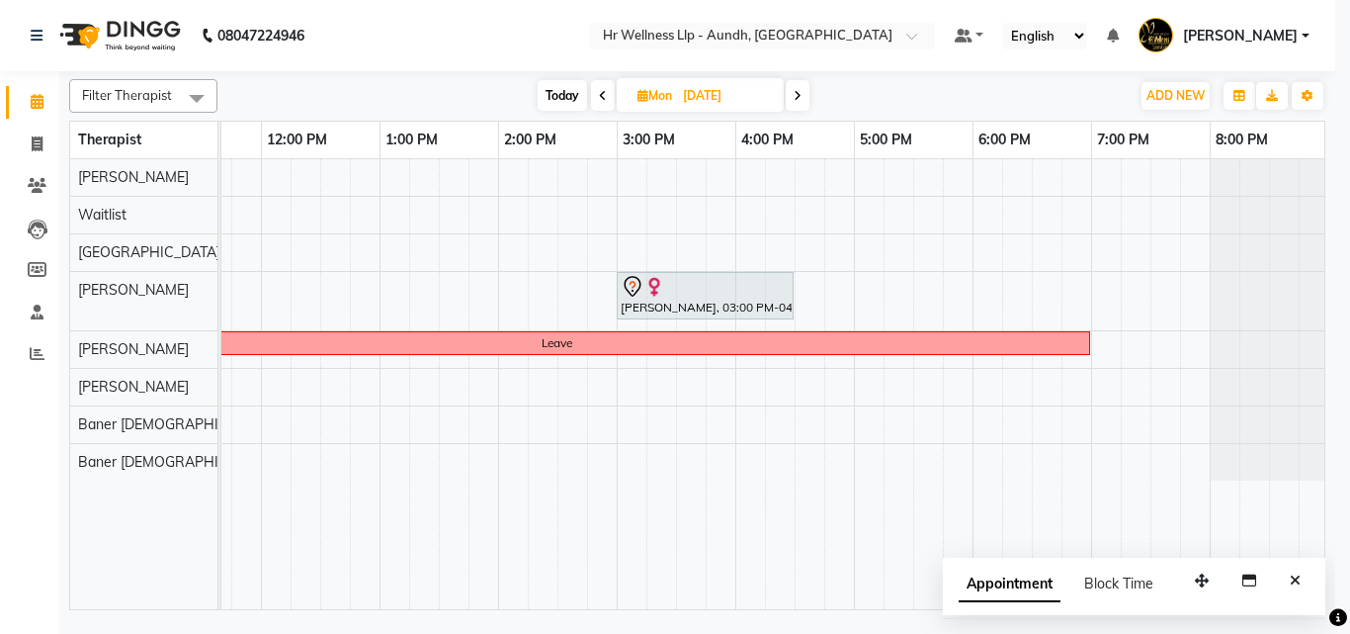
scroll to position [0, 424]
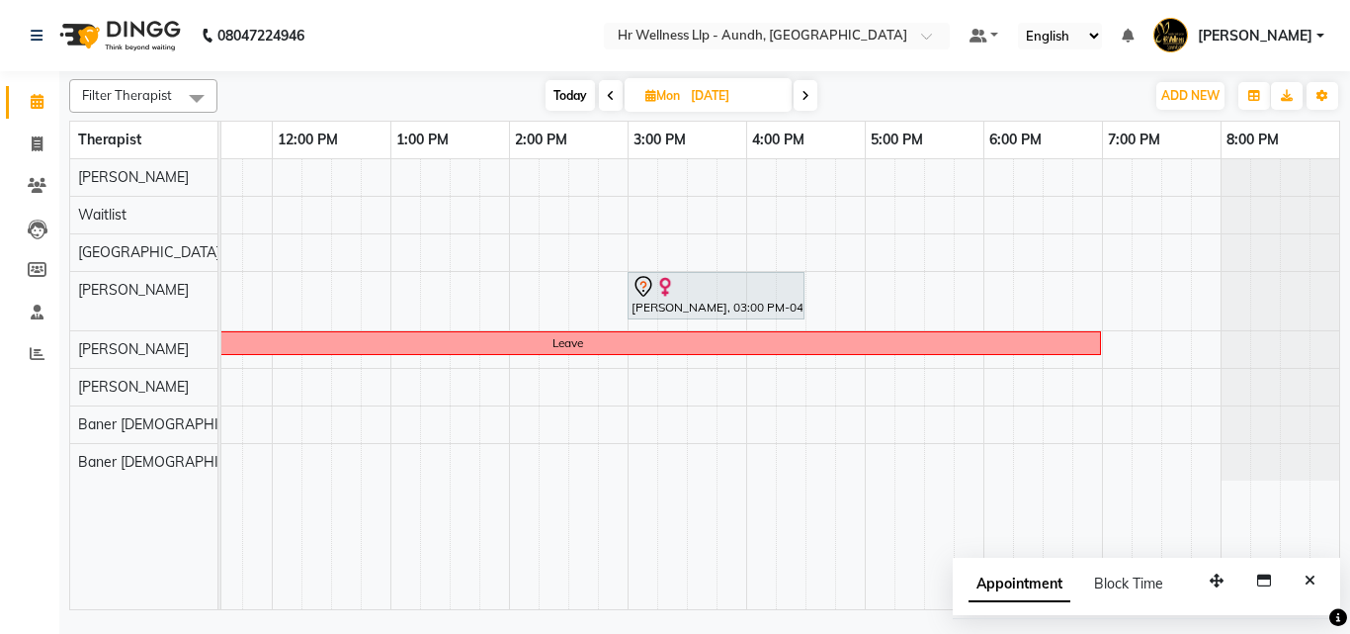
click at [699, 94] on input "[DATE]" at bounding box center [734, 96] width 99 height 30
select select "9"
select select "2025"
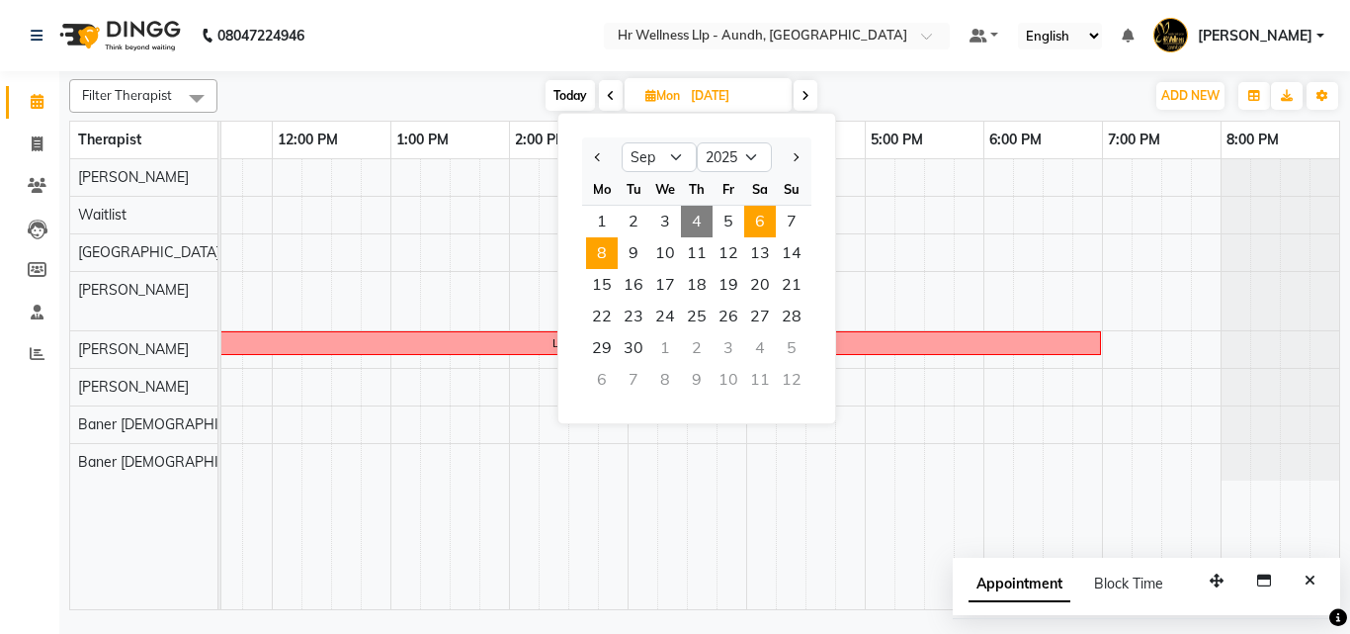
click at [769, 222] on span "6" at bounding box center [760, 222] width 32 height 32
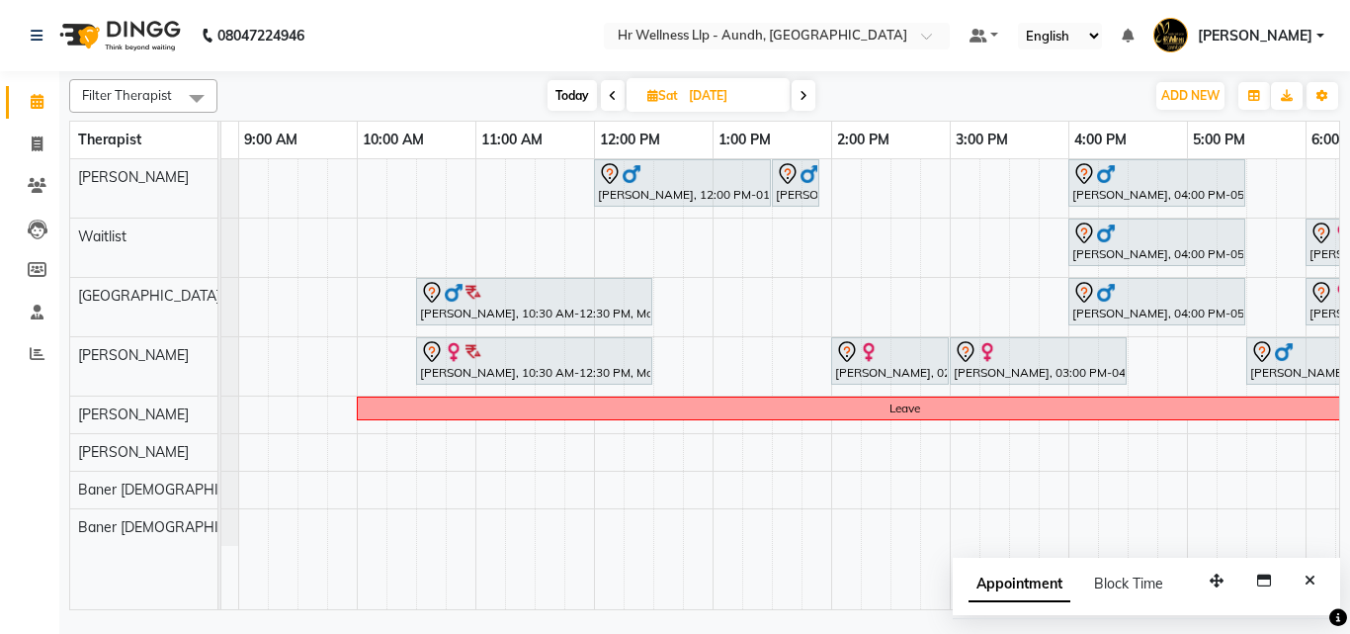
scroll to position [0, 149]
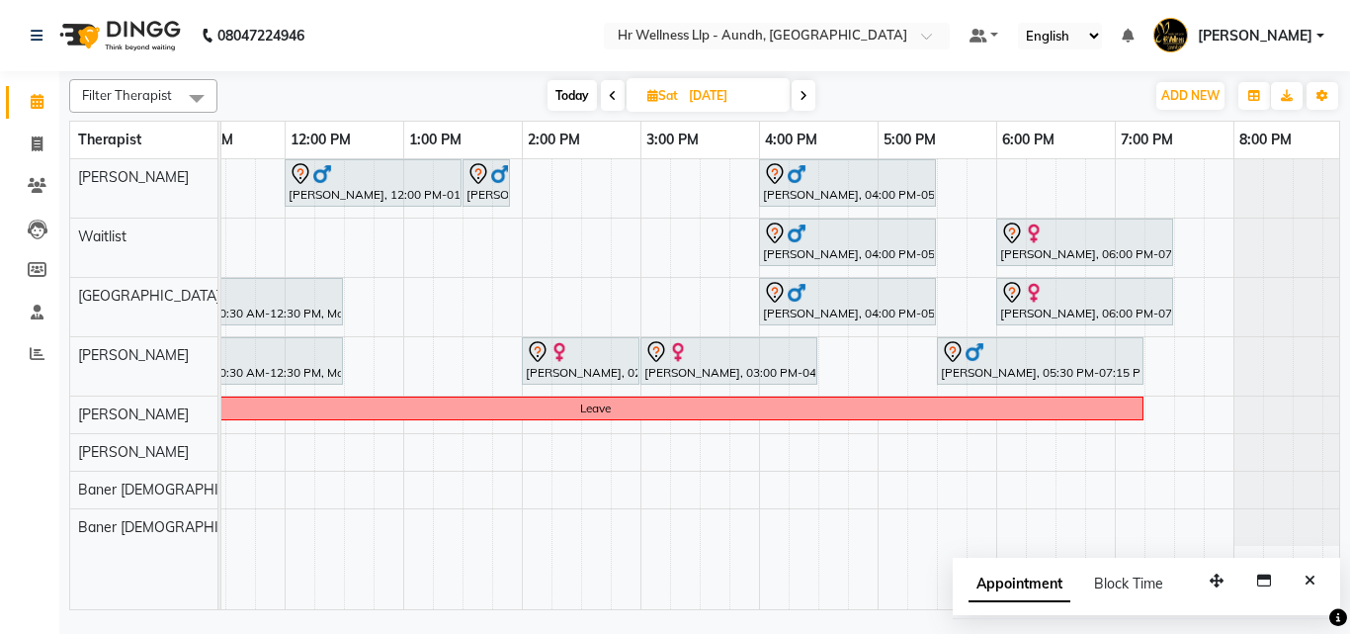
click at [609, 96] on icon at bounding box center [613, 96] width 8 height 12
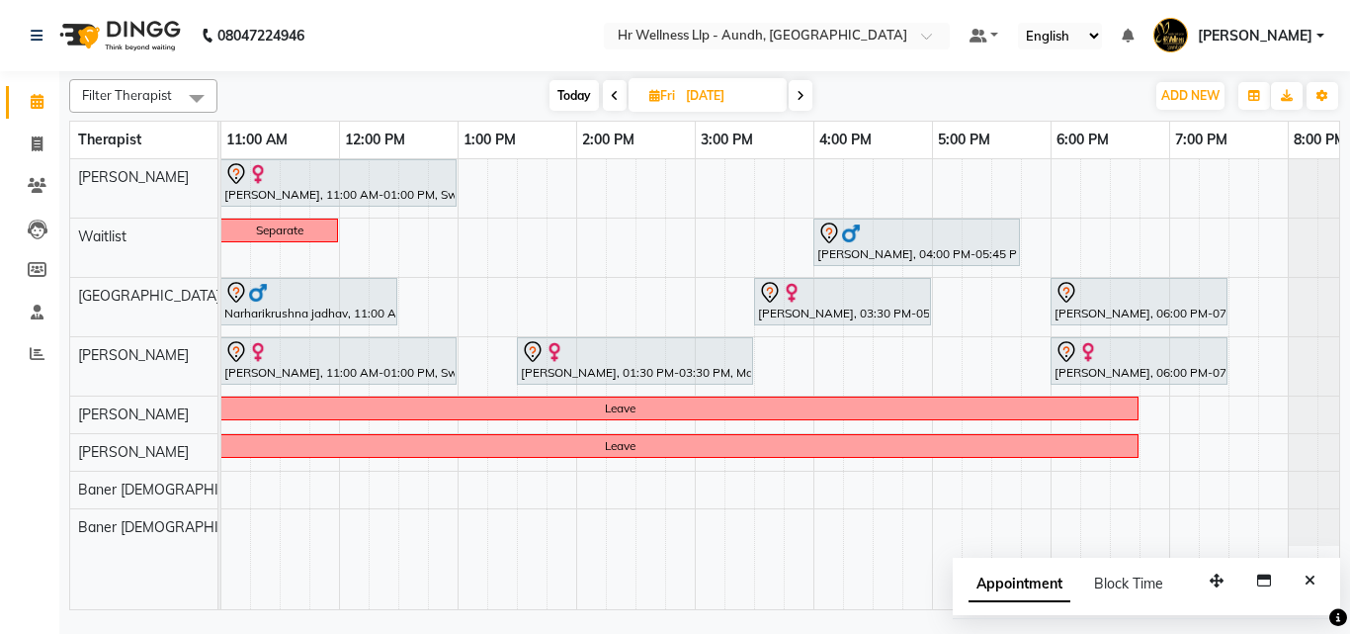
click at [613, 90] on icon at bounding box center [615, 96] width 8 height 12
type input "[DATE]"
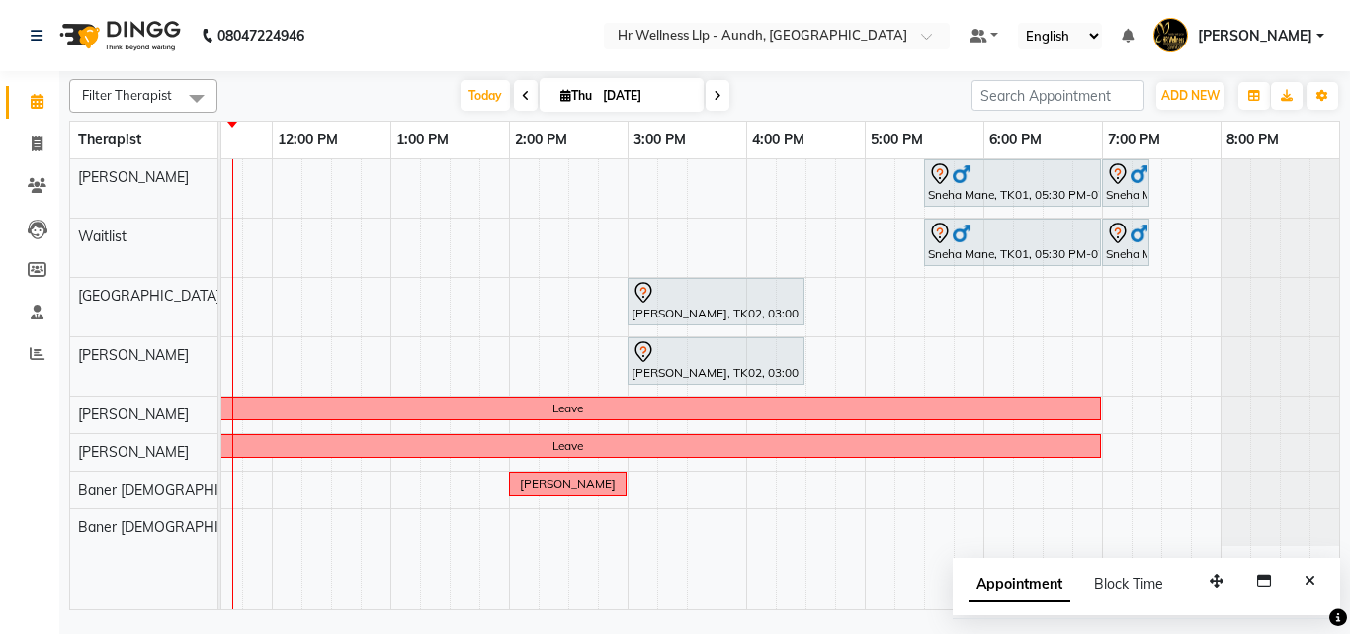
click at [477, 217] on td at bounding box center [465, 384] width 30 height 450
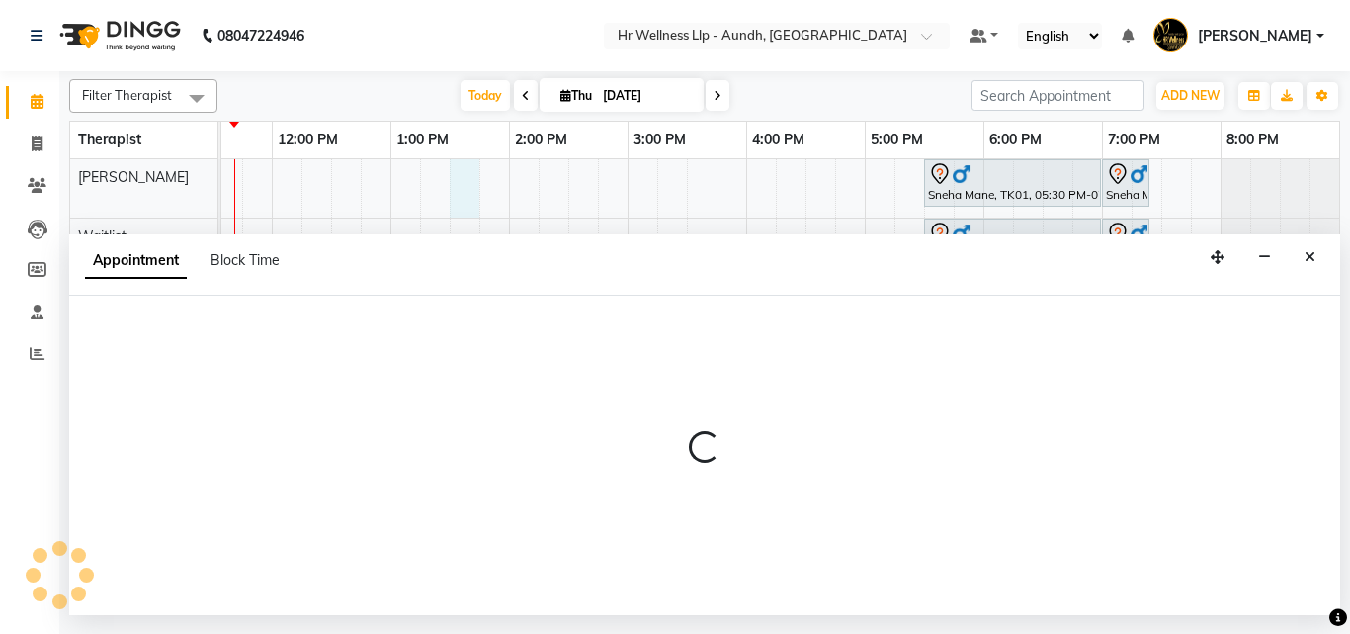
select select "77660"
select select "810"
select select "tentative"
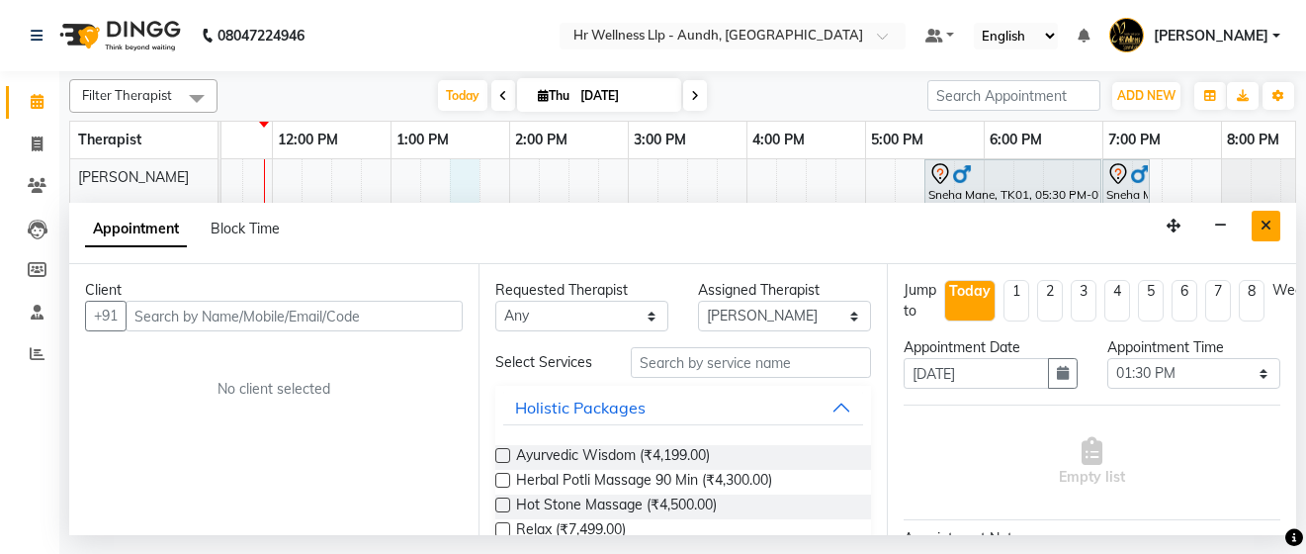
click at [1266, 222] on icon "Close" at bounding box center [1265, 225] width 11 height 14
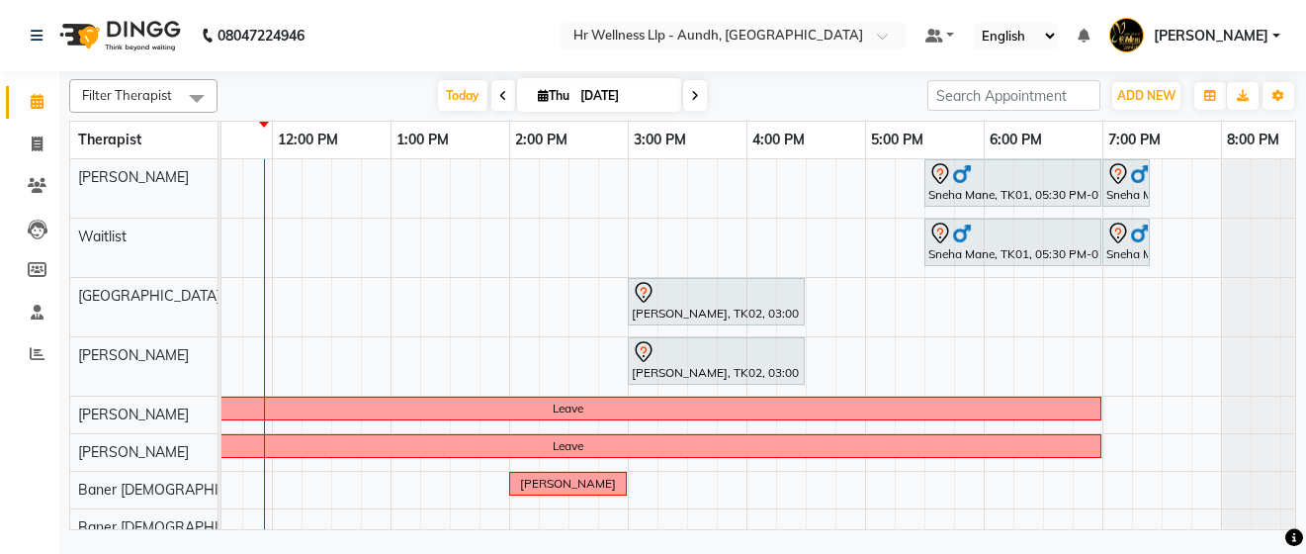
scroll to position [32, 0]
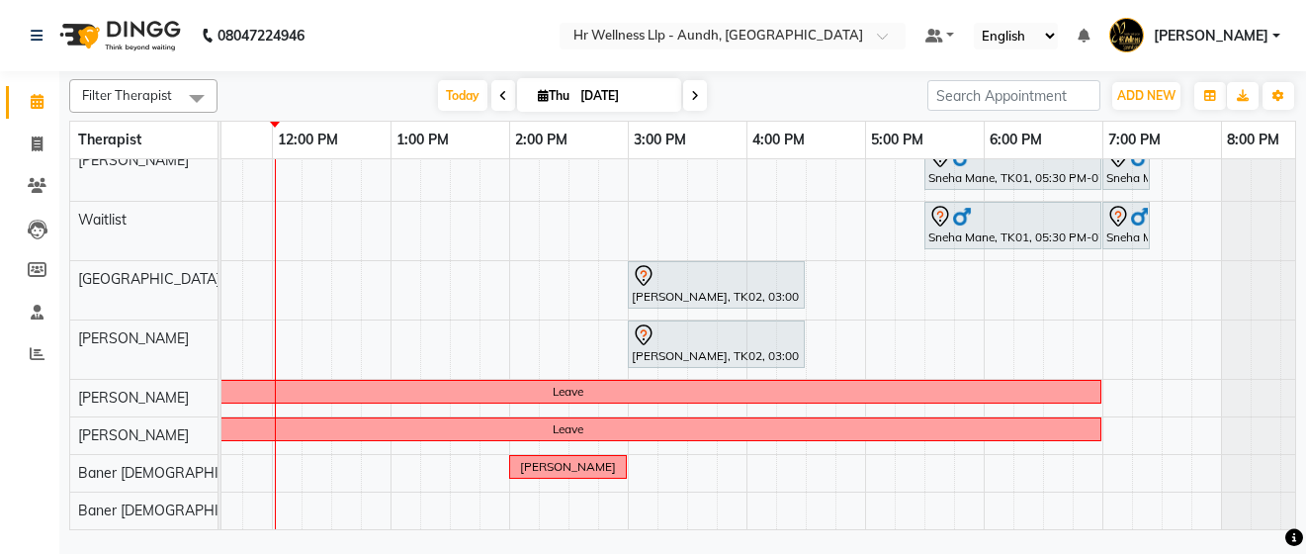
click at [691, 90] on icon at bounding box center [695, 96] width 8 height 12
type input "[DATE]"
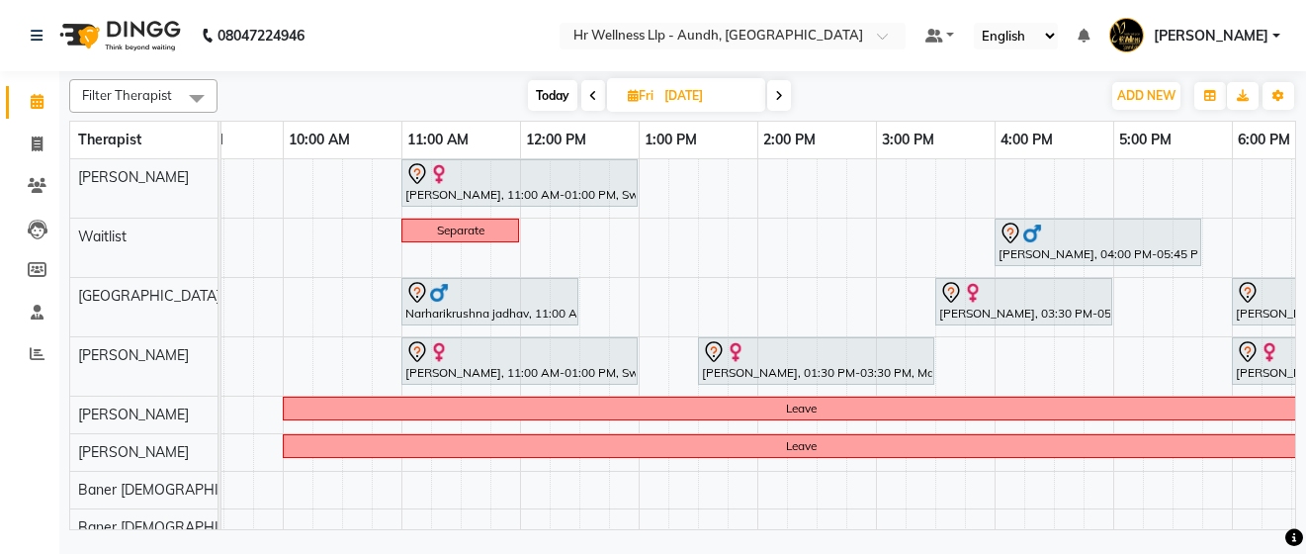
scroll to position [0, 332]
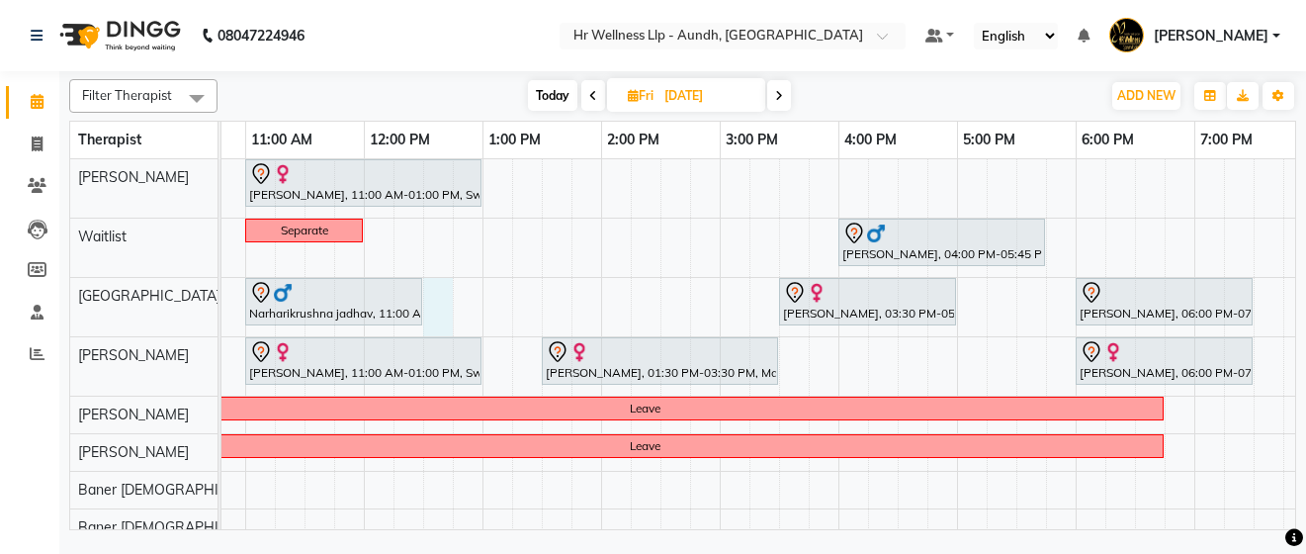
click at [438, 297] on div "[PERSON_NAME], 11:00 AM-01:00 PM, Swedish Massage with Wintergreen, Bayleaf & C…" at bounding box center [660, 352] width 1542 height 386
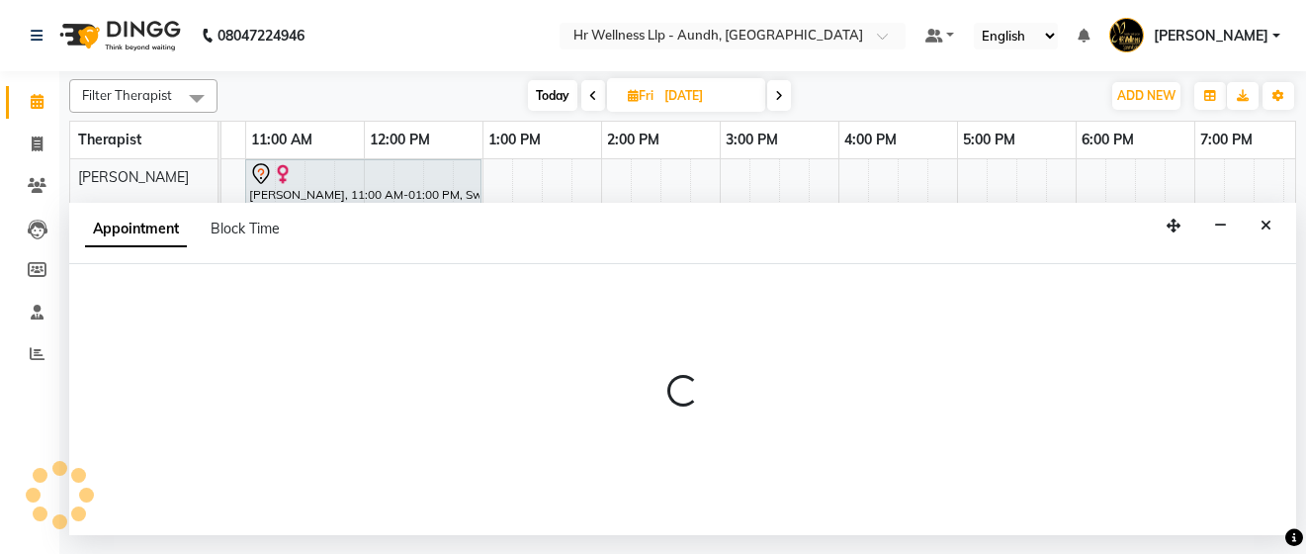
select select "77662"
select select "tentative"
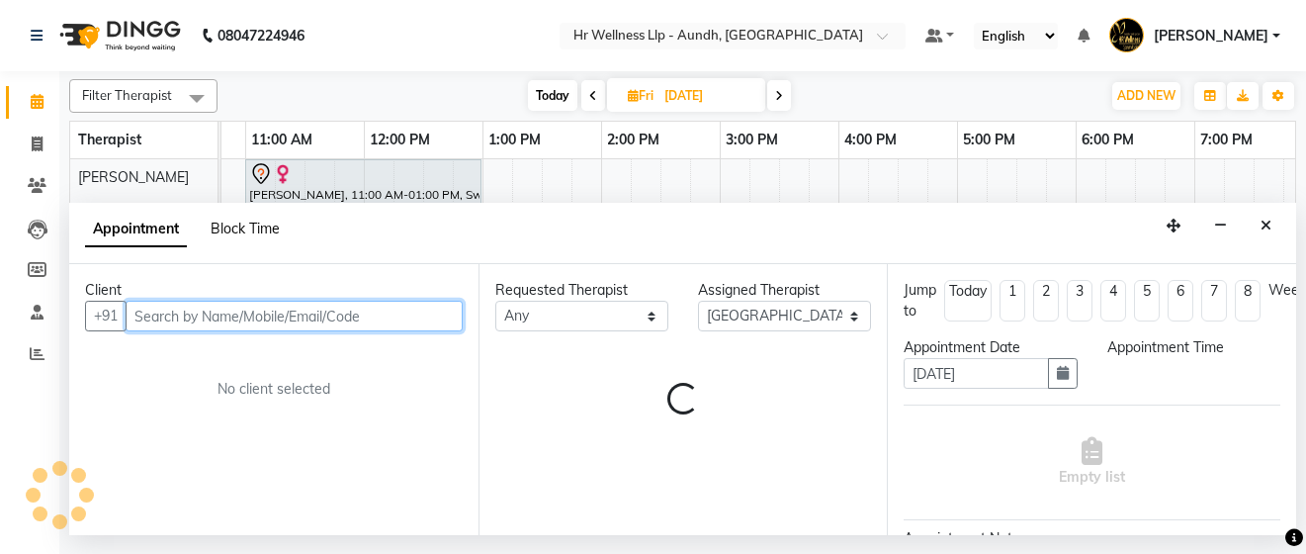
select select "750"
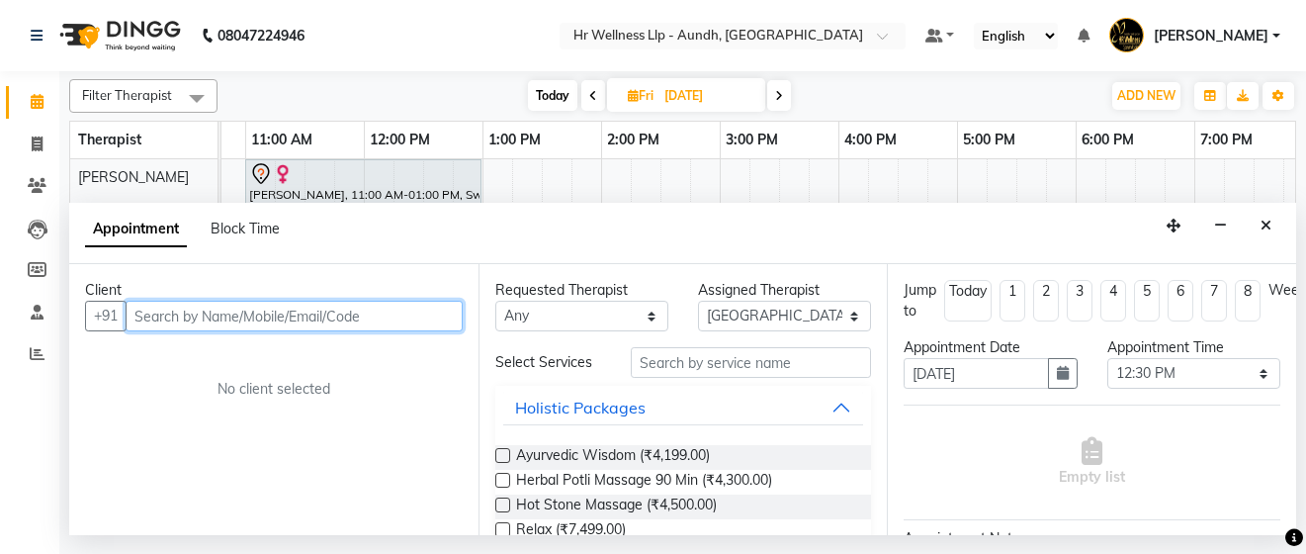
click at [173, 324] on input "text" at bounding box center [294, 315] width 337 height 31
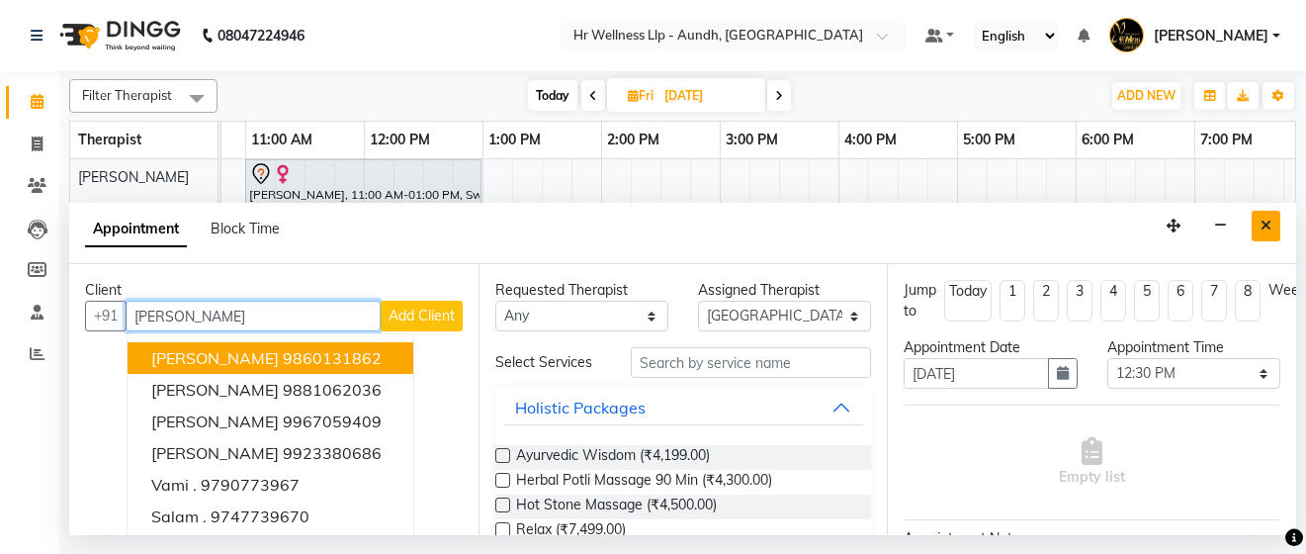
type input "[PERSON_NAME]"
click at [1273, 224] on button "Close" at bounding box center [1265, 226] width 29 height 31
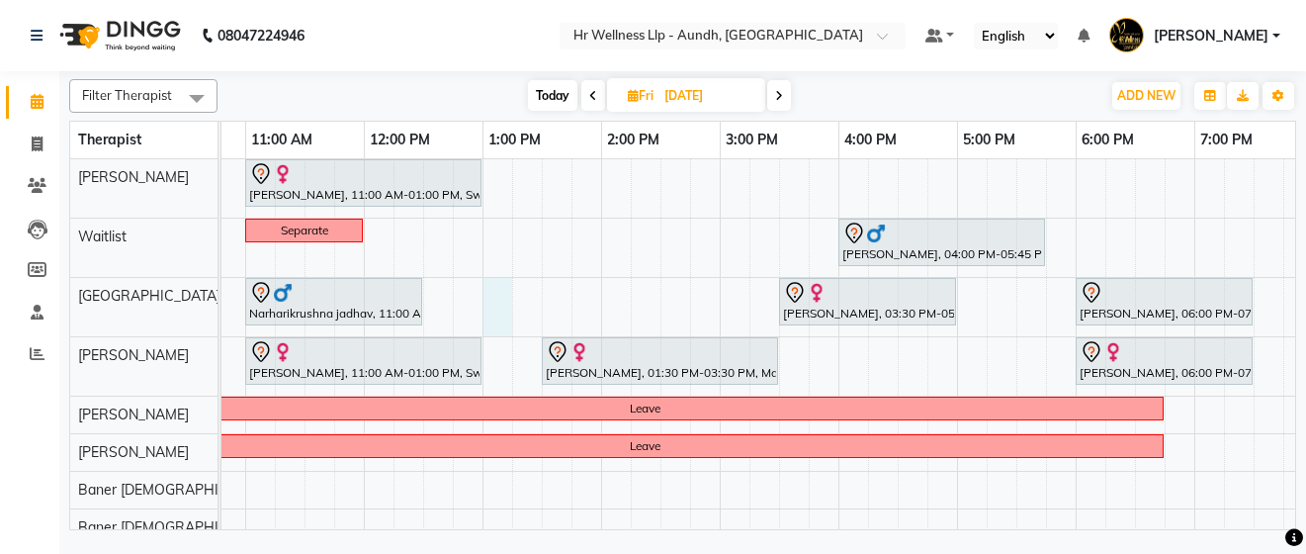
click at [493, 302] on div "[PERSON_NAME], 11:00 AM-01:00 PM, Swedish Massage with Wintergreen, Bayleaf & C…" at bounding box center [660, 352] width 1542 height 386
select select "77662"
select select "780"
select select "tentative"
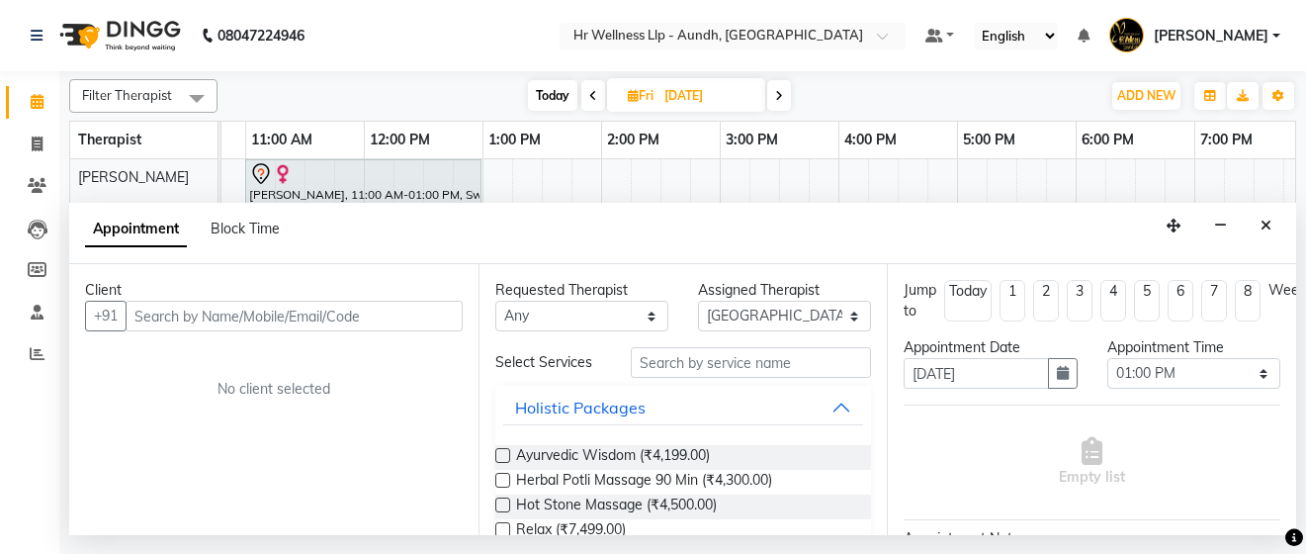
click at [158, 322] on input "text" at bounding box center [294, 315] width 337 height 31
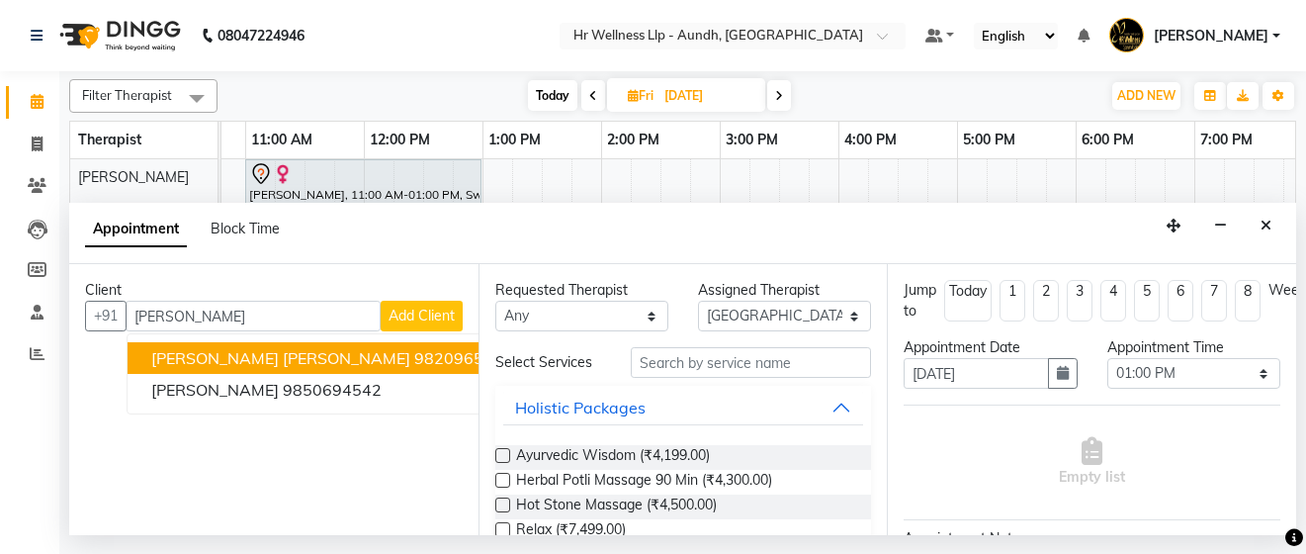
click at [192, 364] on span "[PERSON_NAME] [PERSON_NAME]" at bounding box center [280, 358] width 259 height 20
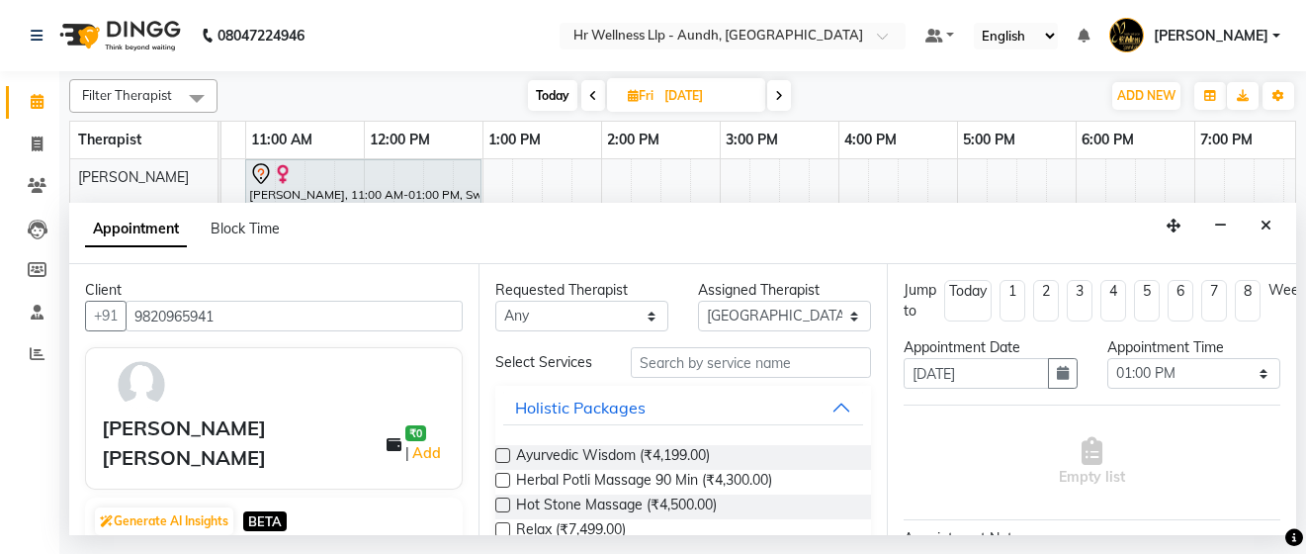
click at [243, 304] on input "9820965941" at bounding box center [294, 315] width 337 height 31
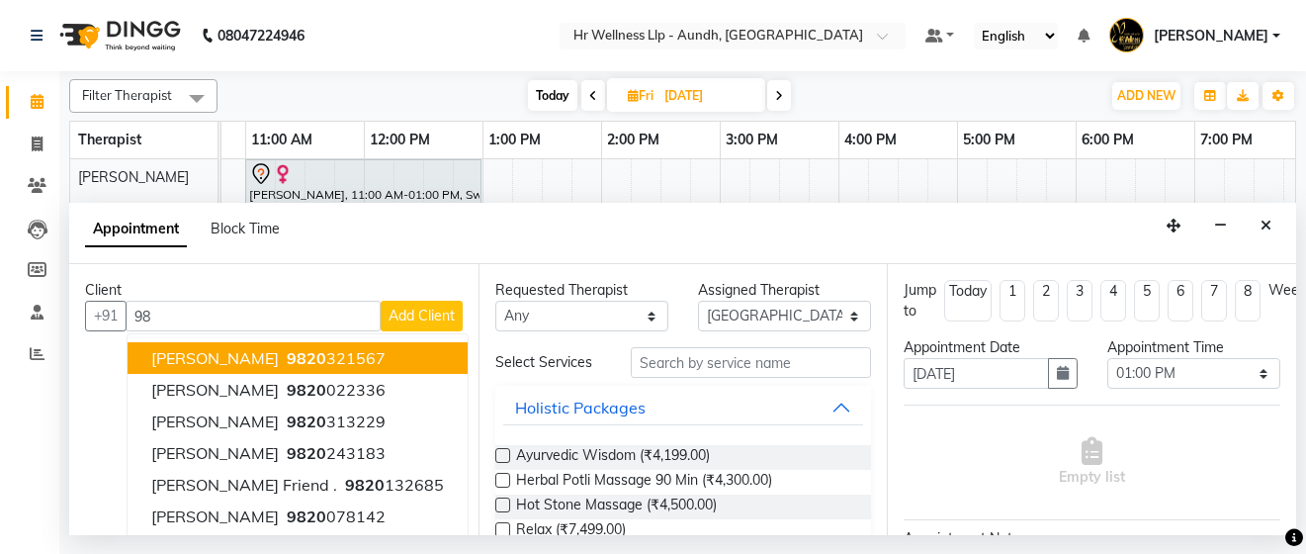
type input "9"
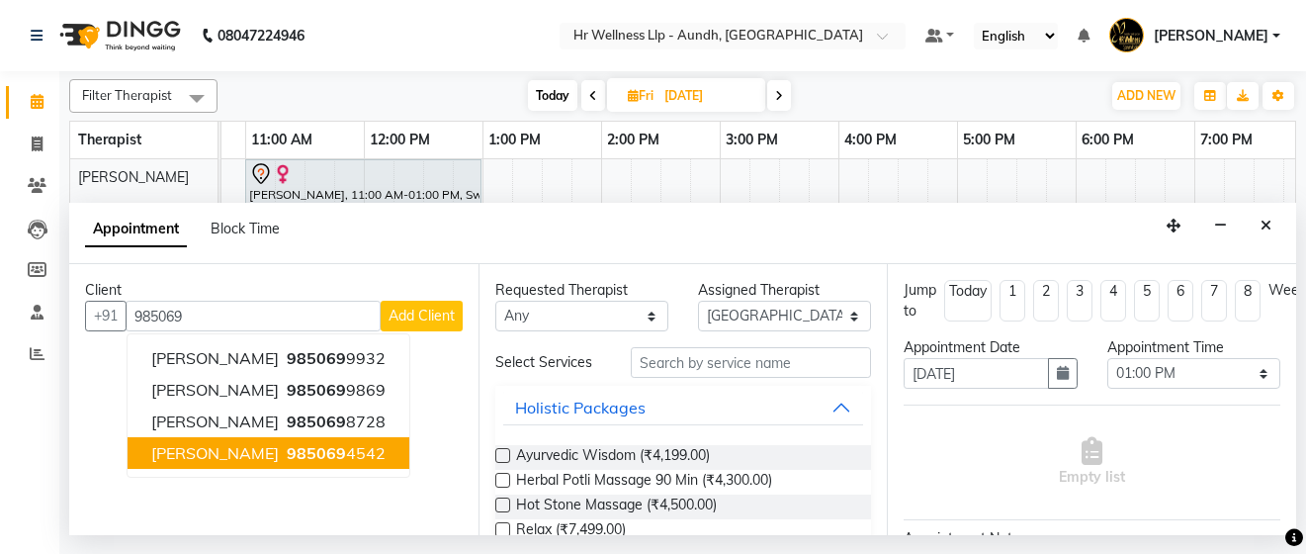
click at [223, 446] on span "[PERSON_NAME]" at bounding box center [215, 453] width 128 height 20
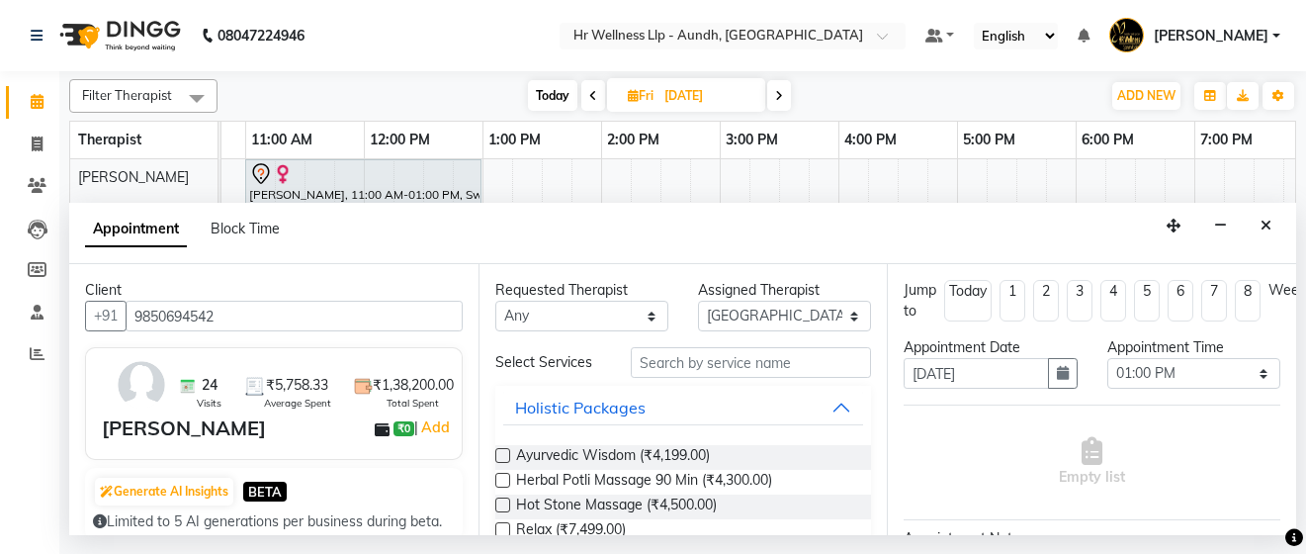
type input "9850694542"
click at [688, 372] on input "text" at bounding box center [751, 362] width 241 height 31
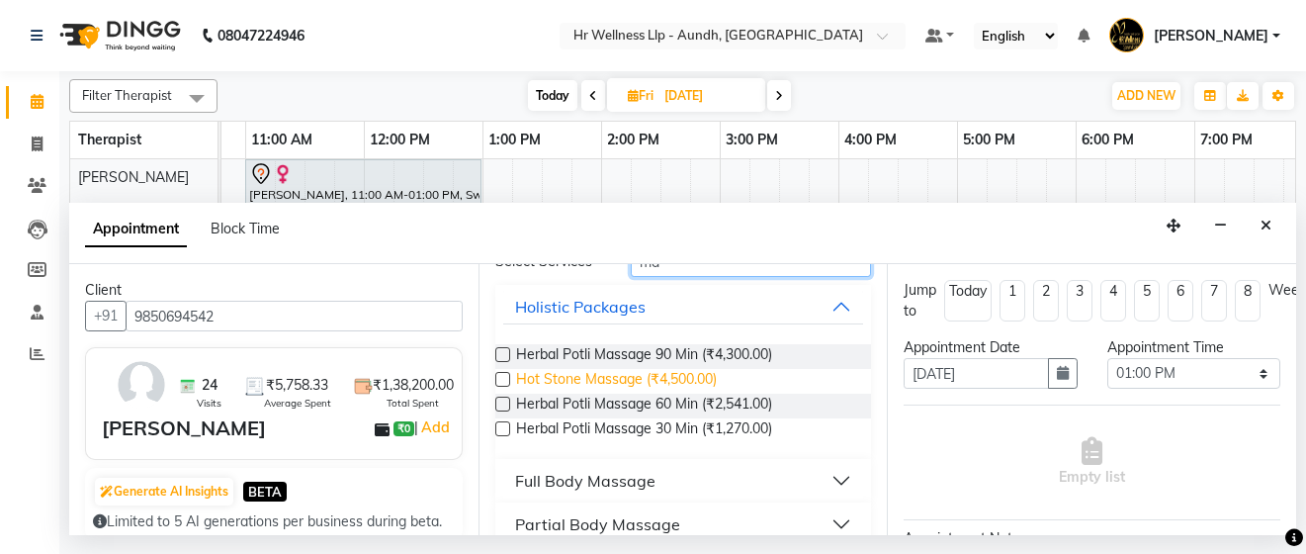
scroll to position [127, 0]
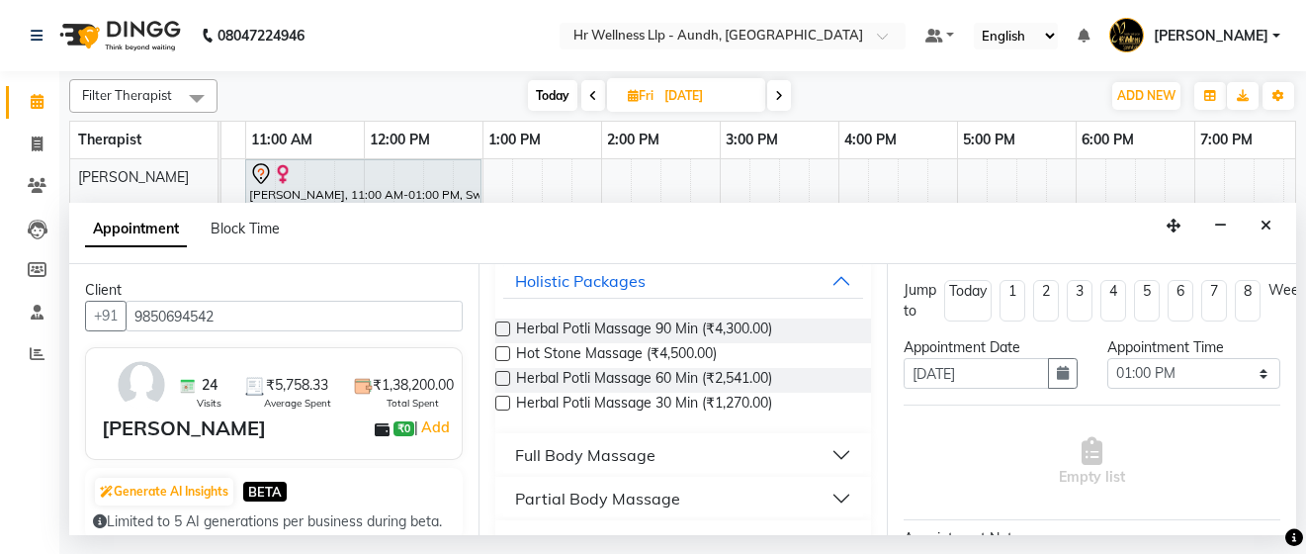
type input "ma"
click at [603, 446] on div "Full Body Massage" at bounding box center [585, 455] width 140 height 24
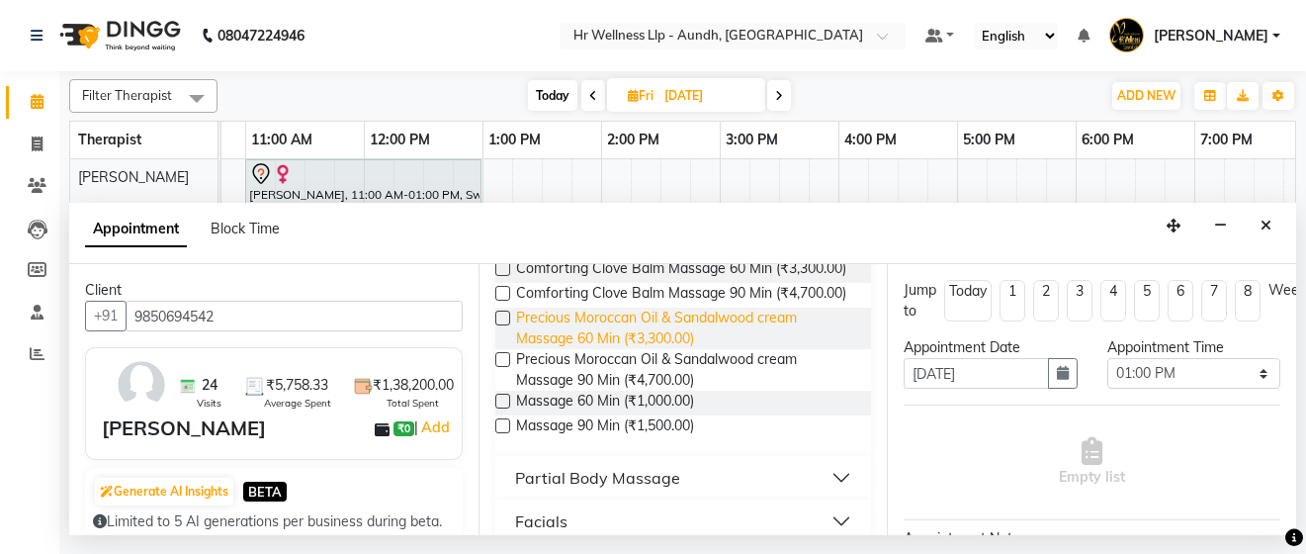
scroll to position [1009, 0]
click at [498, 431] on label at bounding box center [502, 423] width 15 height 15
click at [498, 432] on input "checkbox" at bounding box center [501, 425] width 13 height 13
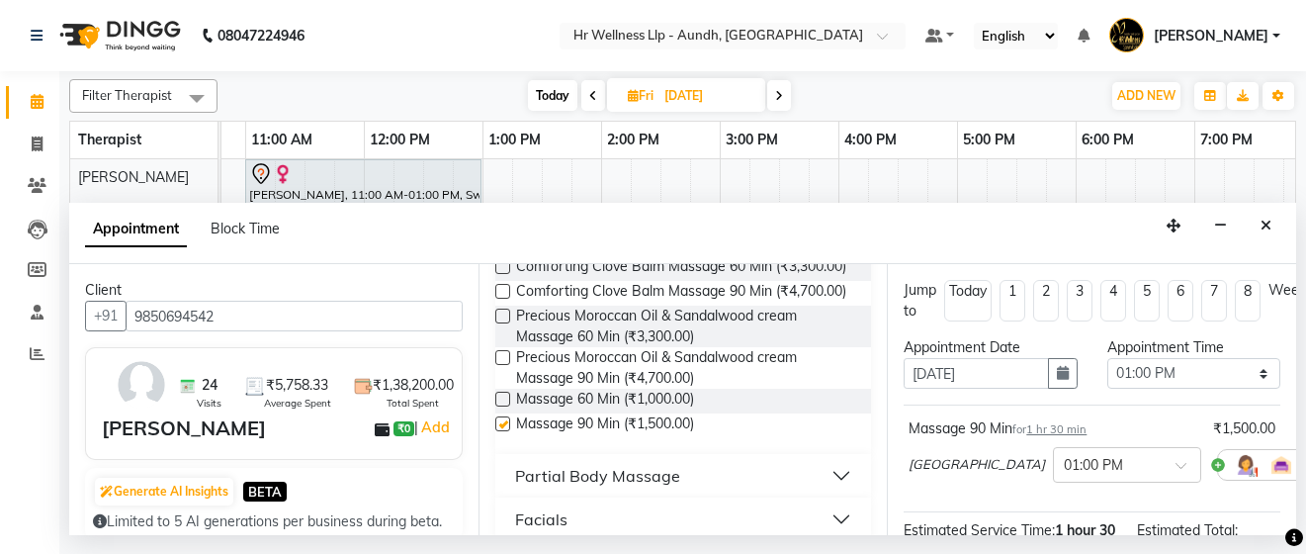
checkbox input "false"
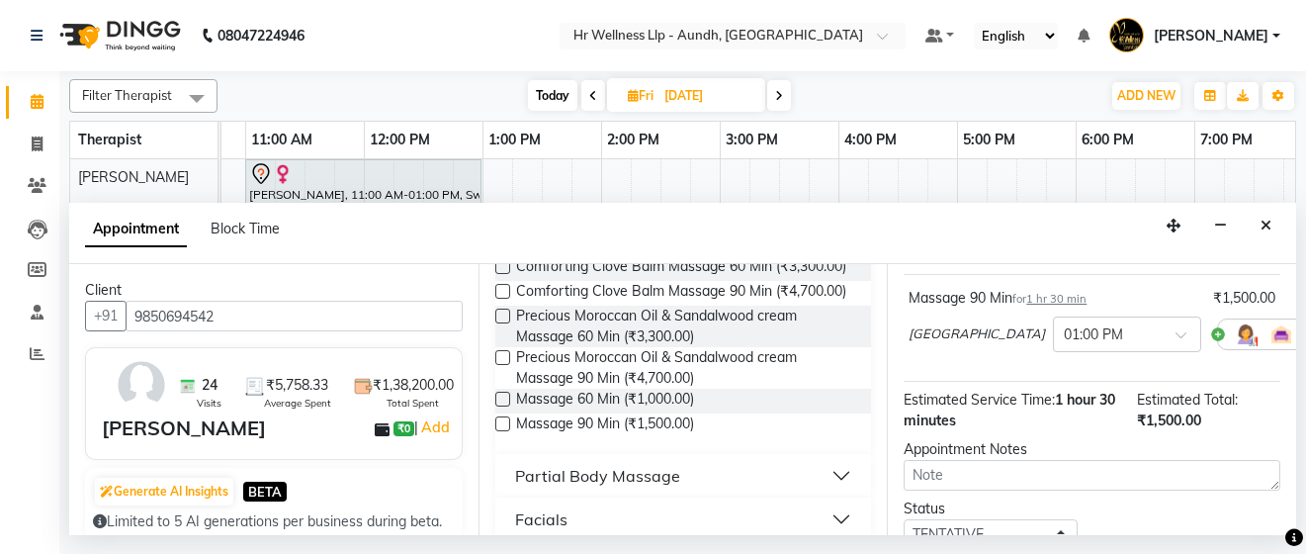
scroll to position [285, 0]
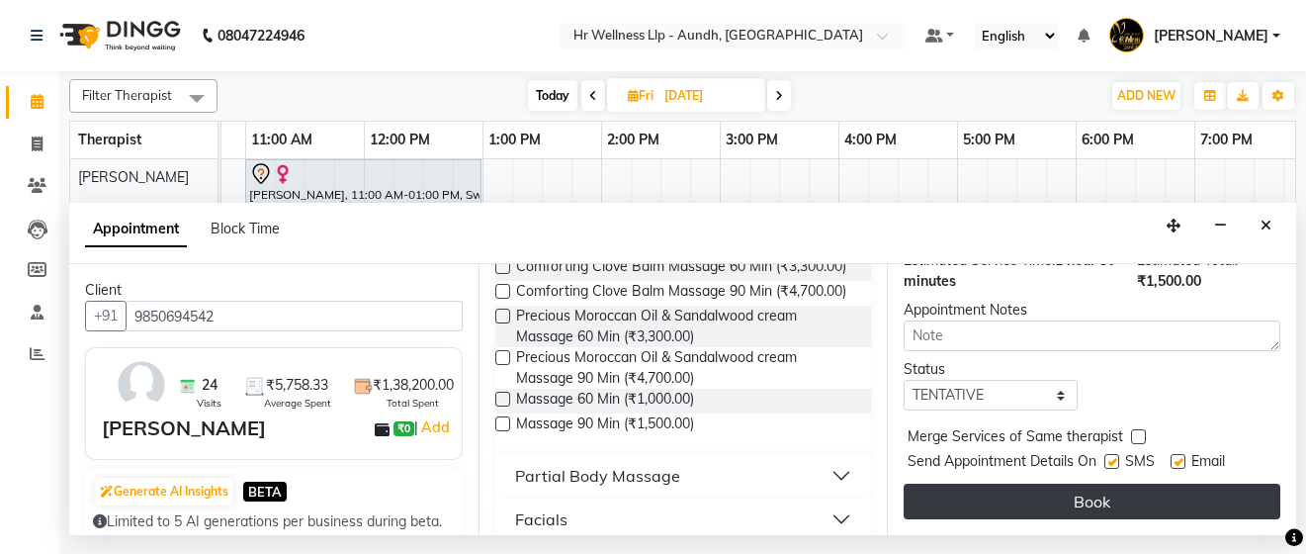
click at [988, 488] on button "Book" at bounding box center [1091, 501] width 377 height 36
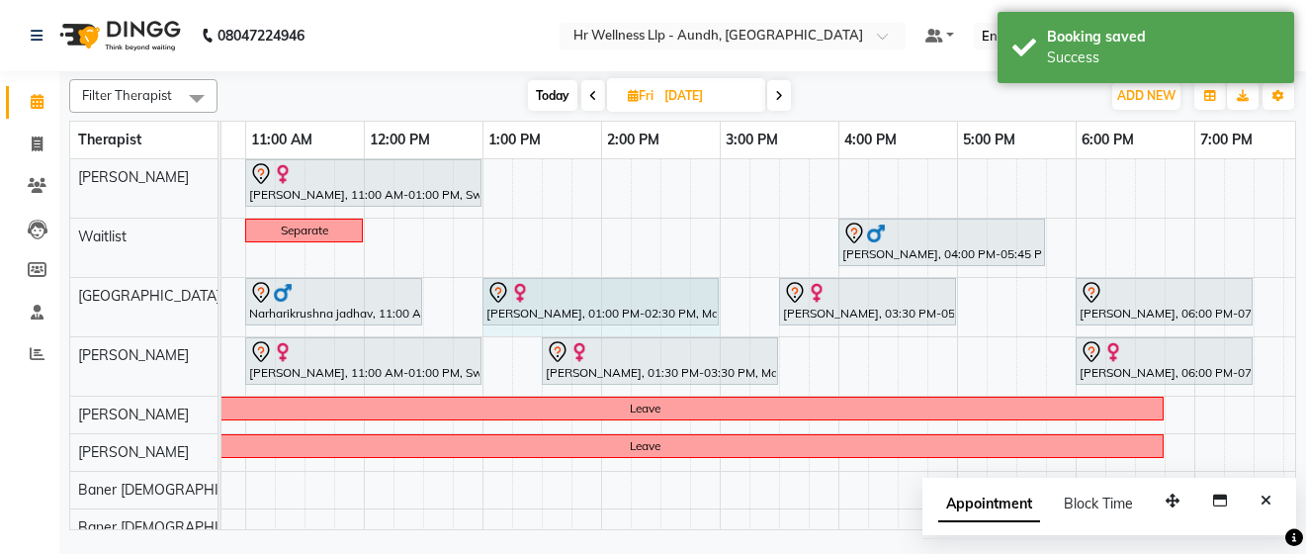
drag, startPoint x: 658, startPoint y: 296, endPoint x: 693, endPoint y: 304, distance: 35.7
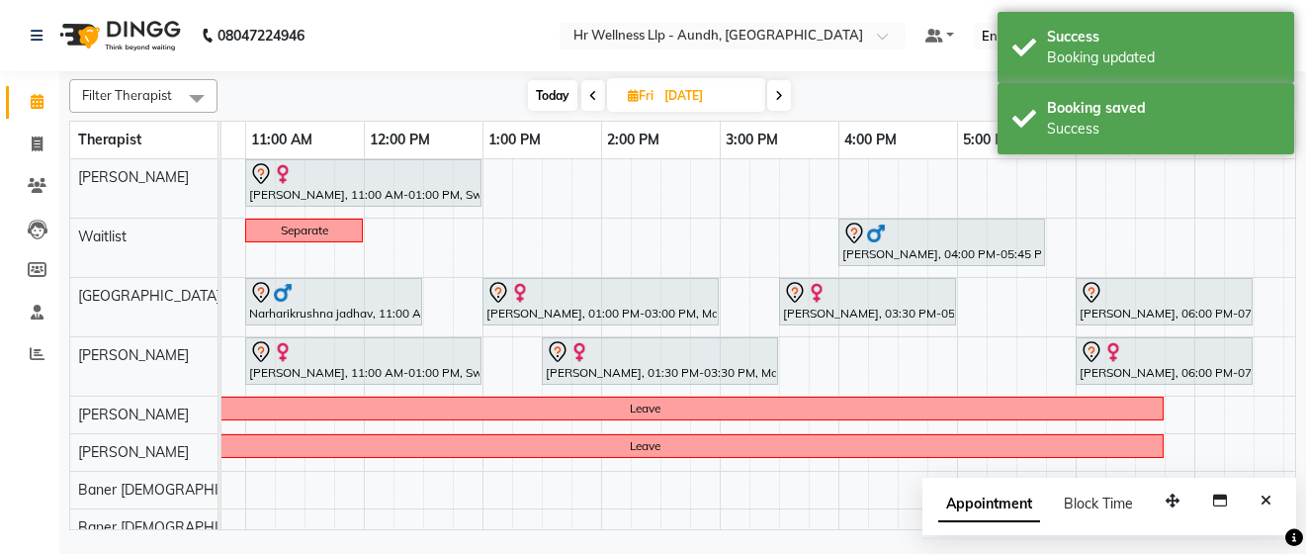
click at [555, 93] on span "Today" at bounding box center [552, 95] width 49 height 31
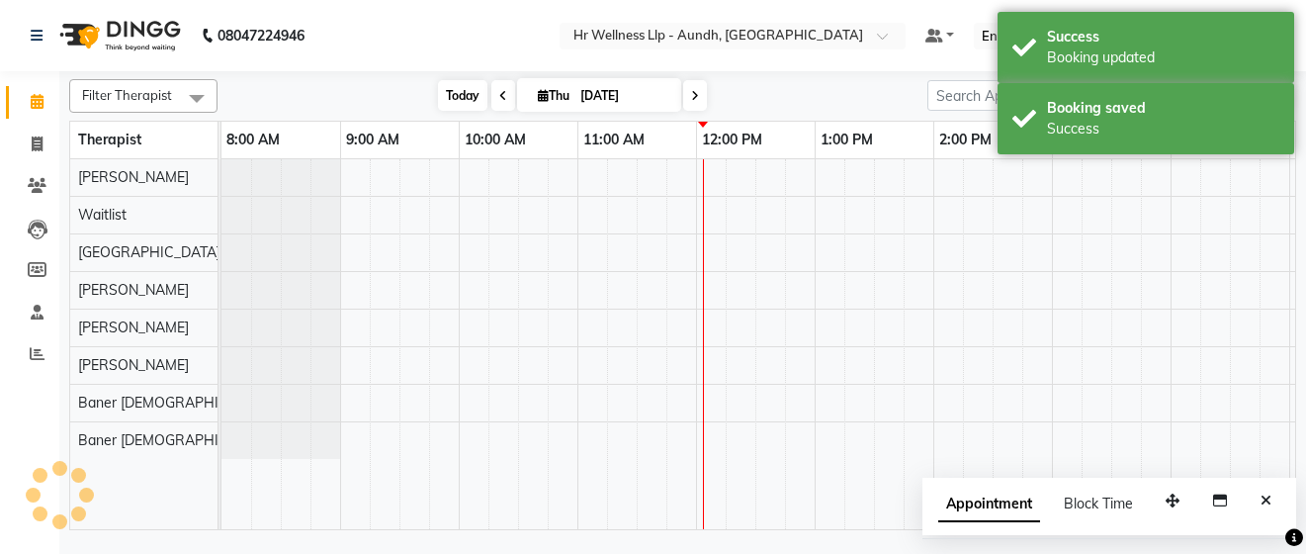
scroll to position [0, 469]
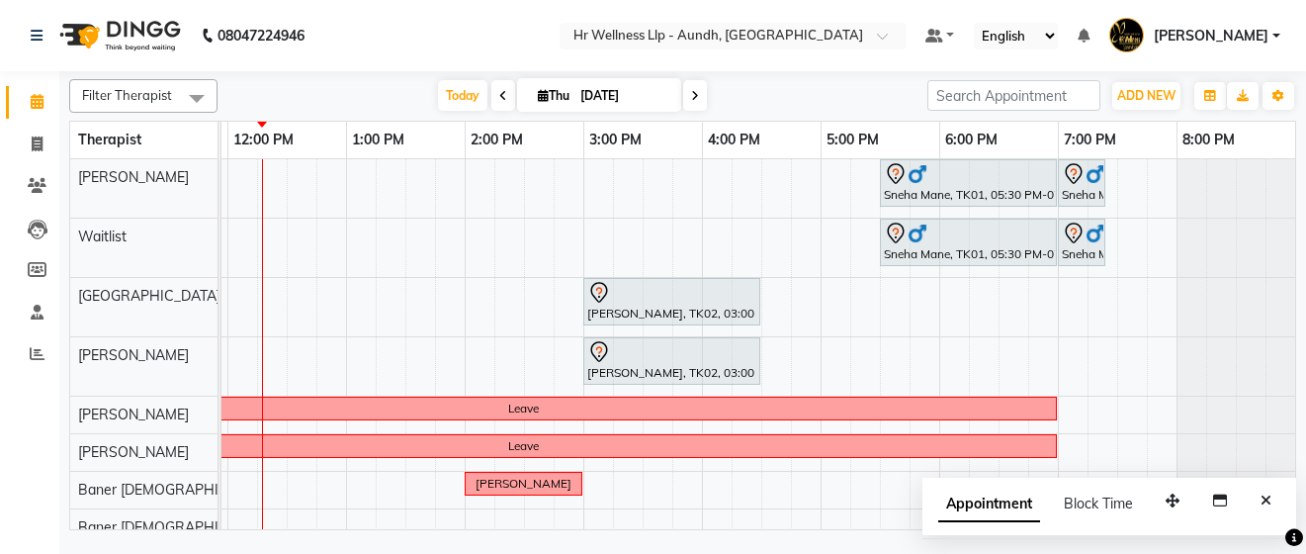
click at [692, 97] on icon at bounding box center [695, 96] width 8 height 12
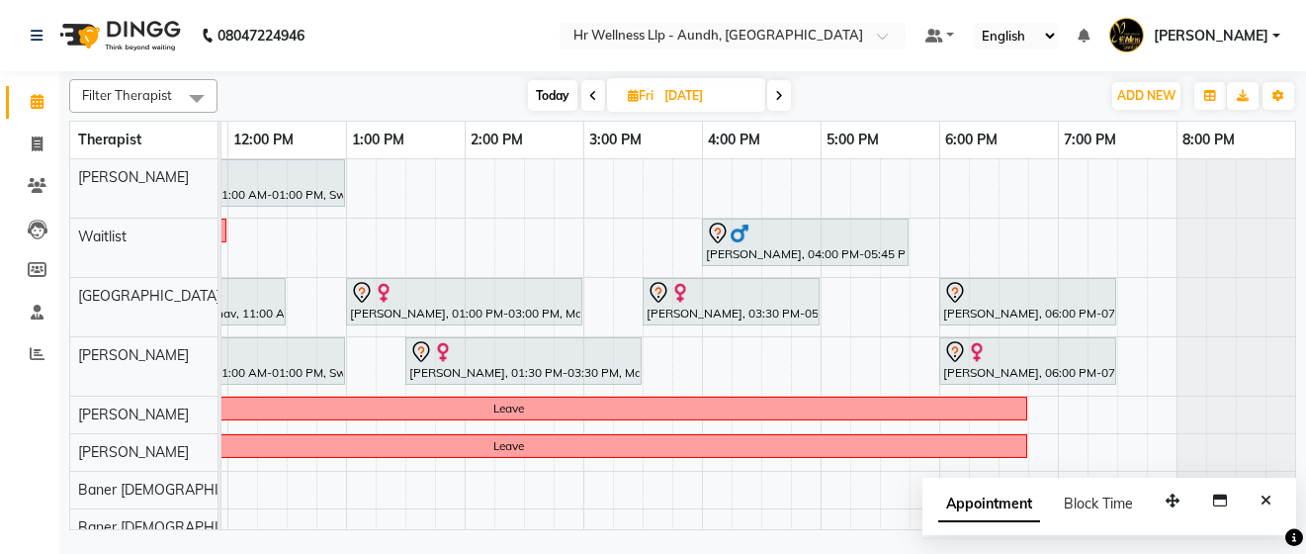
click at [784, 99] on span at bounding box center [779, 95] width 24 height 31
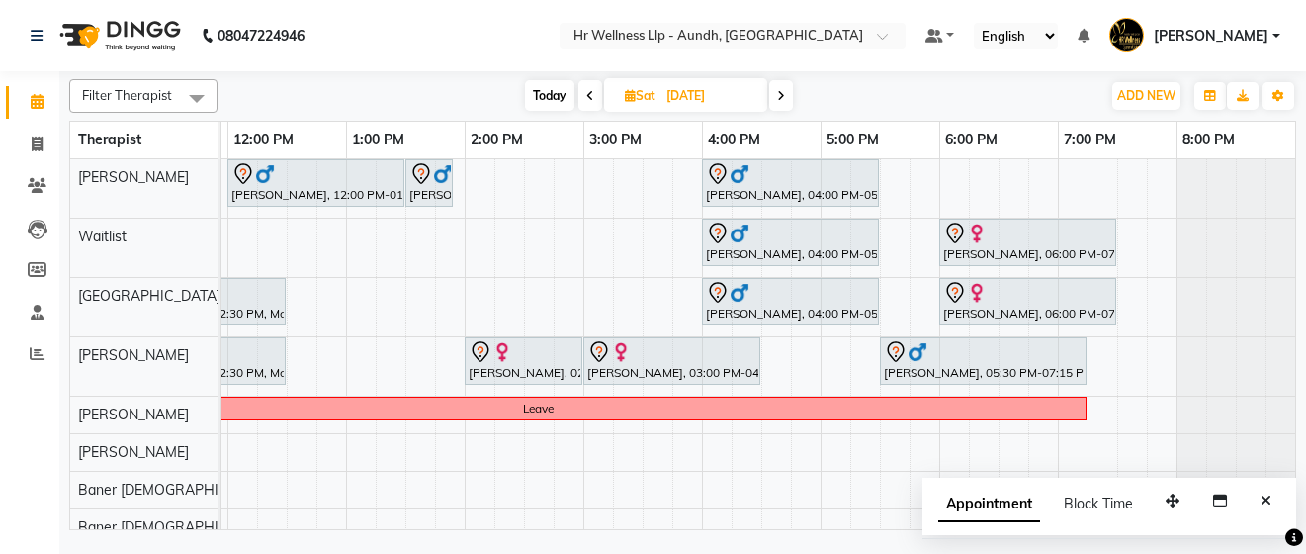
click at [776, 96] on span at bounding box center [781, 95] width 24 height 31
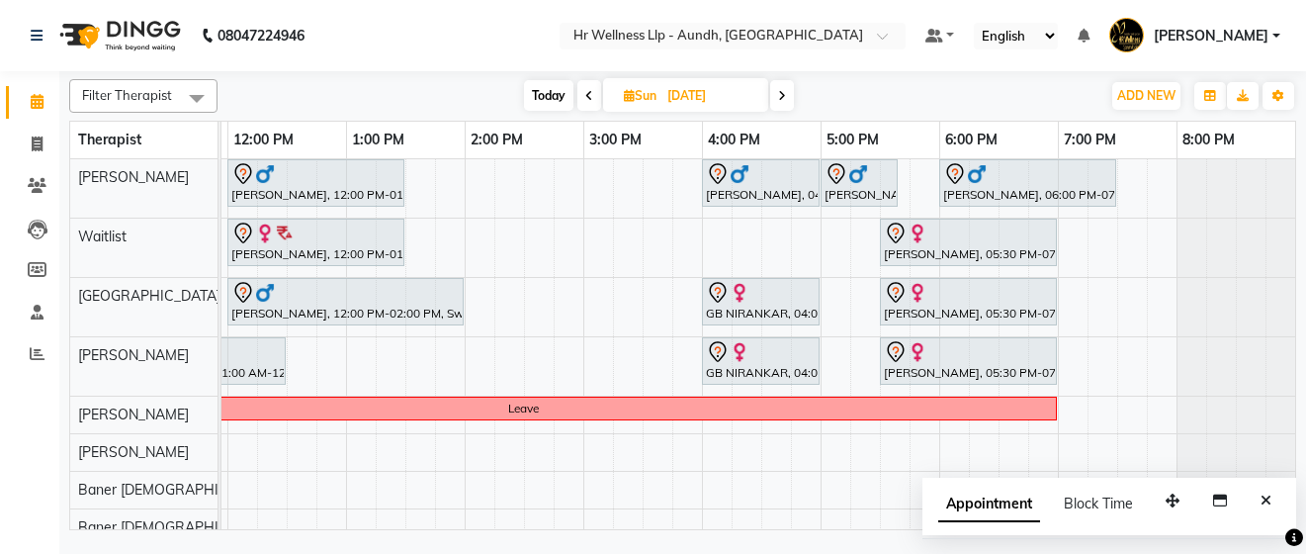
click at [554, 89] on span "Today" at bounding box center [548, 95] width 49 height 31
type input "[DATE]"
